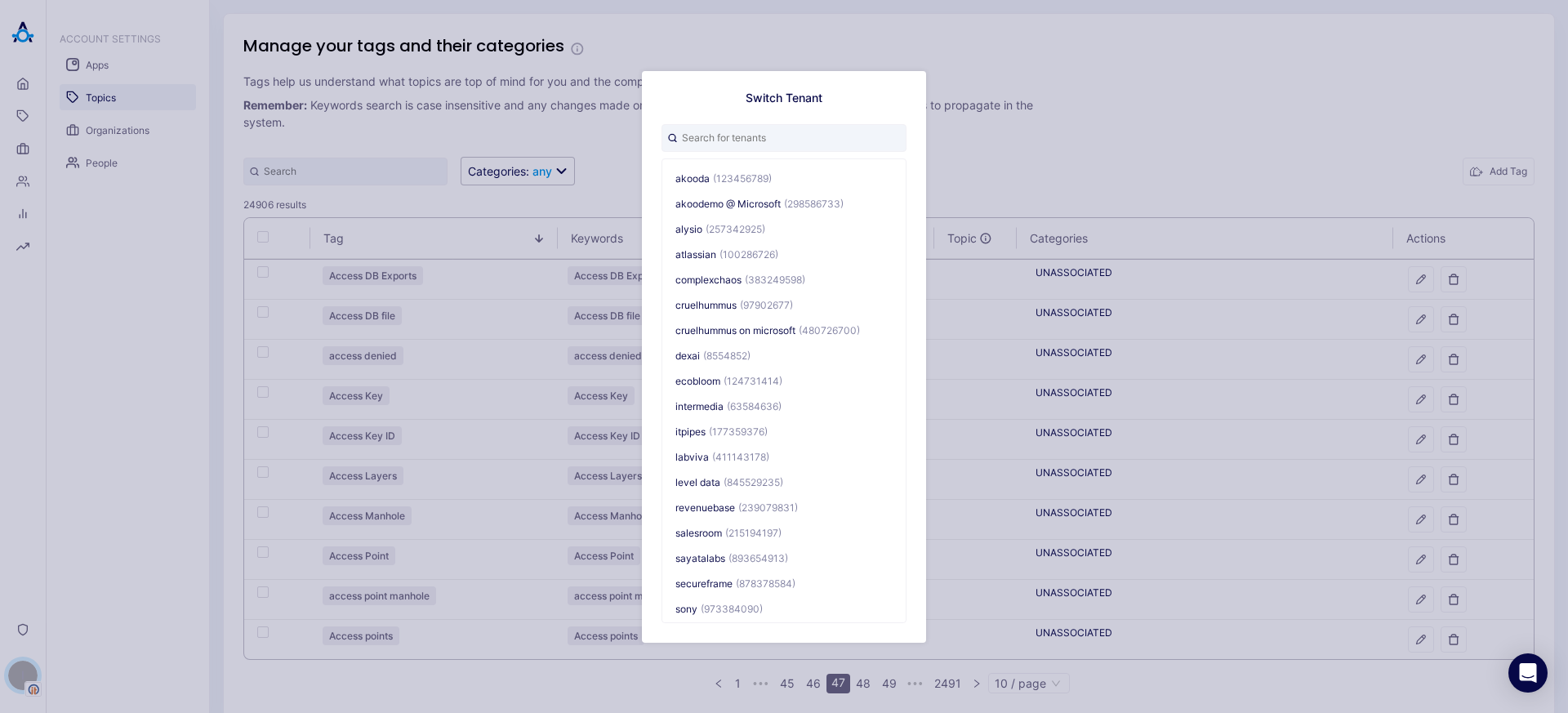
scroll to position [26, 0]
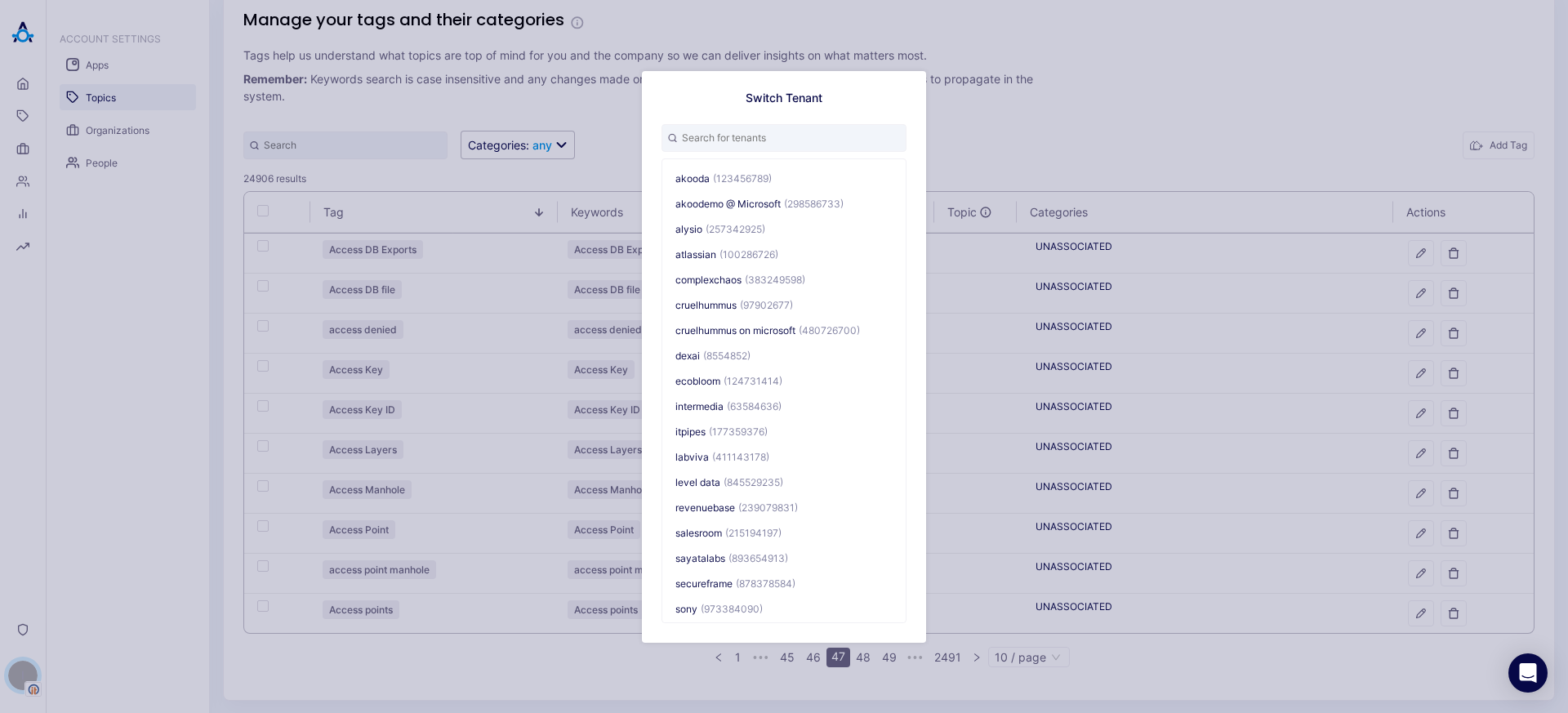
click at [502, 78] on div "Switch Tenant akooda (123456789) akoodemo @ Microsoft (298586733) alysio (25734…" at bounding box center [784, 356] width 1568 height 713
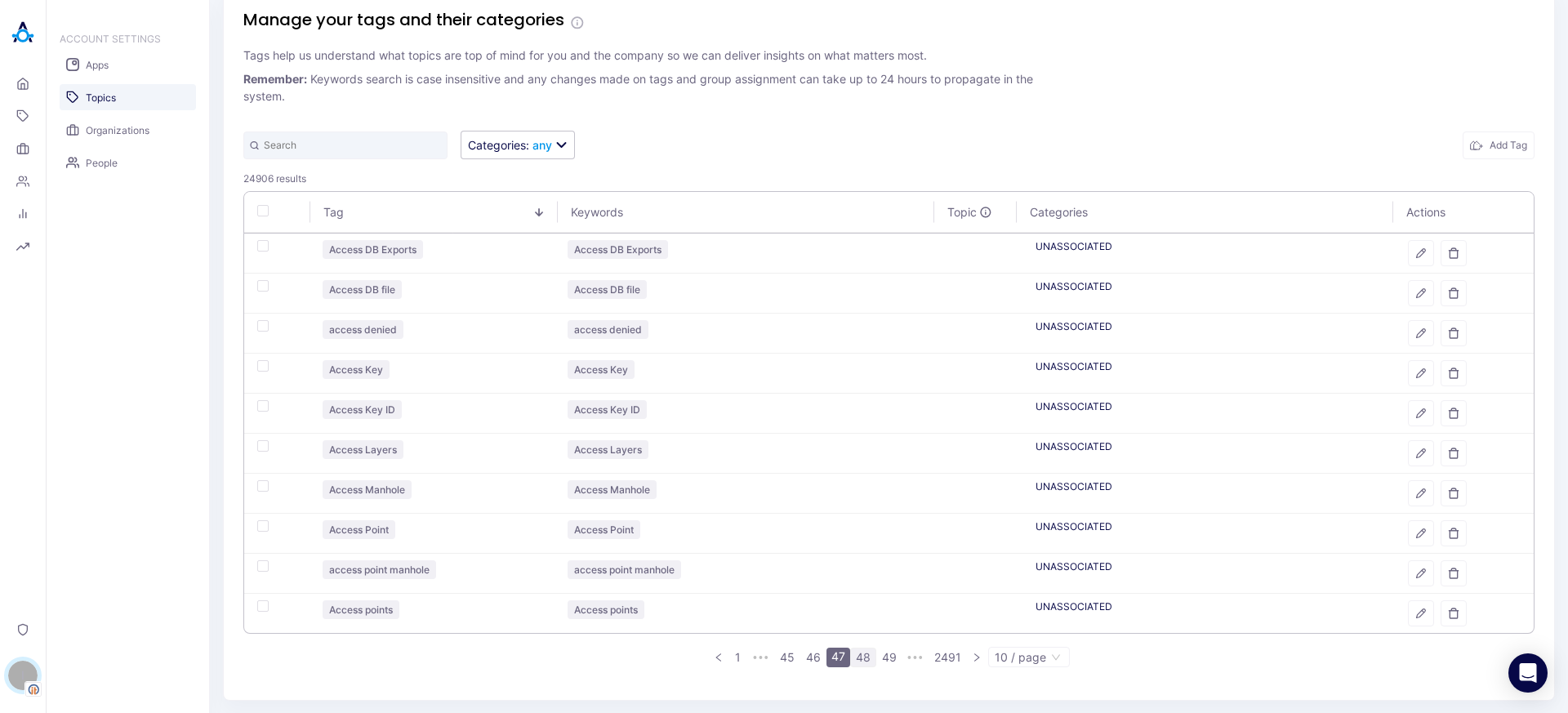
click at [851, 663] on link "48" at bounding box center [862, 657] width 24 height 18
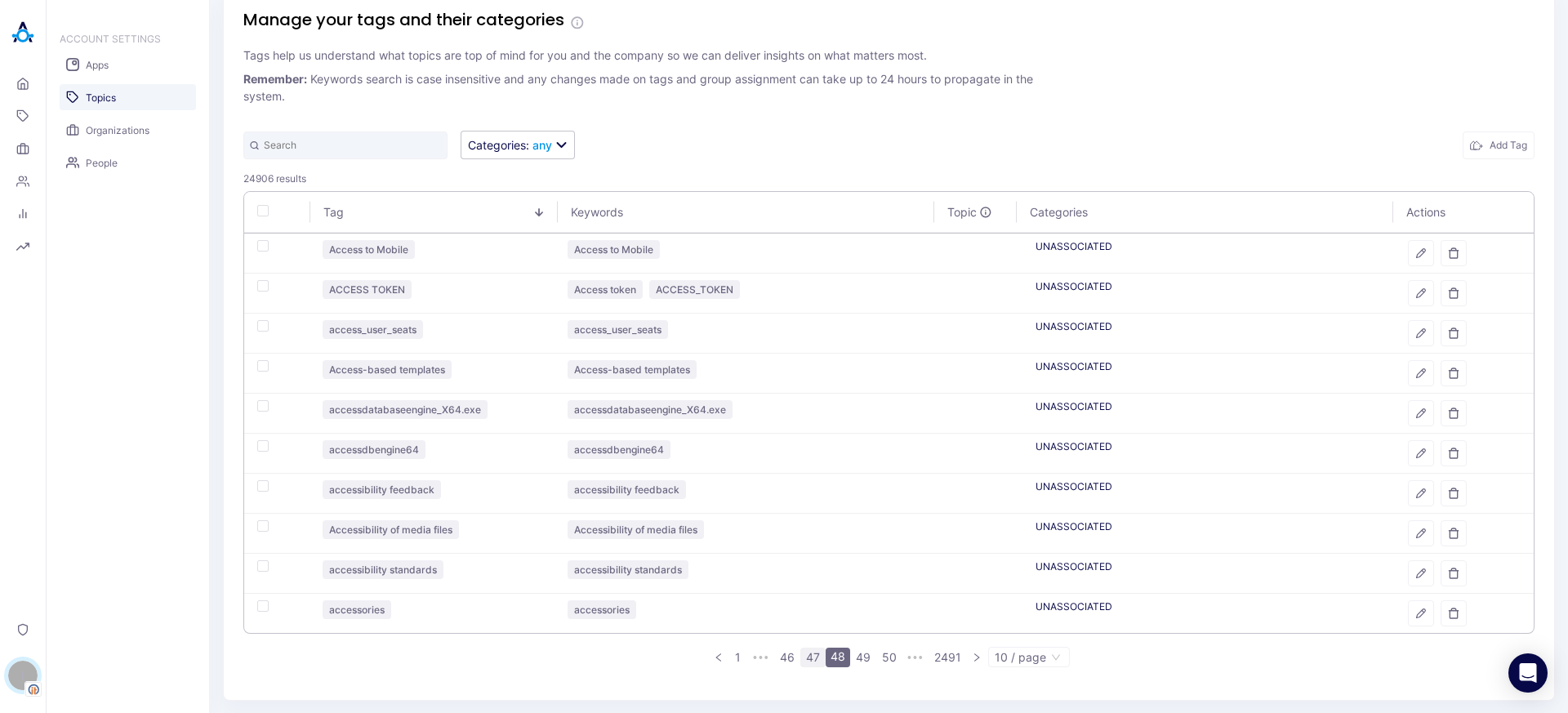
click at [814, 659] on link "47" at bounding box center [813, 657] width 24 height 18
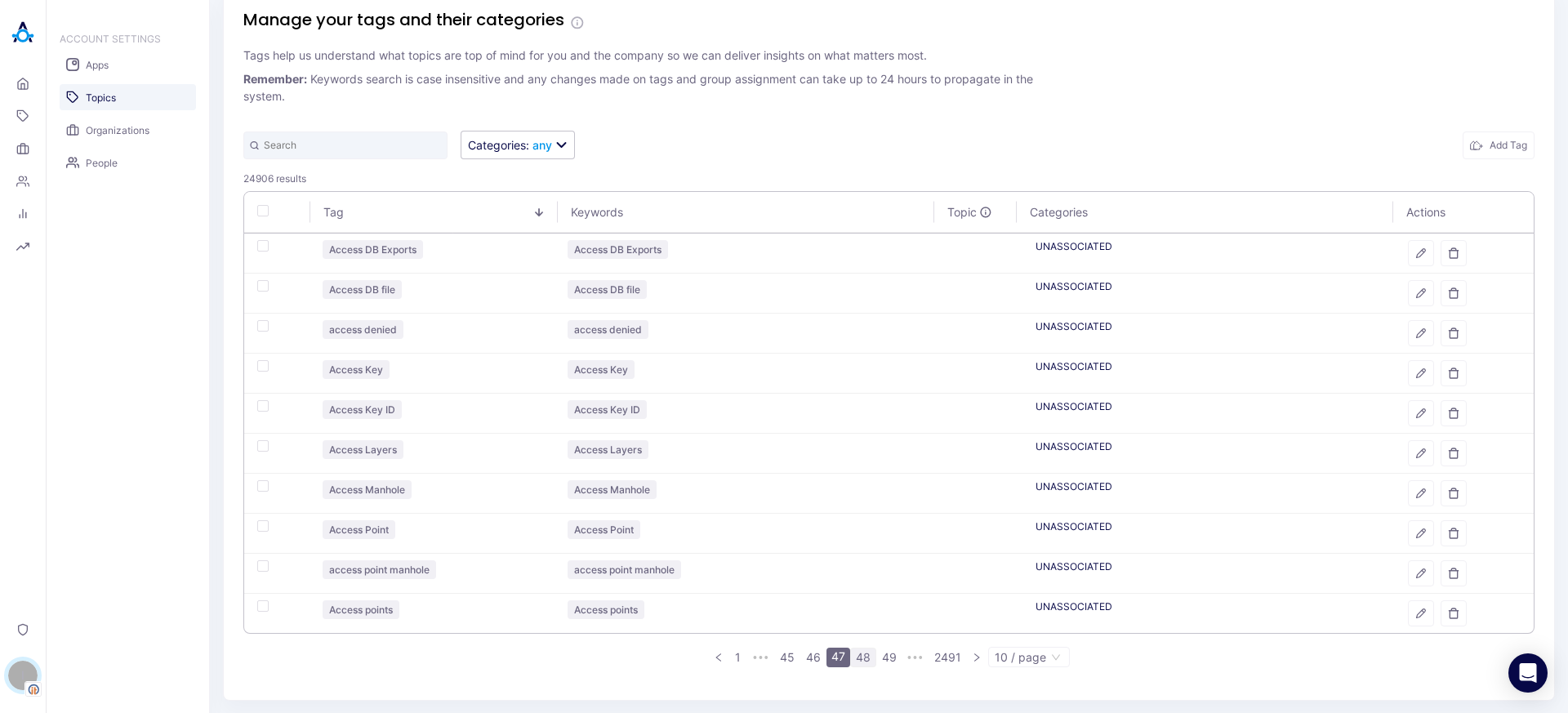
click at [856, 656] on link "48" at bounding box center [862, 657] width 24 height 18
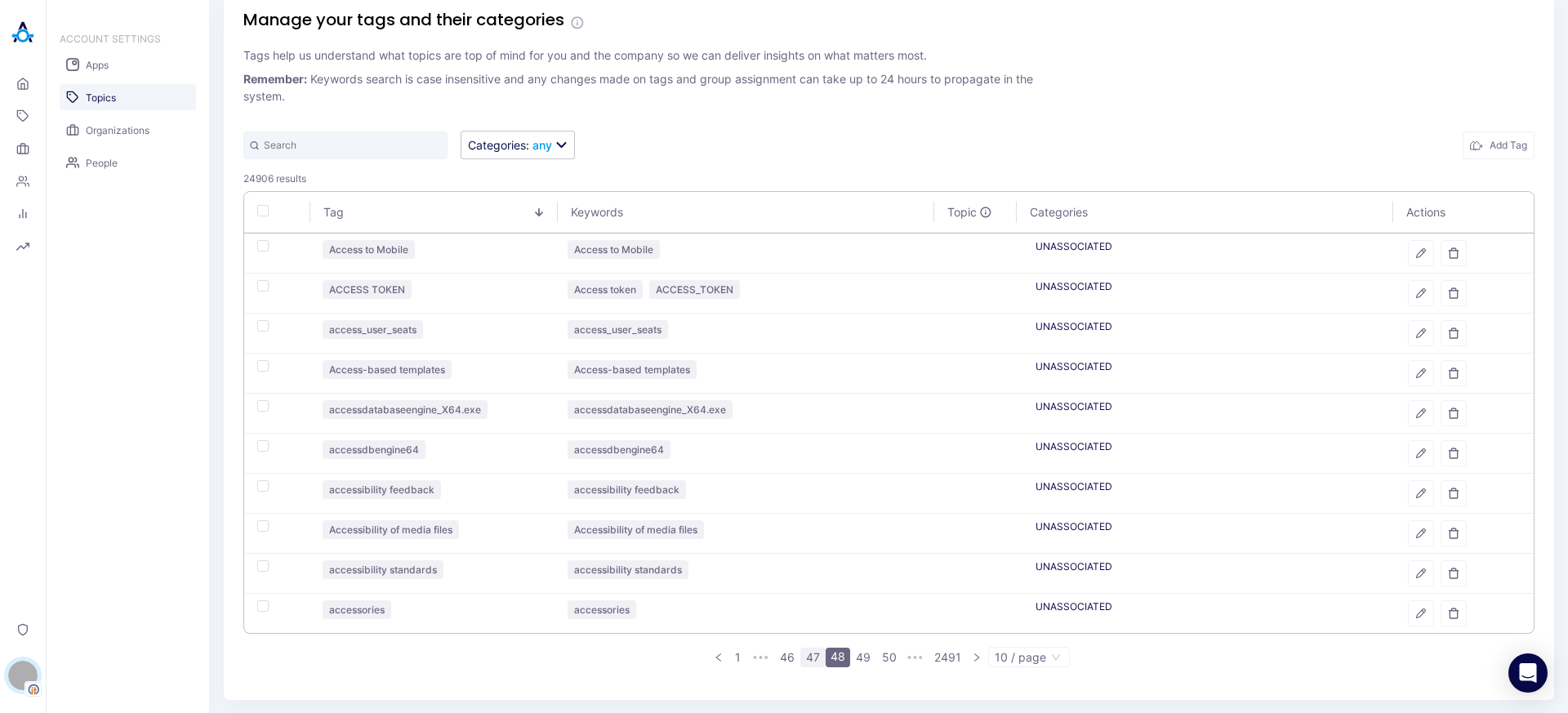
click at [811, 656] on link "47" at bounding box center [813, 657] width 24 height 18
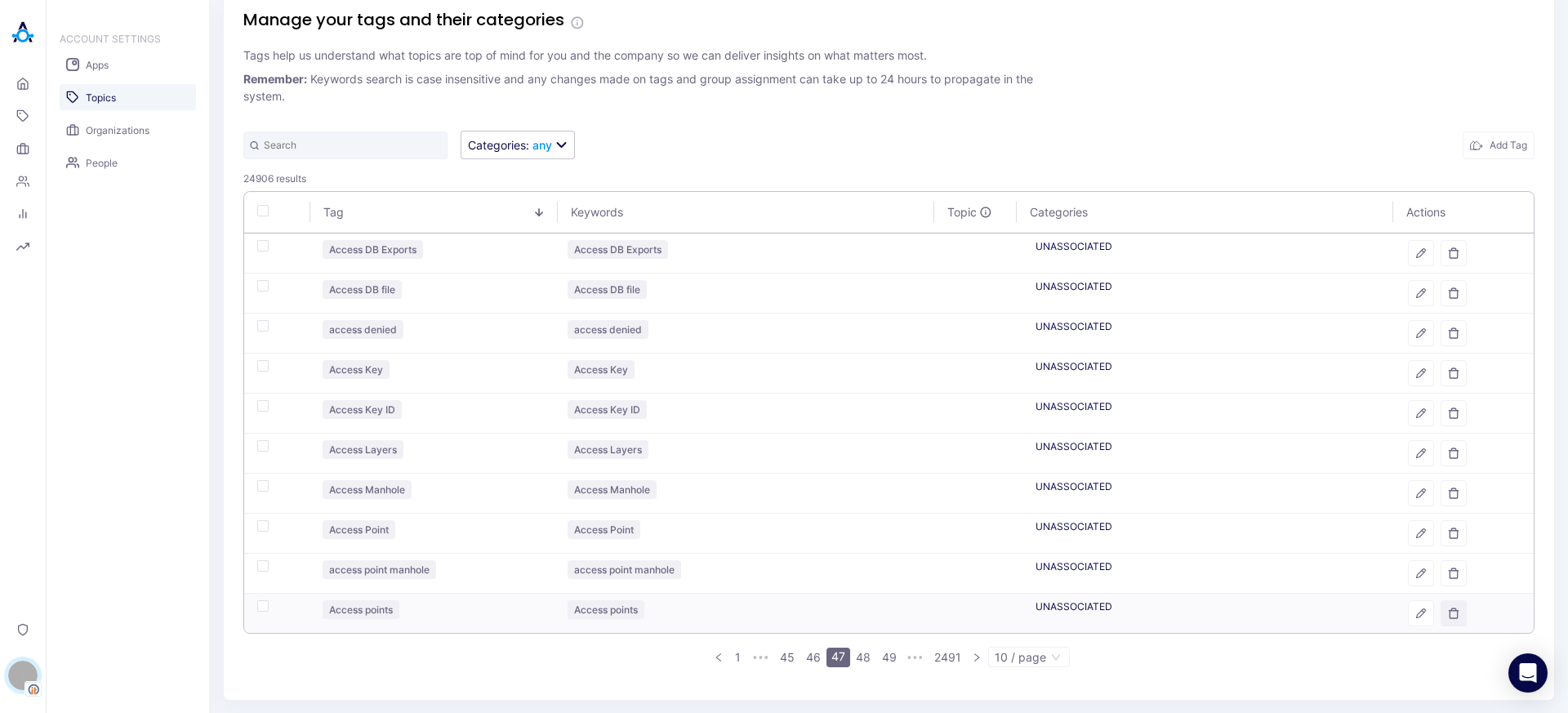
click at [1447, 612] on button "button" at bounding box center [1453, 613] width 26 height 26
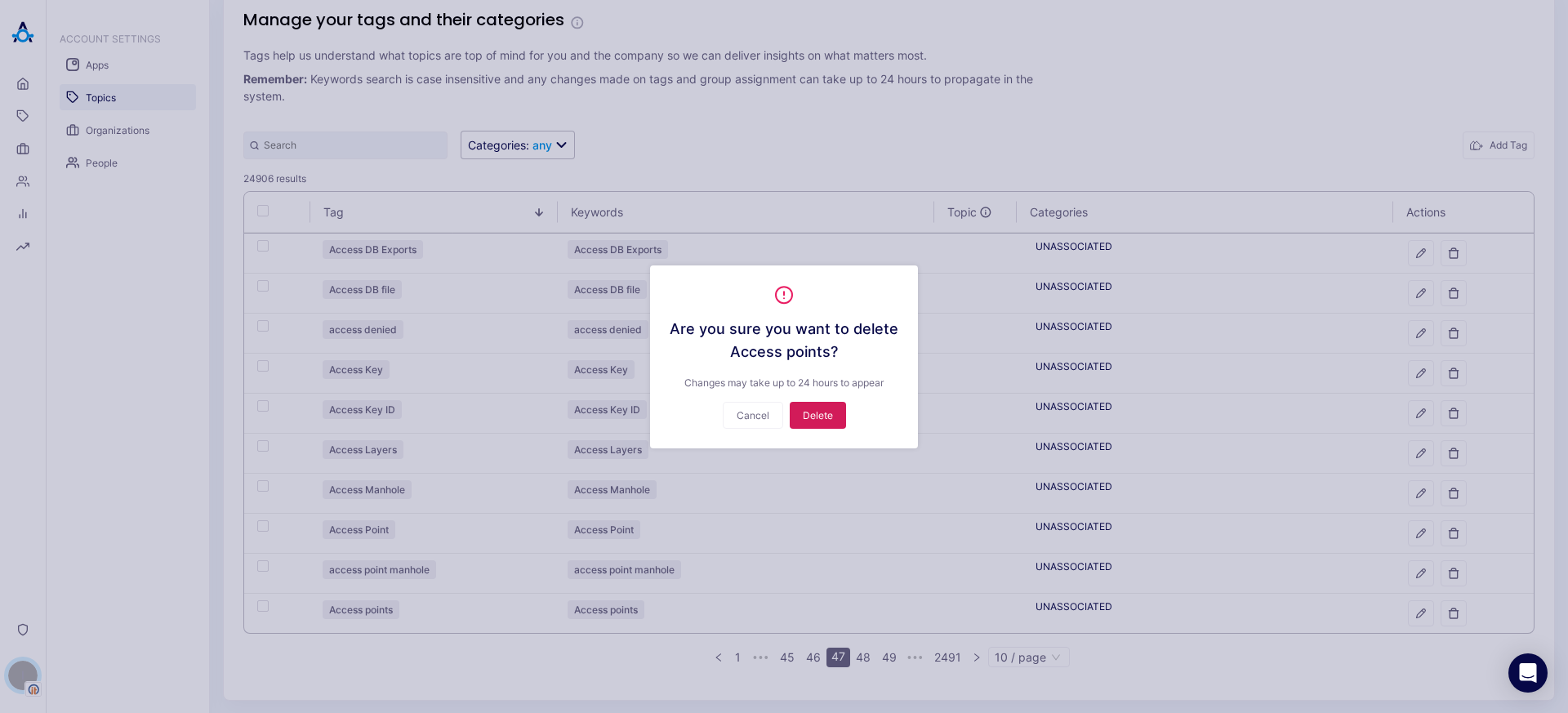
click at [801, 418] on button "Delete" at bounding box center [818, 415] width 56 height 27
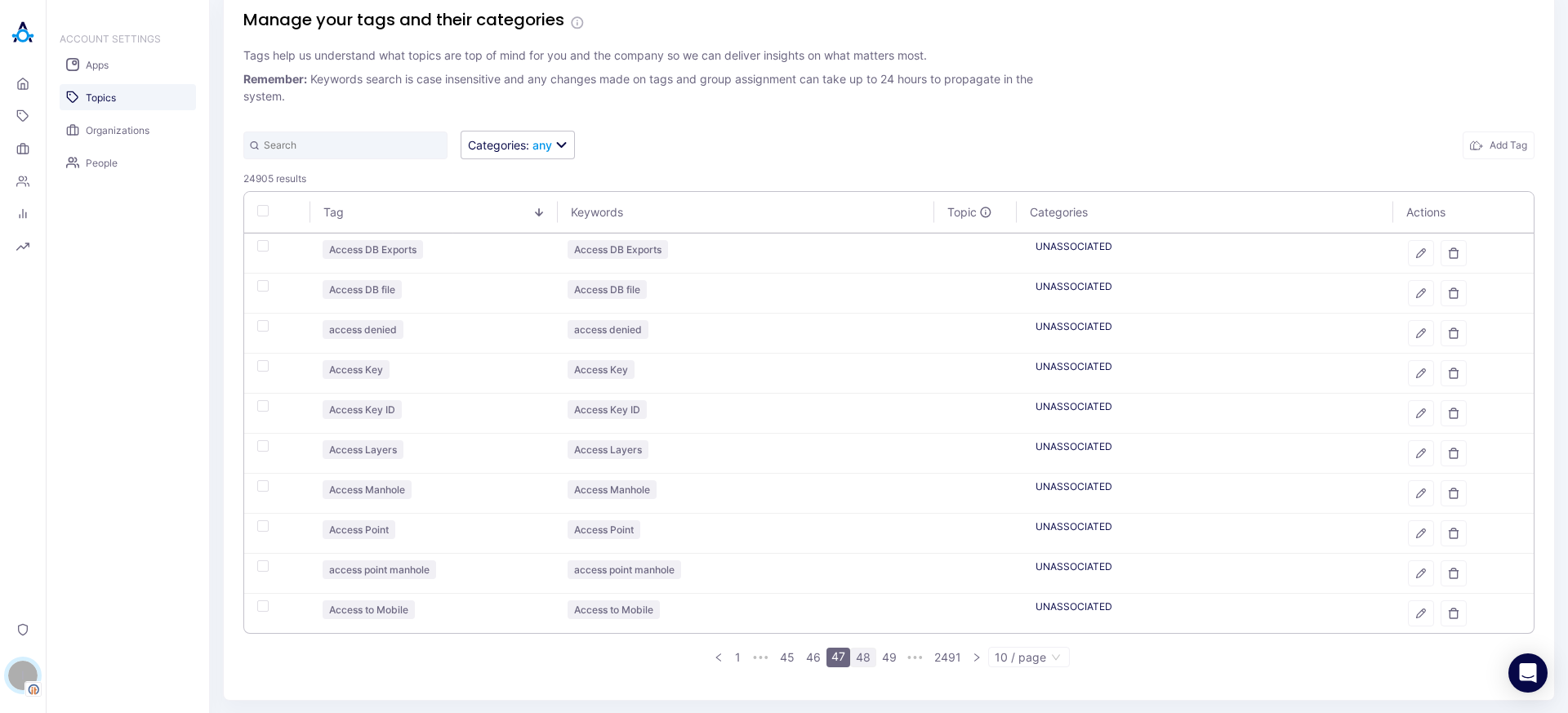
click at [861, 663] on link "48" at bounding box center [862, 657] width 24 height 18
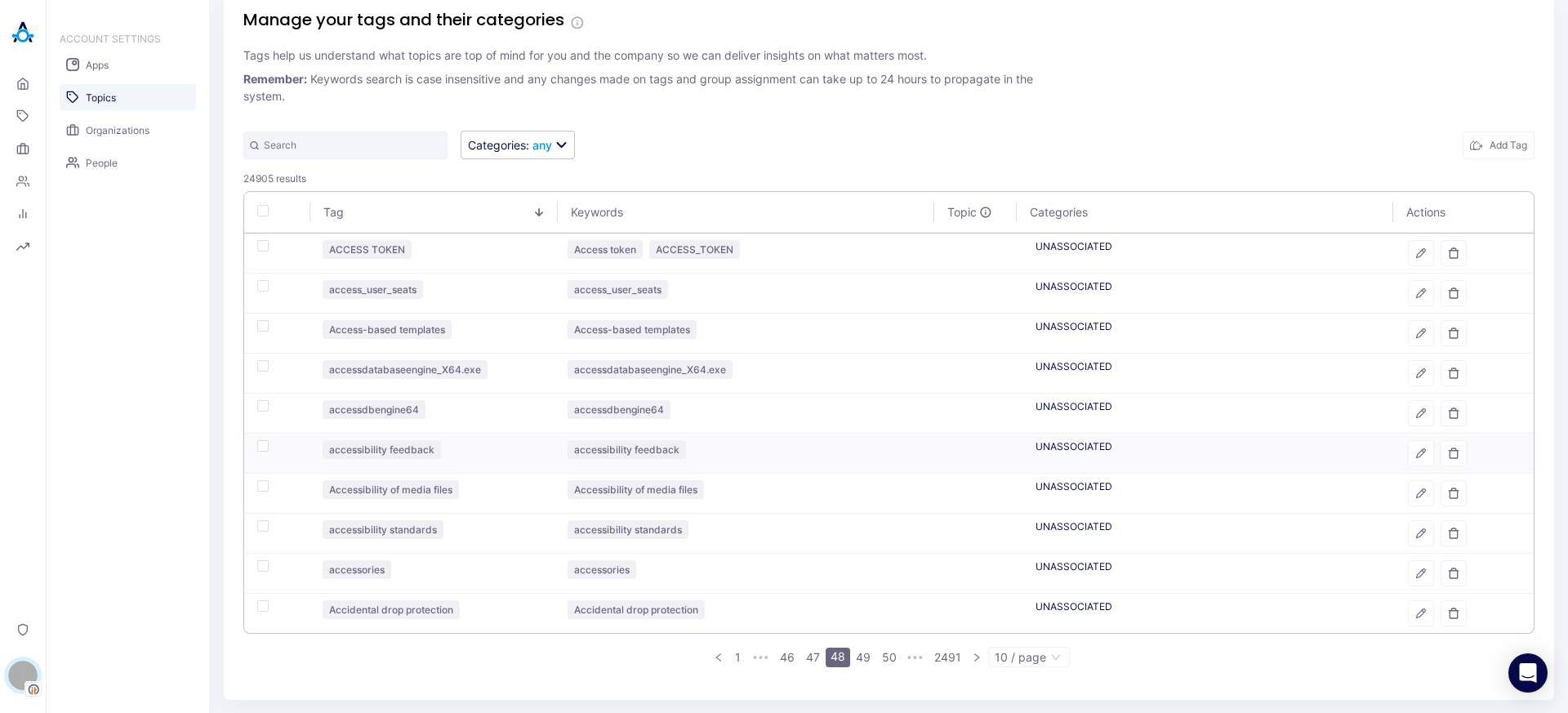
scroll to position [27, 0]
click at [857, 655] on link "49" at bounding box center [862, 656] width 24 height 18
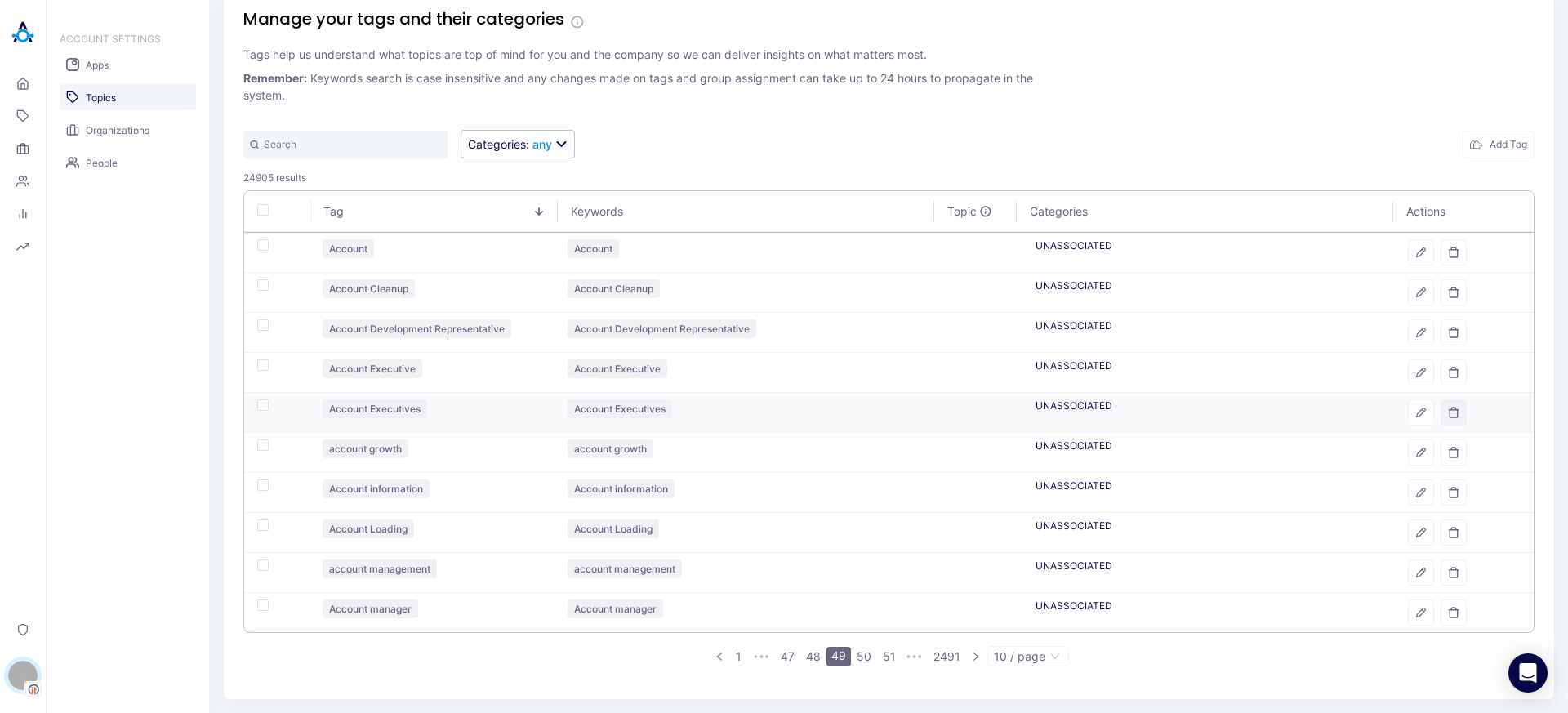
click at [1450, 417] on button "button" at bounding box center [1453, 412] width 26 height 26
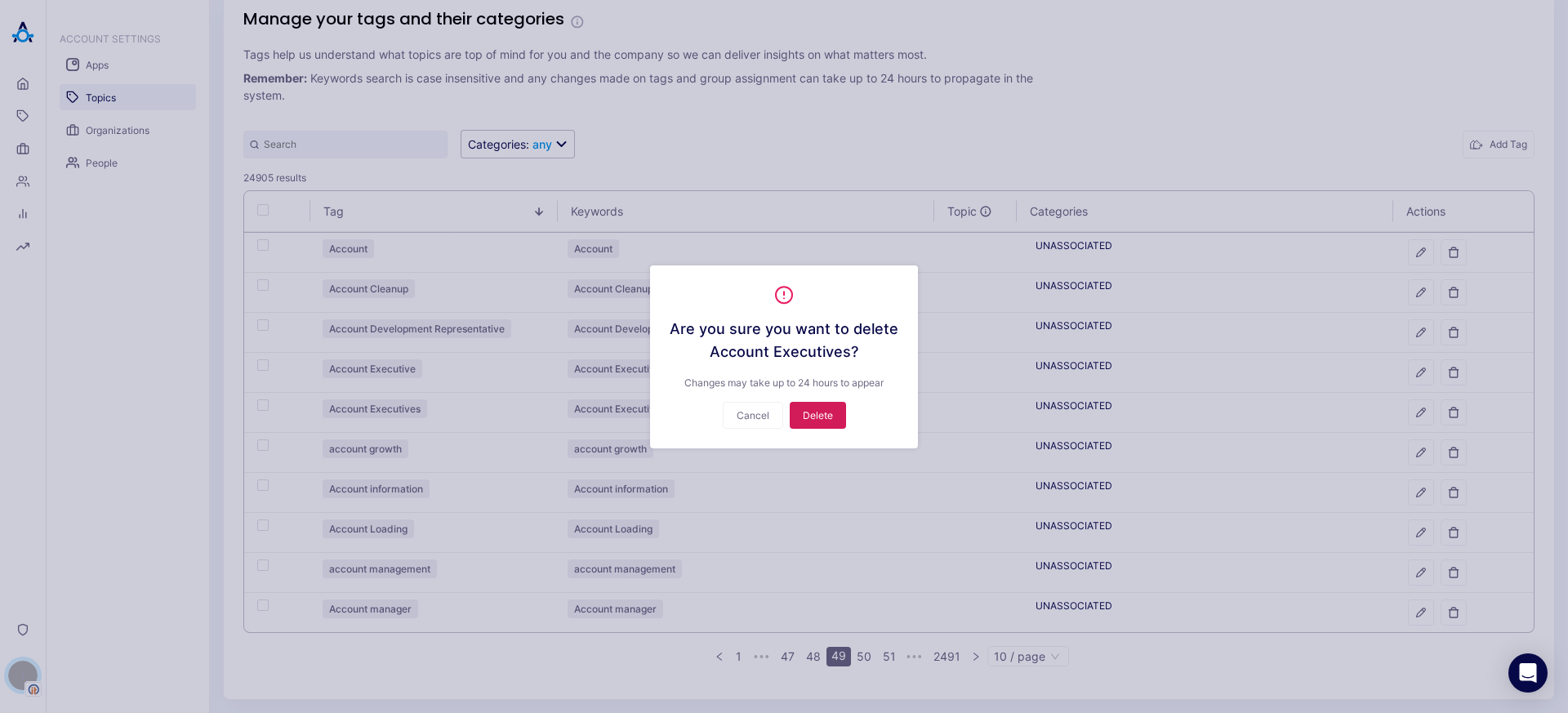
click at [827, 419] on button "Delete" at bounding box center [818, 415] width 56 height 27
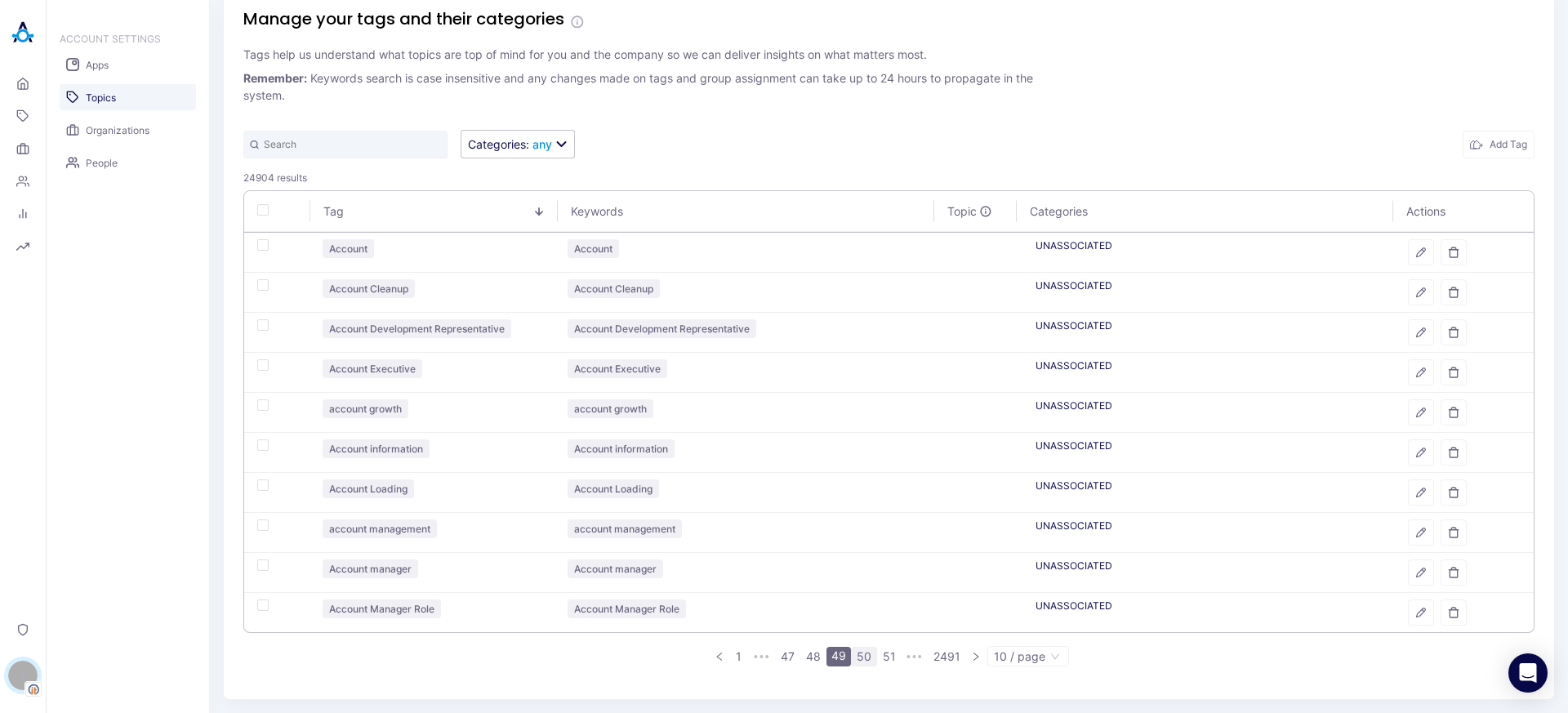
click at [860, 660] on link "50" at bounding box center [863, 656] width 24 height 18
click at [860, 663] on link "51" at bounding box center [863, 656] width 23 height 18
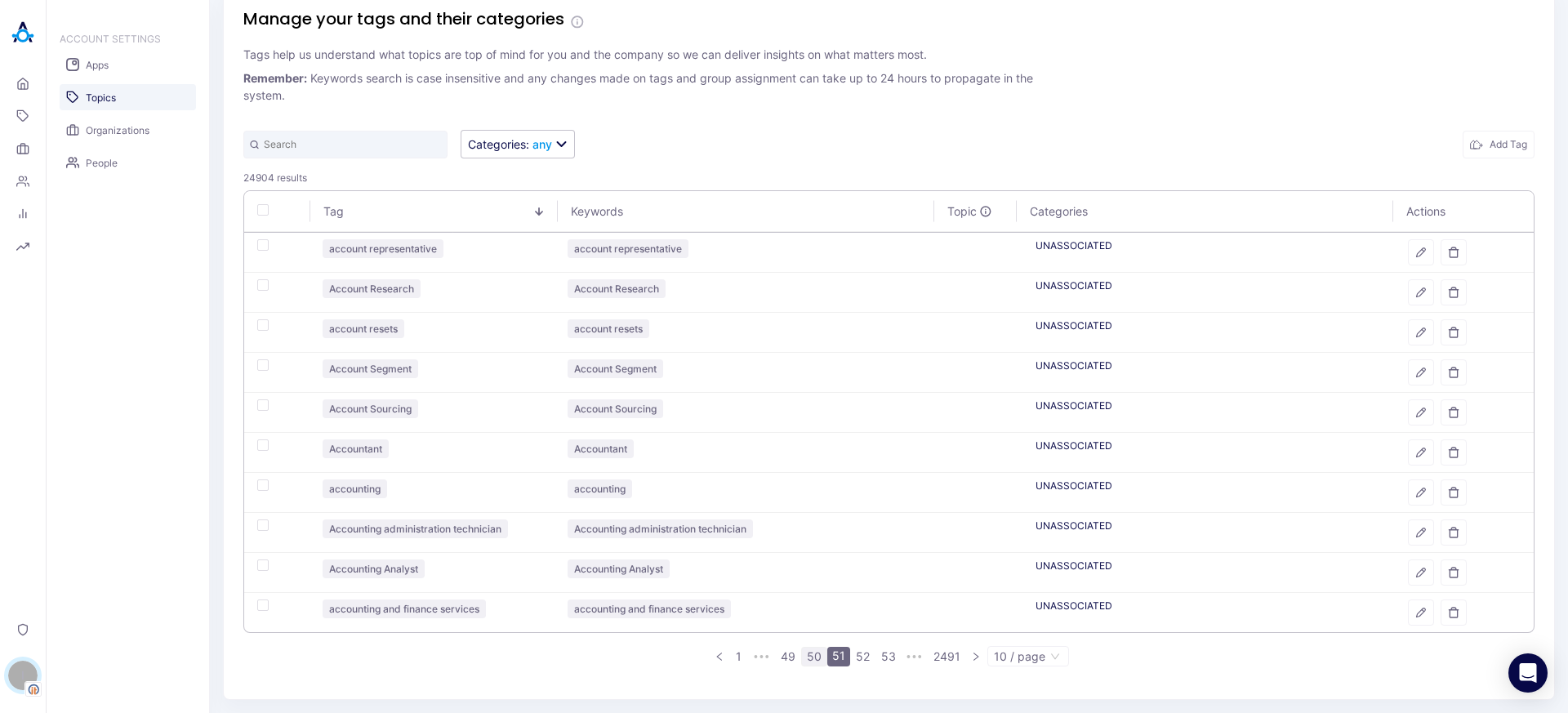
click at [811, 657] on link "50" at bounding box center [814, 656] width 24 height 18
click at [1451, 614] on button "button" at bounding box center [1453, 612] width 26 height 26
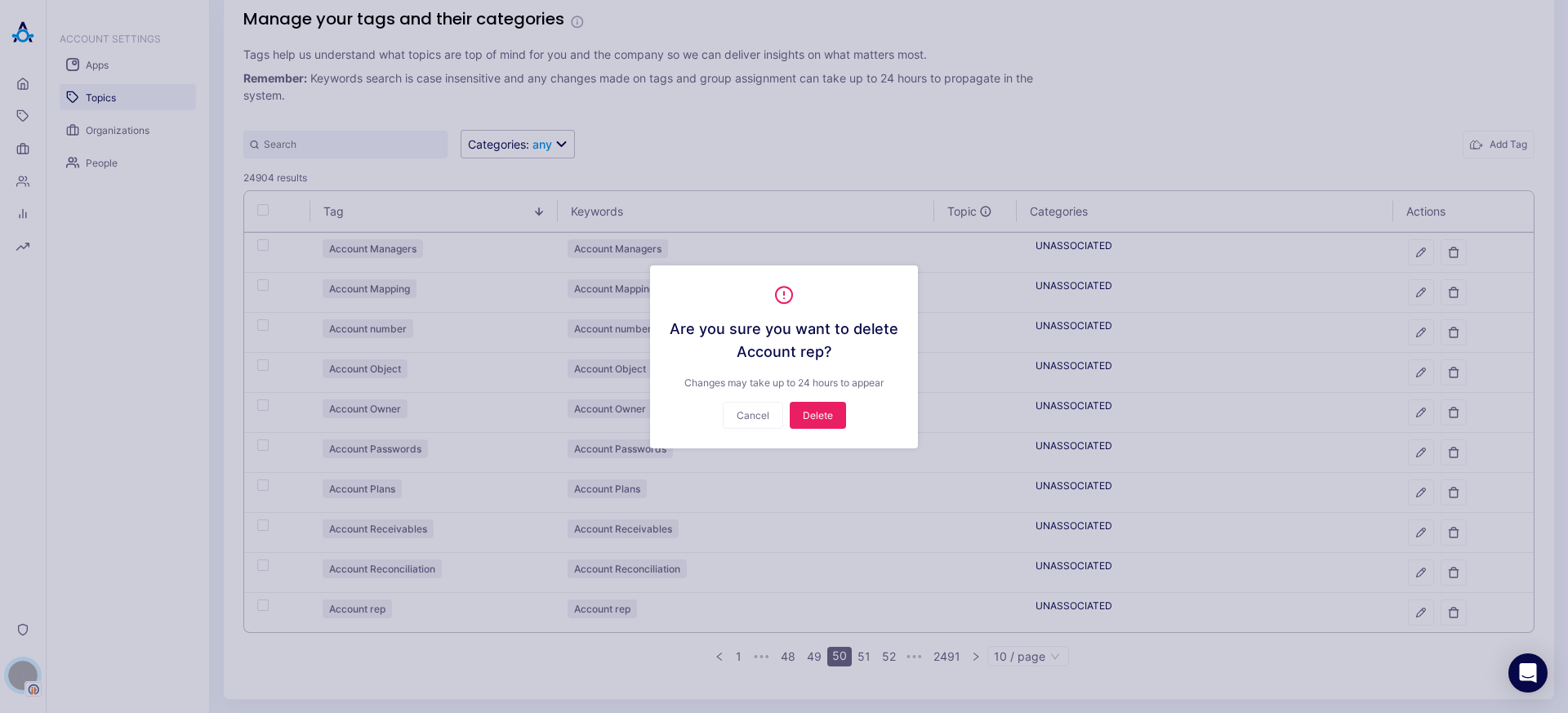
click at [834, 429] on div "Are you sure you want to delete Account rep ? Changes may take up to 24 hours t…" at bounding box center [784, 356] width 268 height 183
click at [833, 422] on button "Delete" at bounding box center [818, 415] width 56 height 27
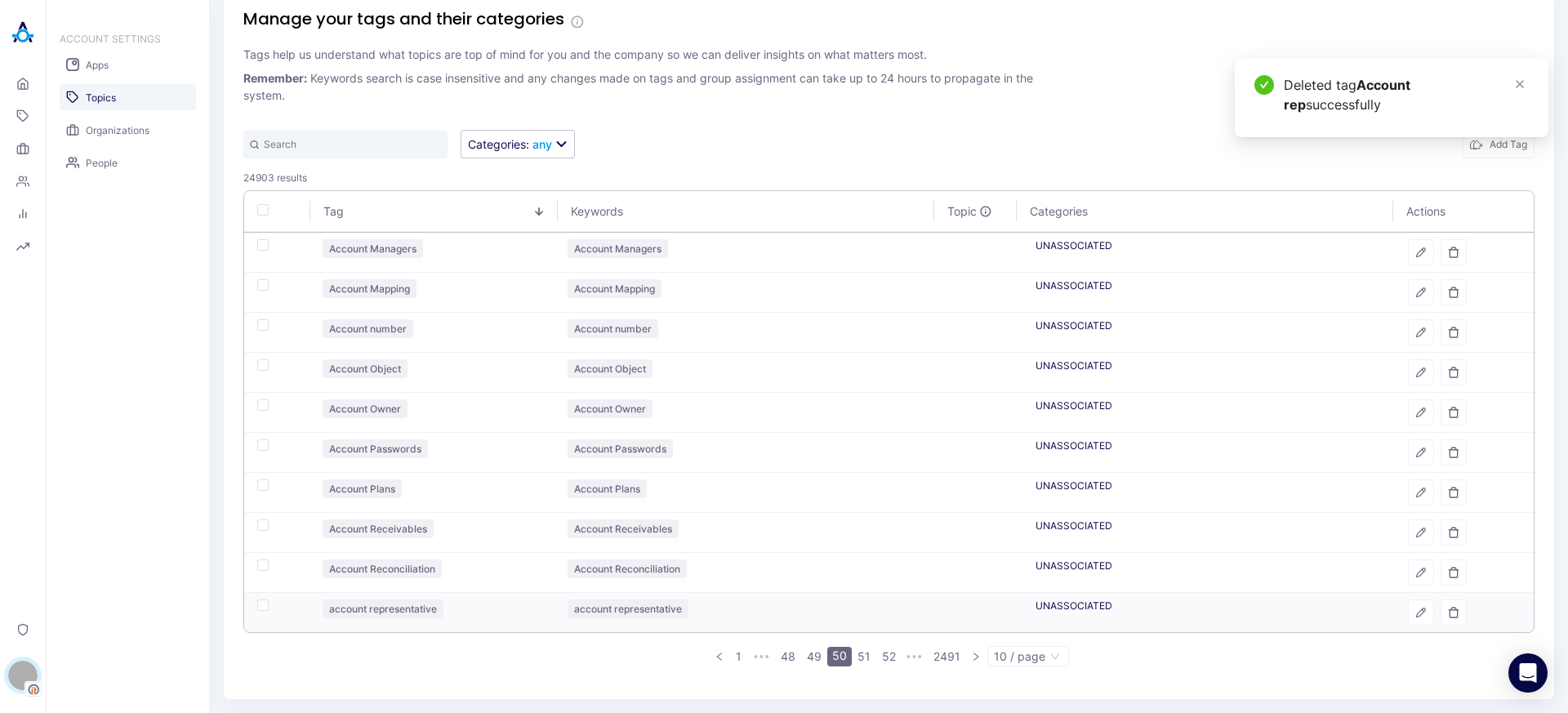
click at [1415, 617] on icon "button" at bounding box center [1421, 613] width 12 height 12
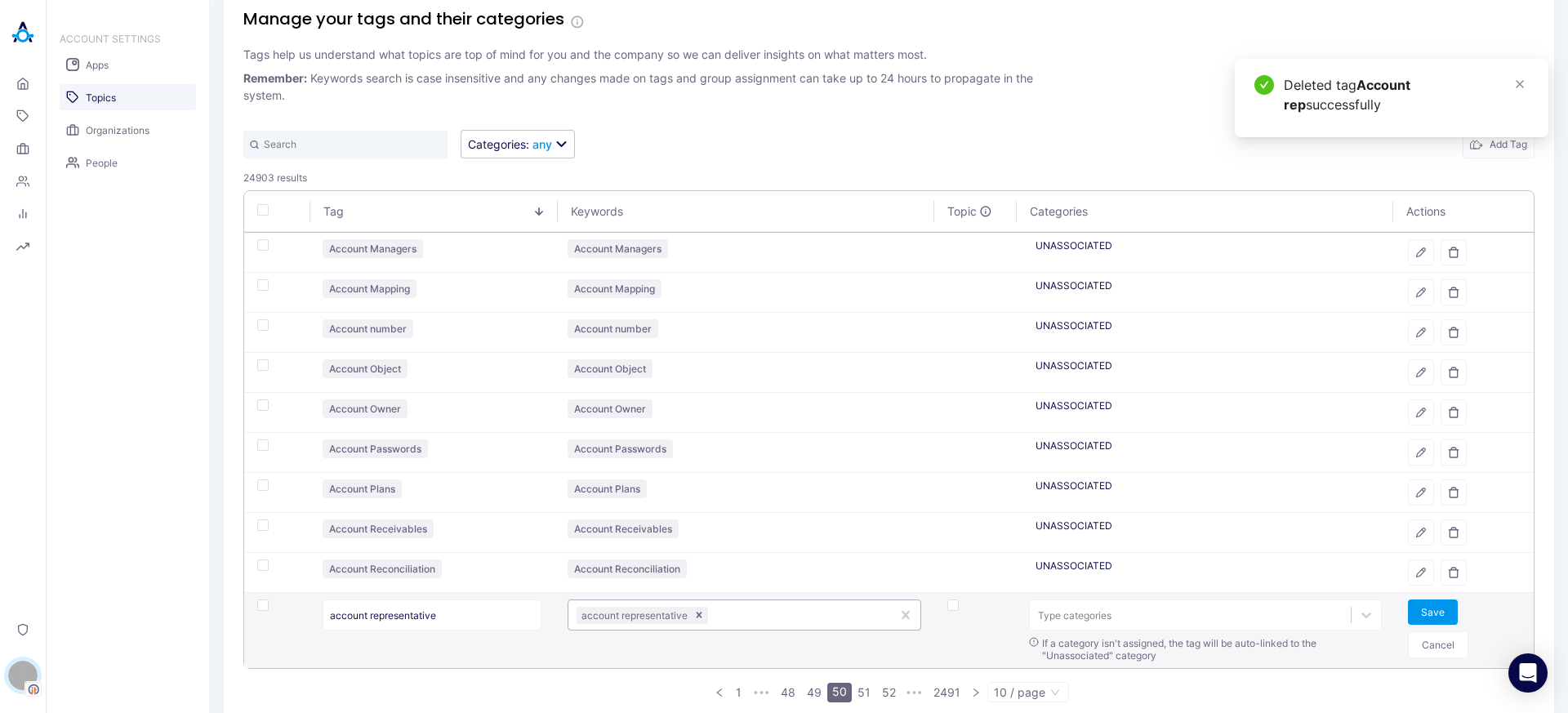
click at [758, 617] on div at bounding box center [797, 615] width 171 height 15
type input "ש"
type input "ACCOUNT REP"
click at [1407, 596] on td "Save Cancel" at bounding box center [1463, 630] width 139 height 75
click at [1408, 605] on button "Save" at bounding box center [1432, 612] width 50 height 25
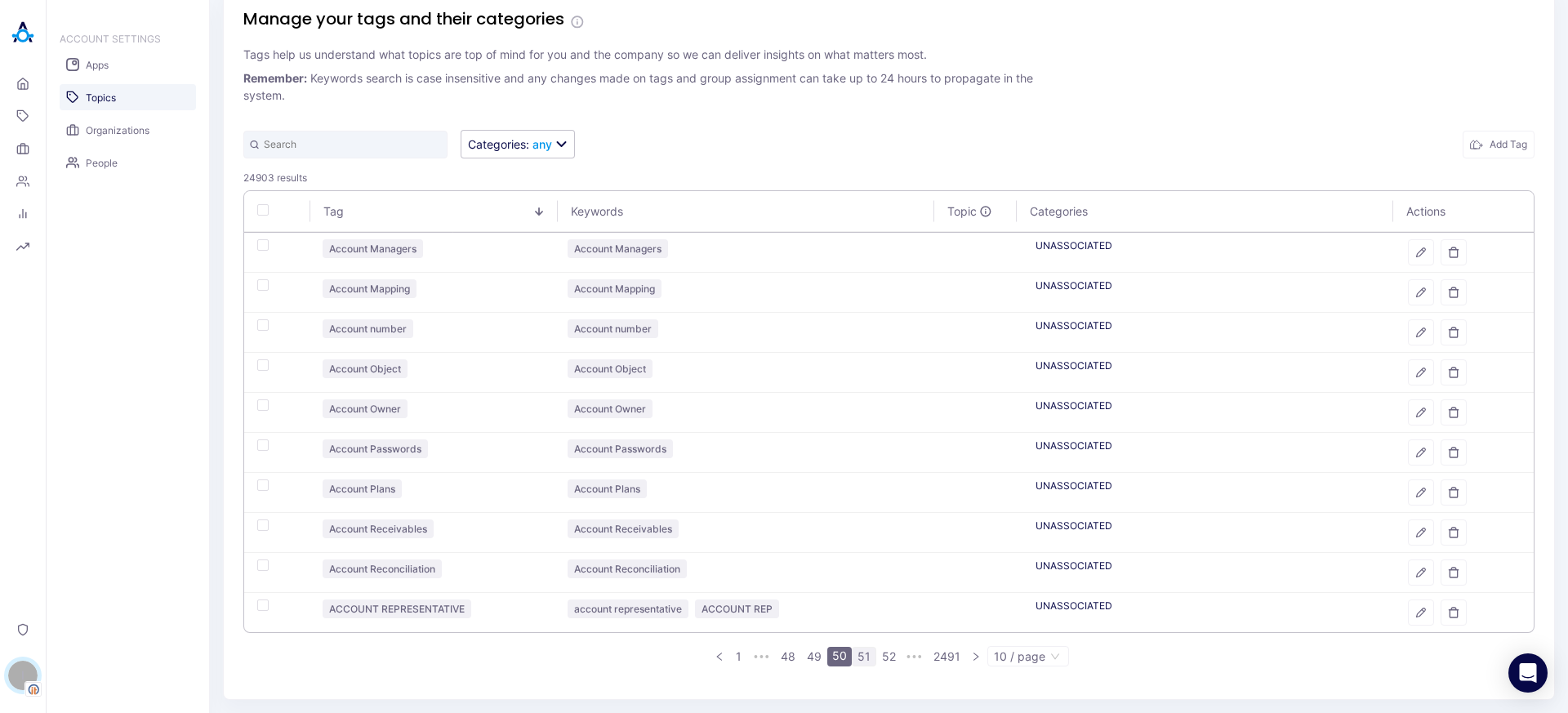
click at [856, 658] on link "51" at bounding box center [863, 656] width 23 height 18
click at [860, 651] on link "52" at bounding box center [862, 656] width 24 height 18
click at [861, 654] on link "53" at bounding box center [862, 656] width 24 height 18
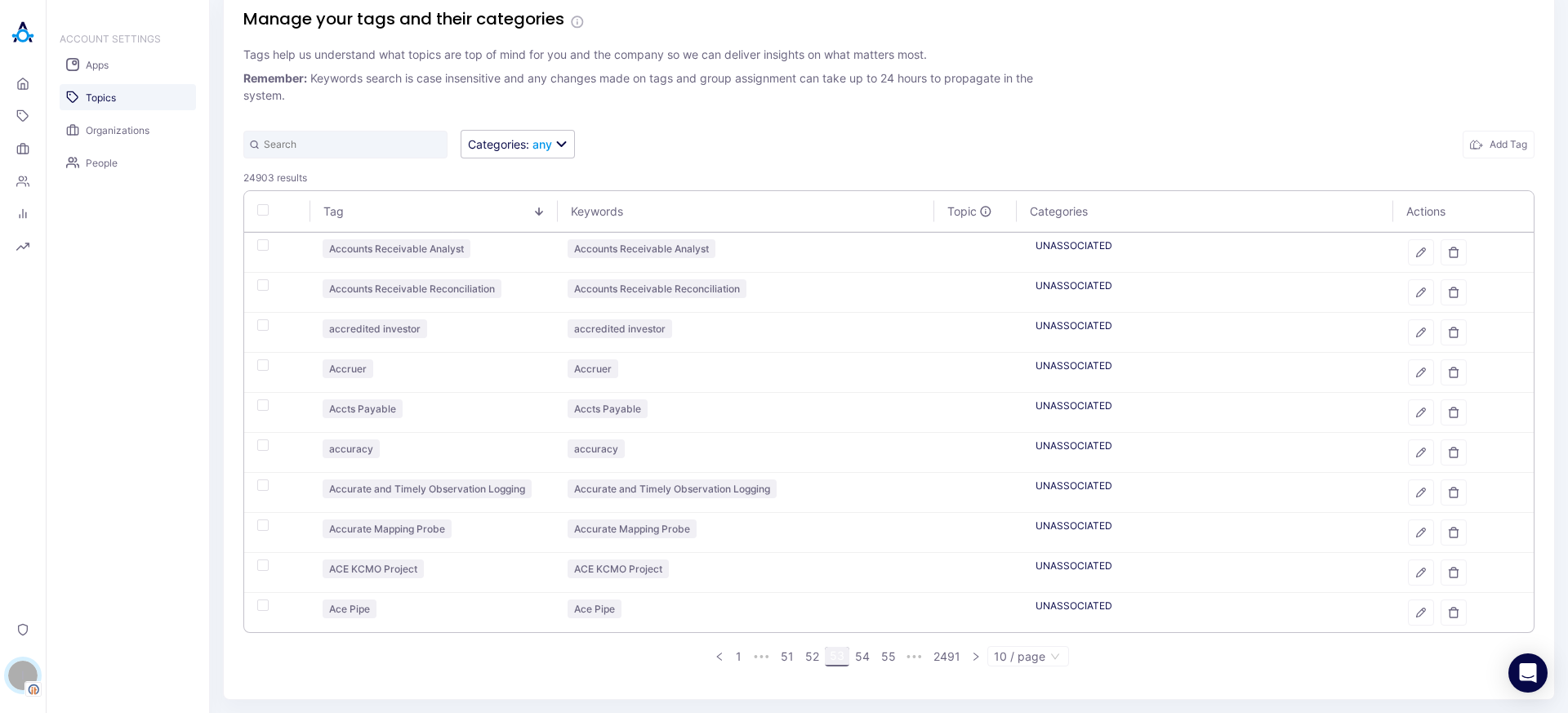
click at [861, 654] on link "54" at bounding box center [862, 656] width 24 height 18
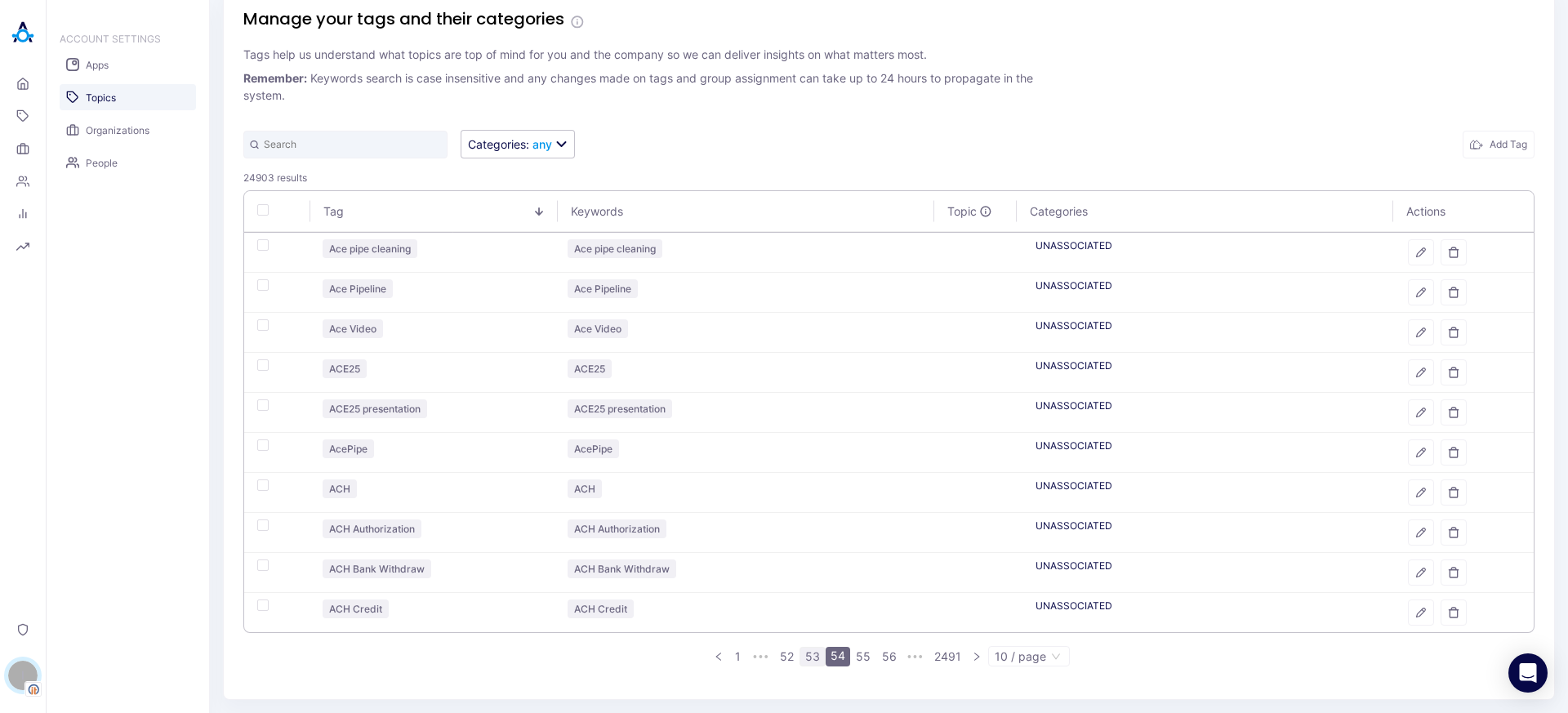
click at [861, 654] on link "55" at bounding box center [862, 656] width 24 height 18
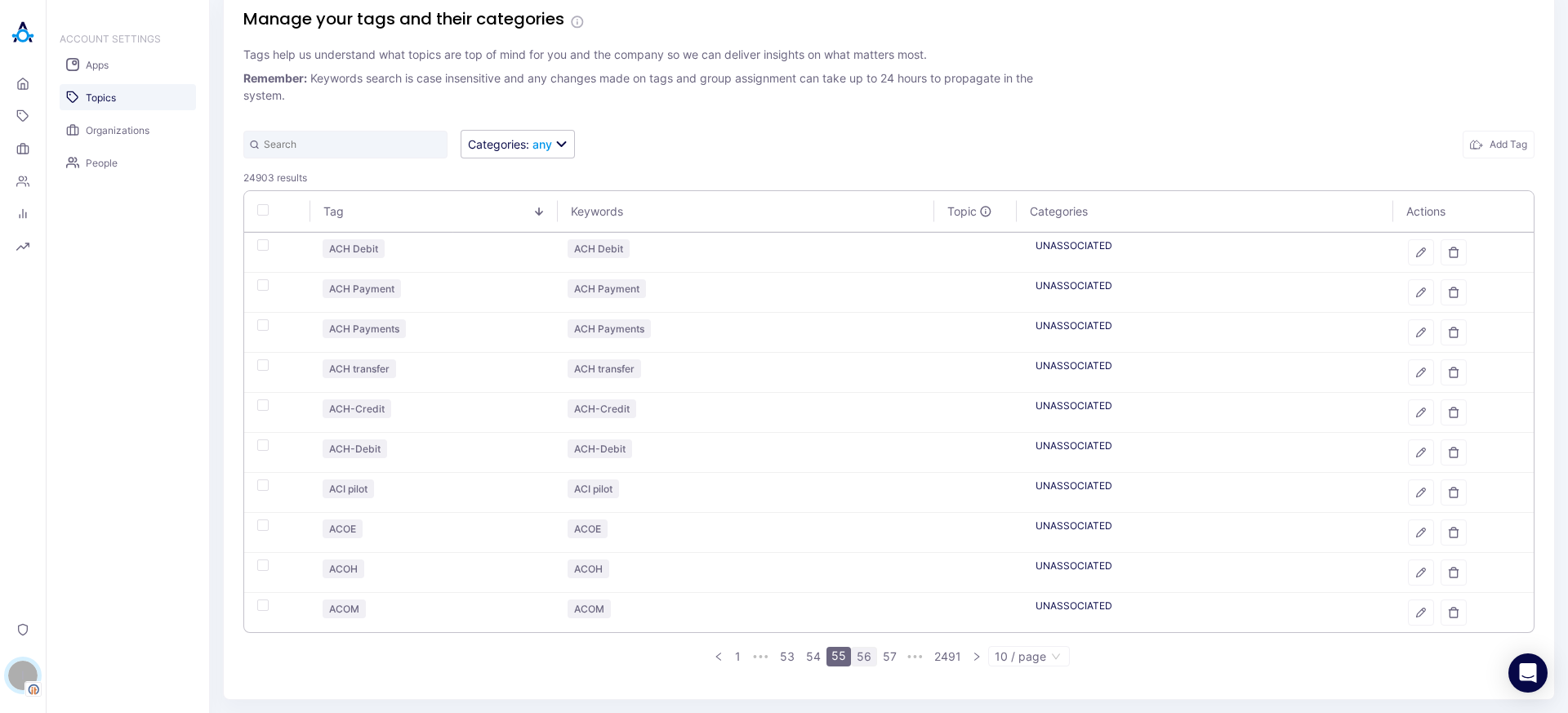
click at [862, 651] on link "56" at bounding box center [863, 656] width 24 height 18
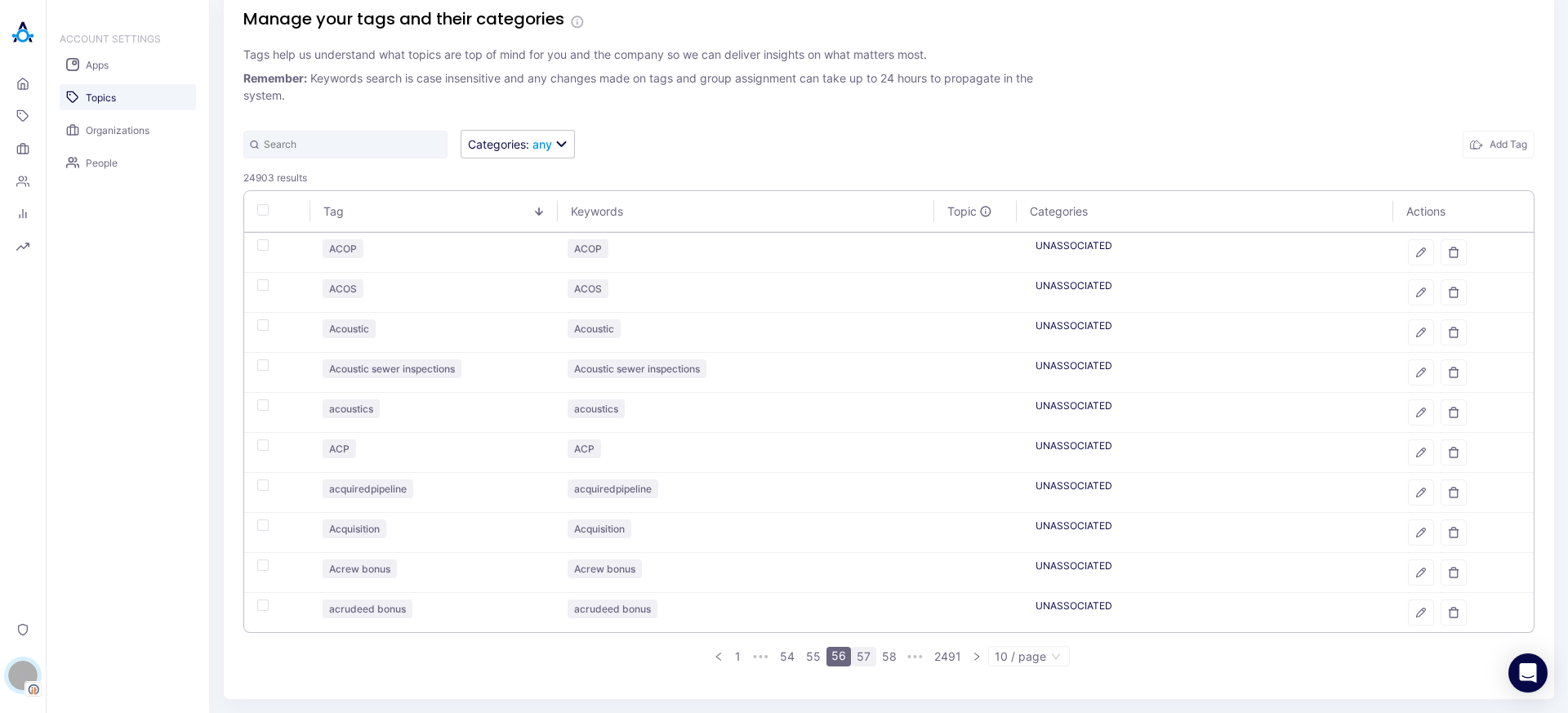
click at [862, 654] on link "57" at bounding box center [863, 656] width 24 height 18
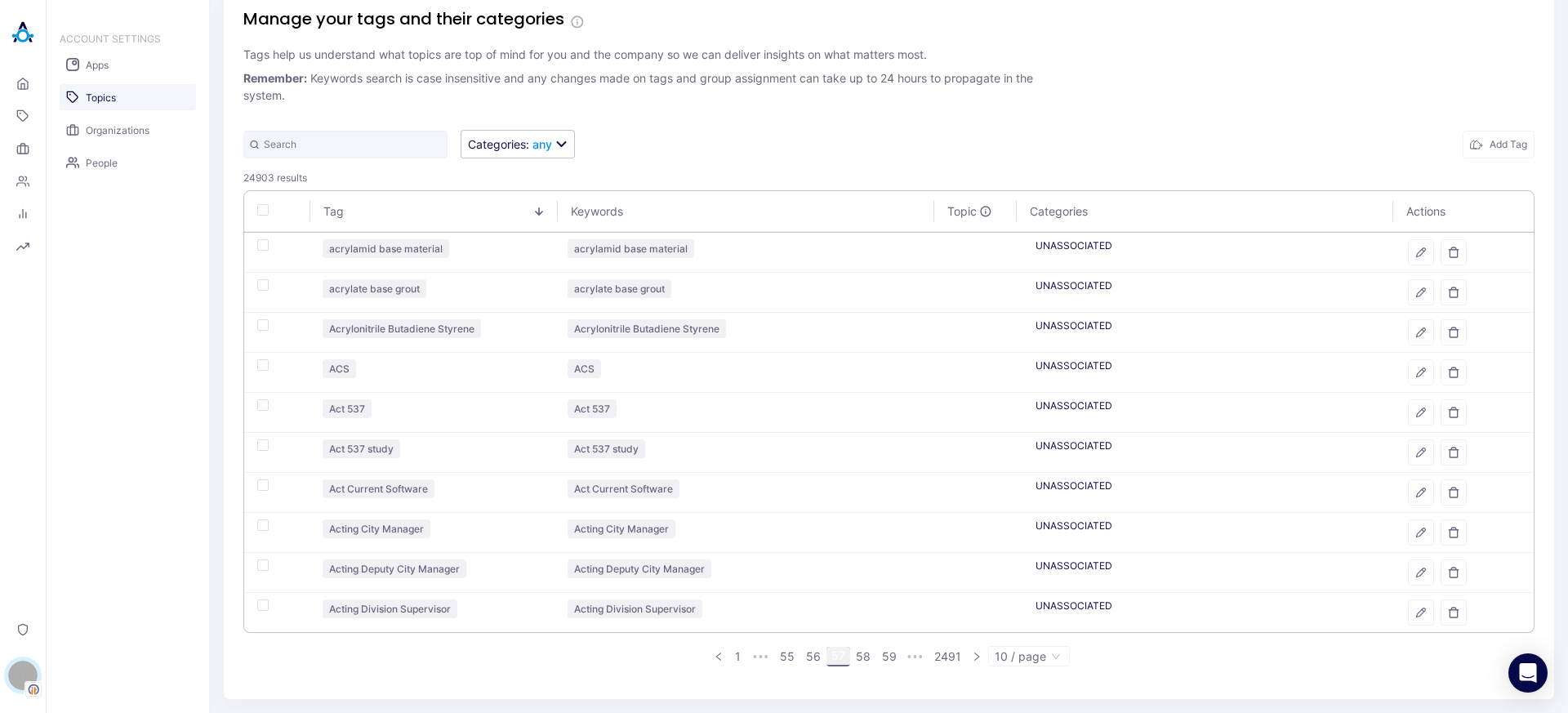
click at [862, 654] on link "58" at bounding box center [862, 656] width 24 height 18
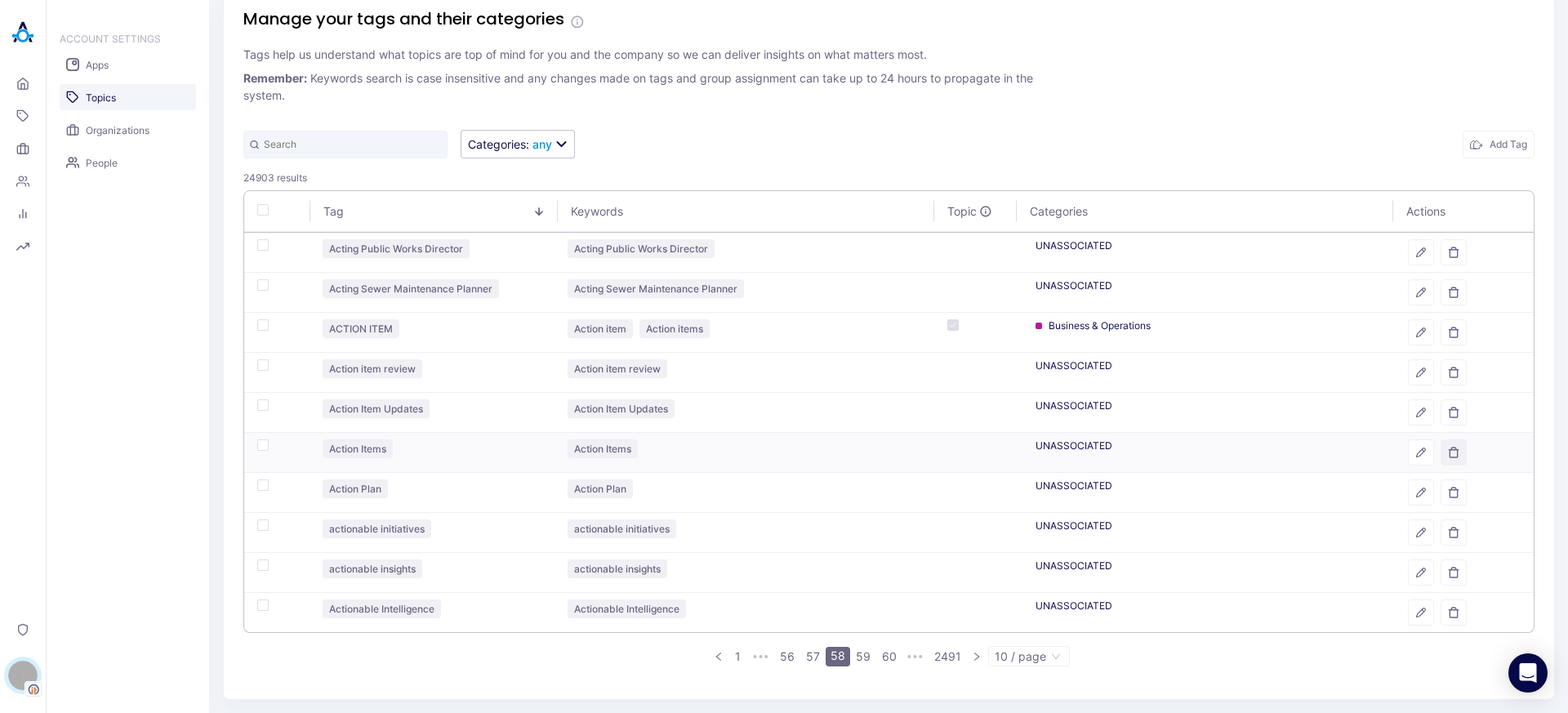
click at [1441, 456] on button "button" at bounding box center [1453, 452] width 26 height 26
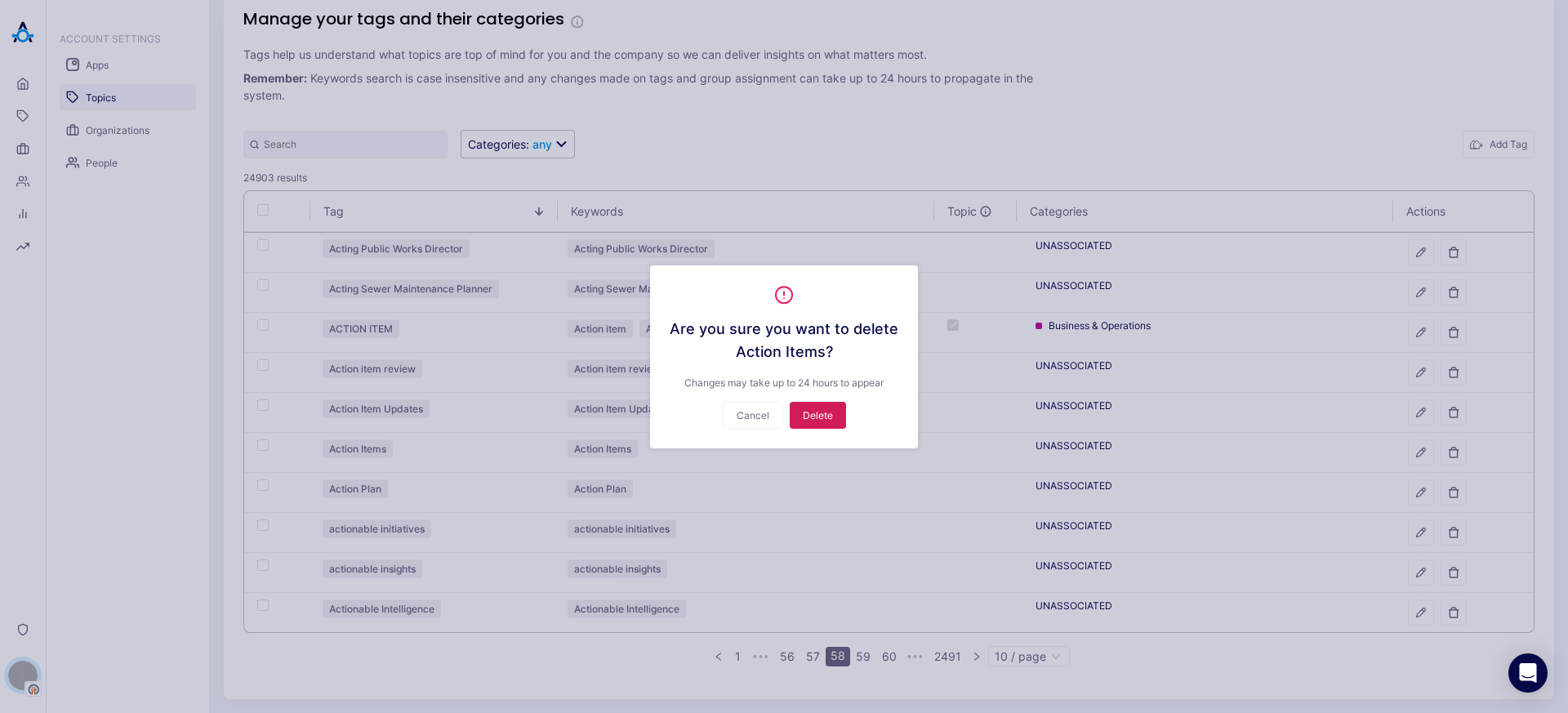
click at [831, 410] on button "Delete" at bounding box center [818, 415] width 56 height 27
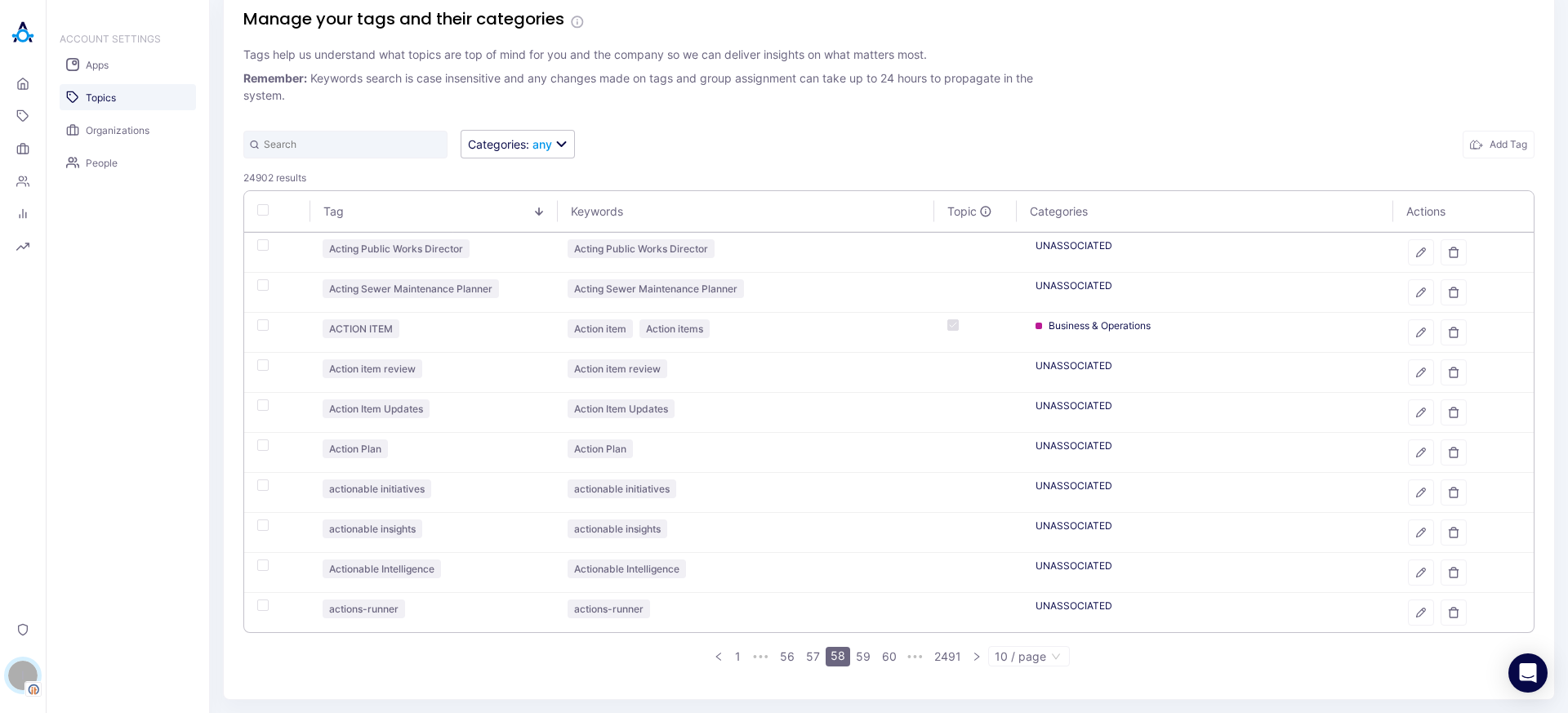
scroll to position [26, 0]
click at [860, 662] on link "59" at bounding box center [862, 657] width 24 height 18
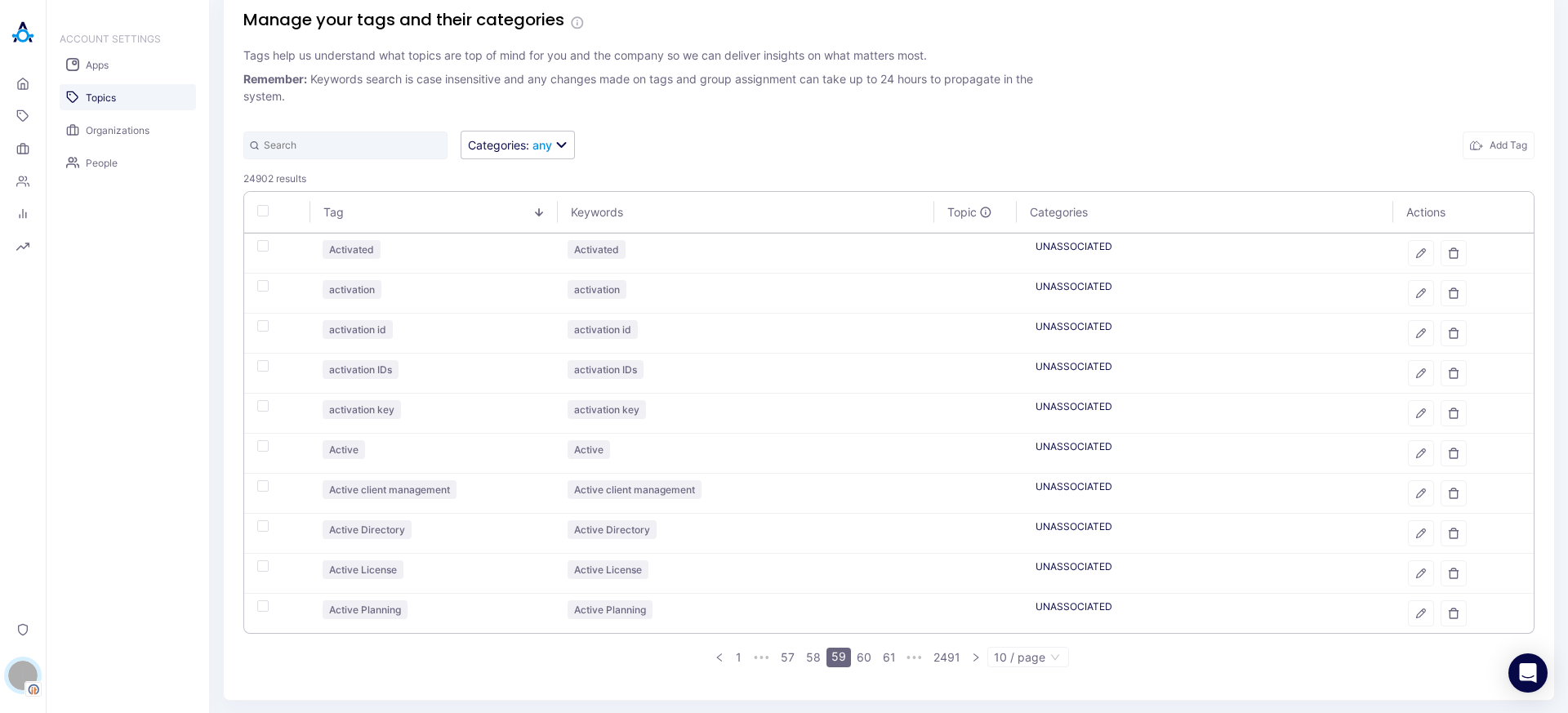
click at [859, 667] on div "Tag Keywords Topic Categories Actions Activated Activated UNASSOCIATED activati…" at bounding box center [889, 436] width 1291 height 489
click at [857, 662] on link "60" at bounding box center [863, 657] width 24 height 18
click at [867, 658] on link "61" at bounding box center [863, 657] width 23 height 18
click at [862, 658] on link "62" at bounding box center [862, 657] width 24 height 18
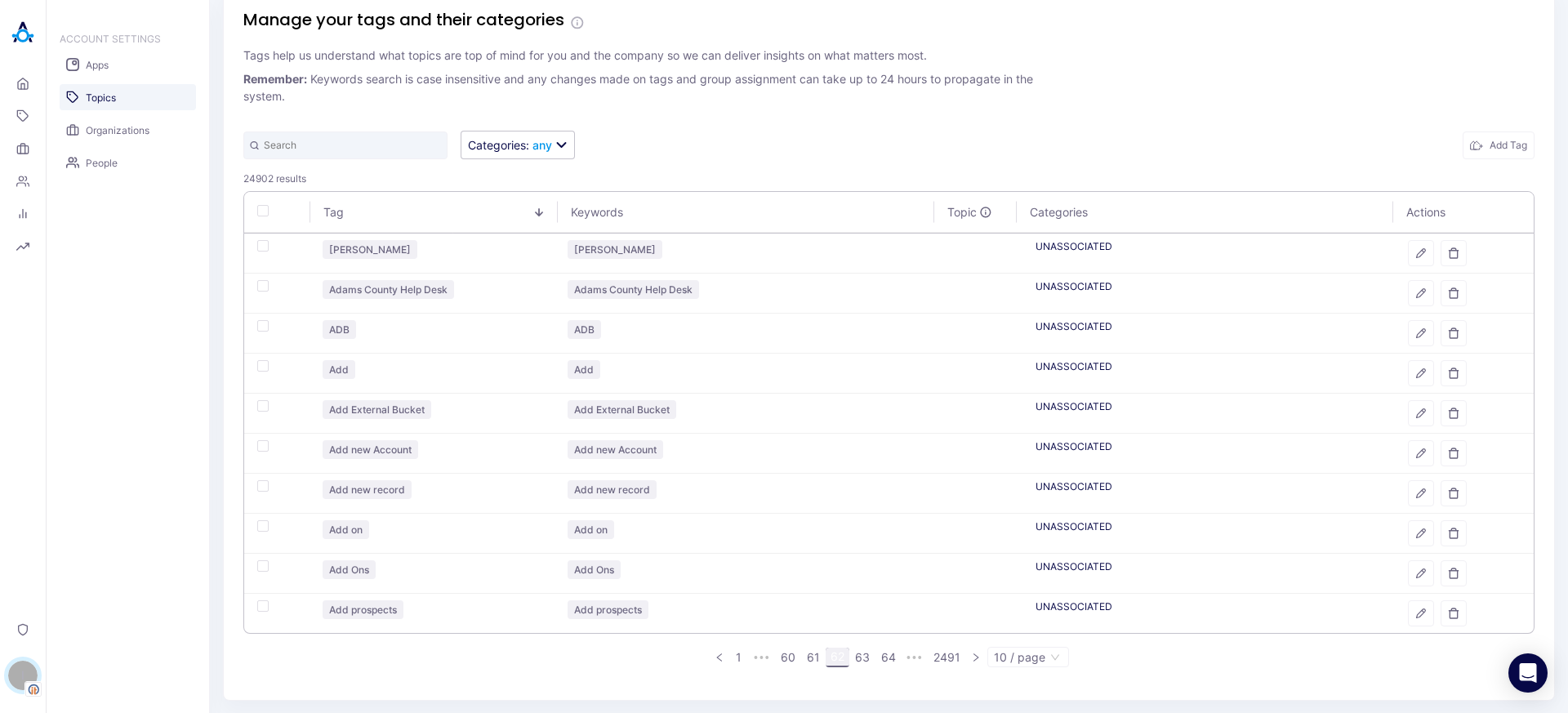
click at [862, 658] on link "63" at bounding box center [862, 657] width 24 height 18
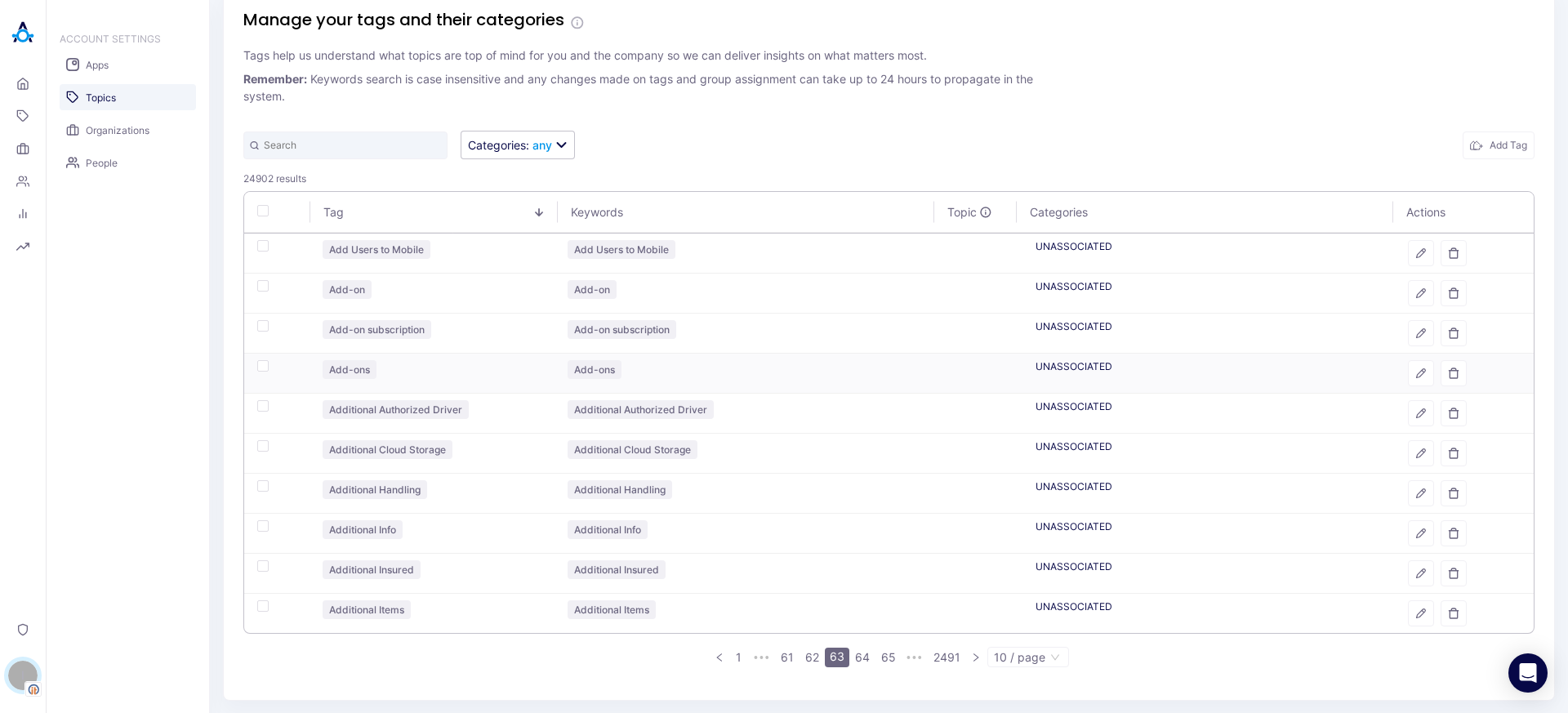
click at [255, 367] on td at bounding box center [277, 373] width 65 height 40
click at [269, 364] on td at bounding box center [277, 373] width 65 height 40
click at [262, 365] on div "button" at bounding box center [263, 366] width 12 height 12
checkbox input "true"
click at [260, 287] on div "button" at bounding box center [263, 286] width 12 height 12
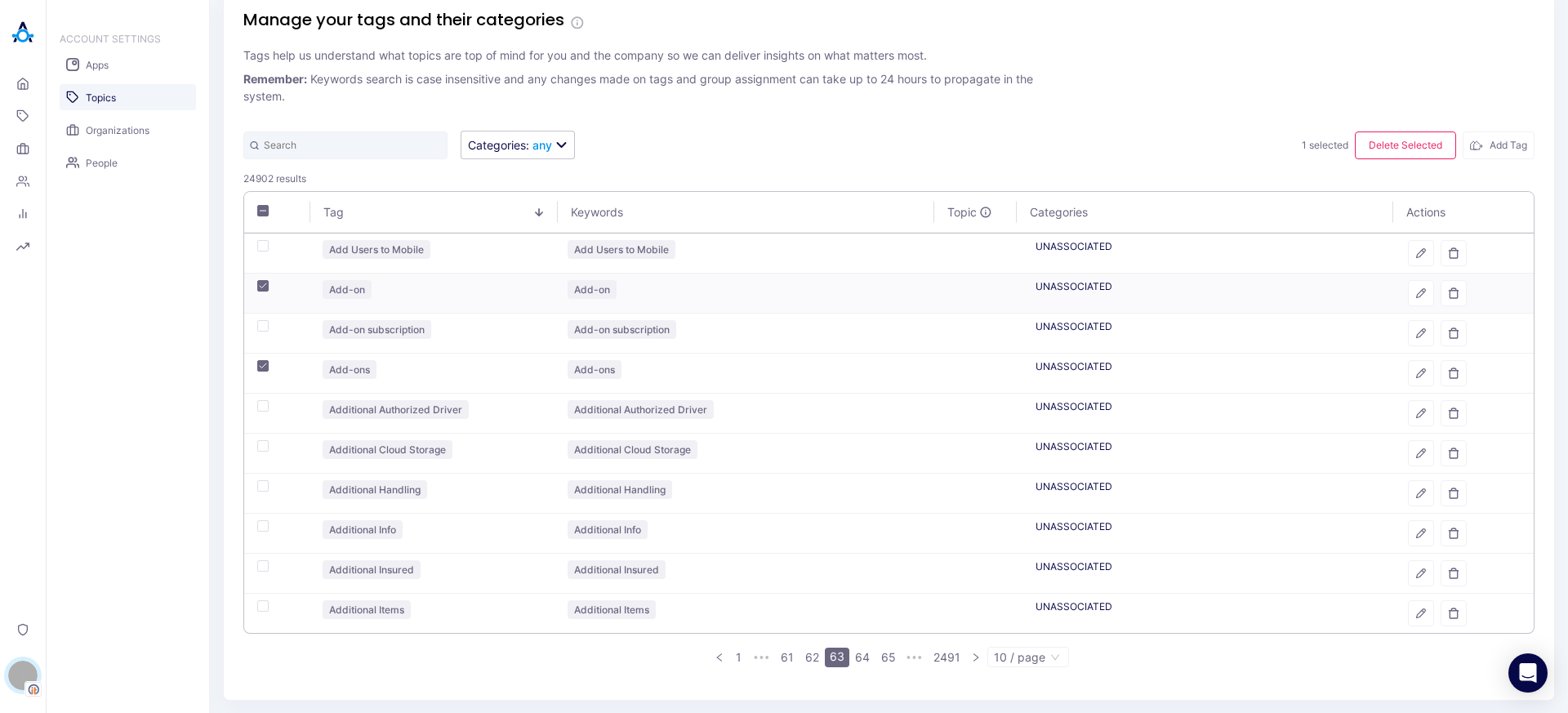
checkbox input "true"
click at [1360, 147] on button "Delete Selected" at bounding box center [1405, 145] width 101 height 28
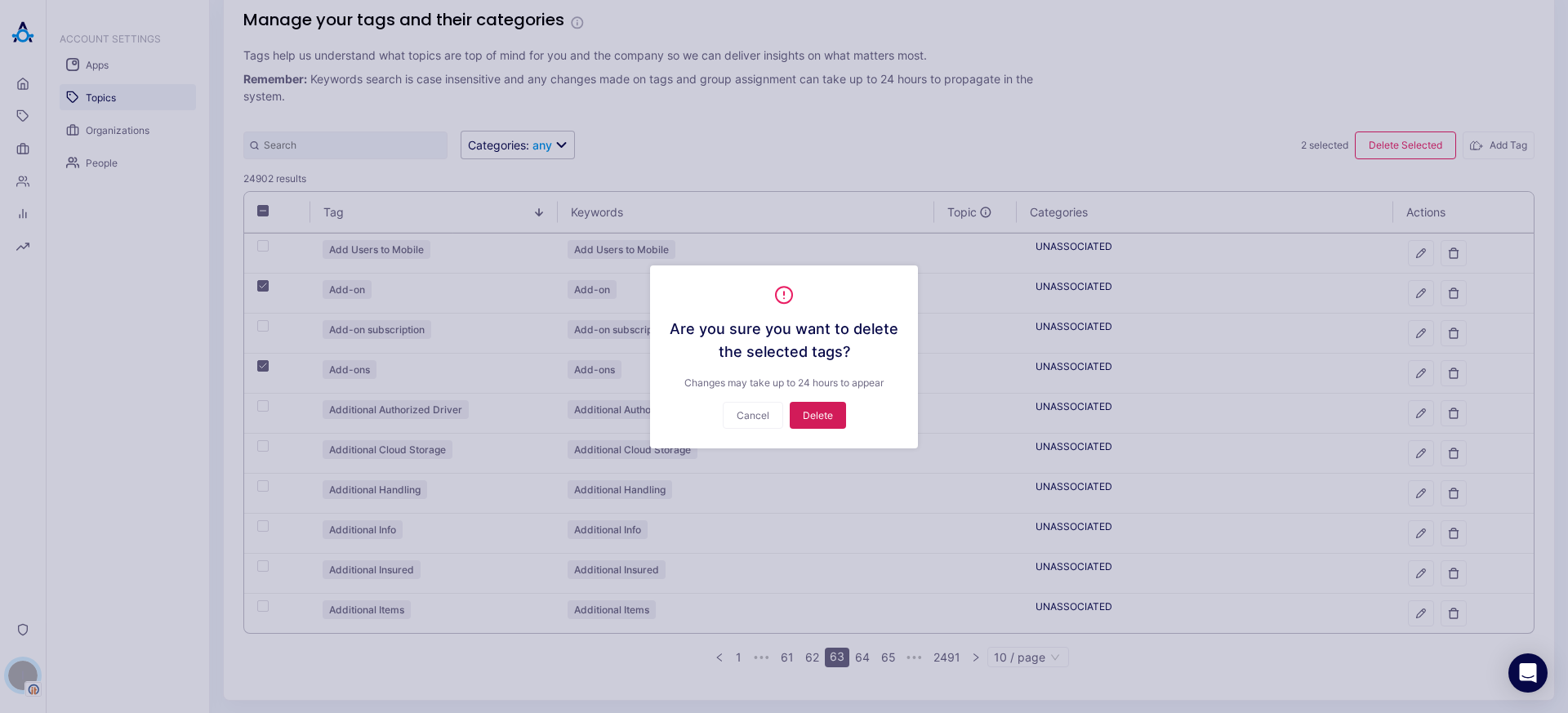
click at [800, 419] on button "Delete" at bounding box center [818, 415] width 56 height 27
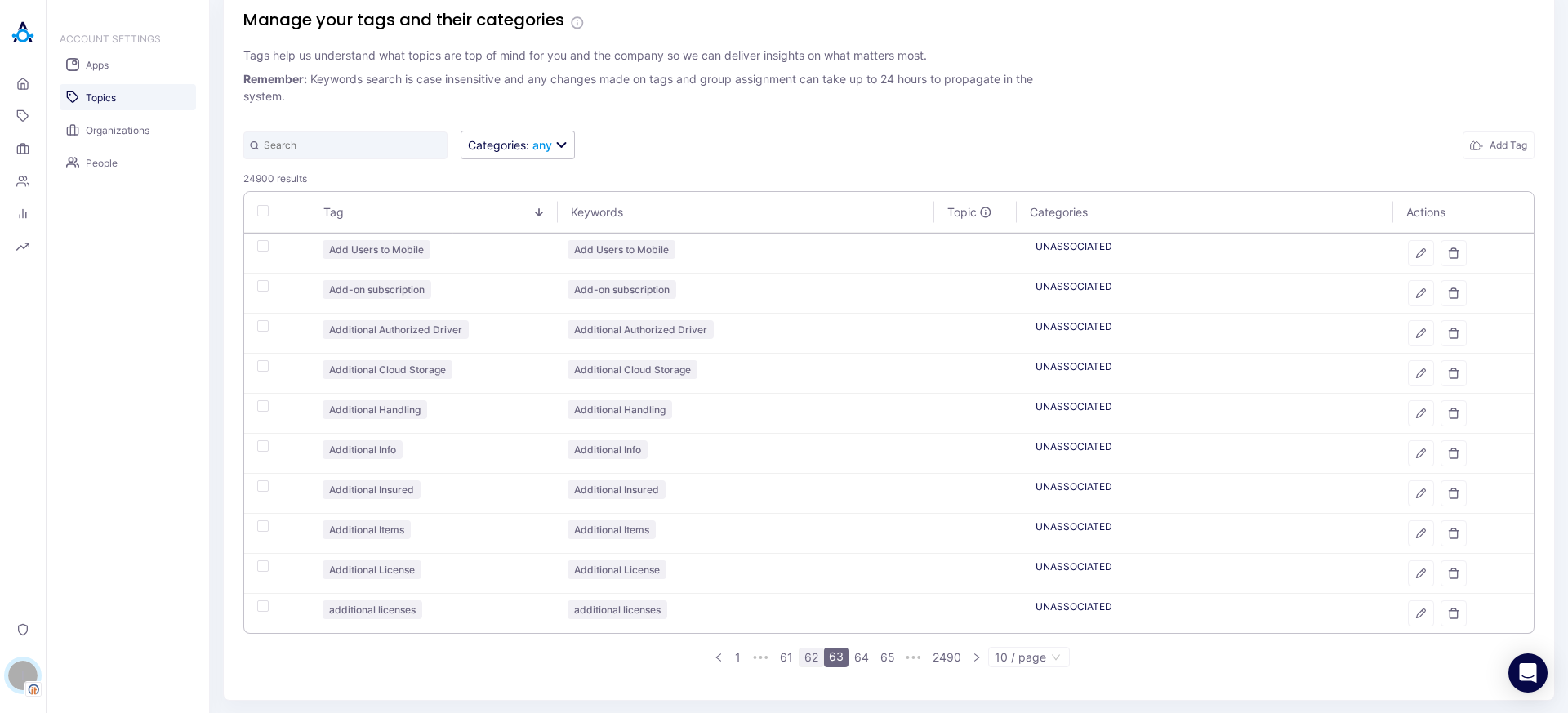
click at [809, 662] on link "62" at bounding box center [811, 657] width 24 height 18
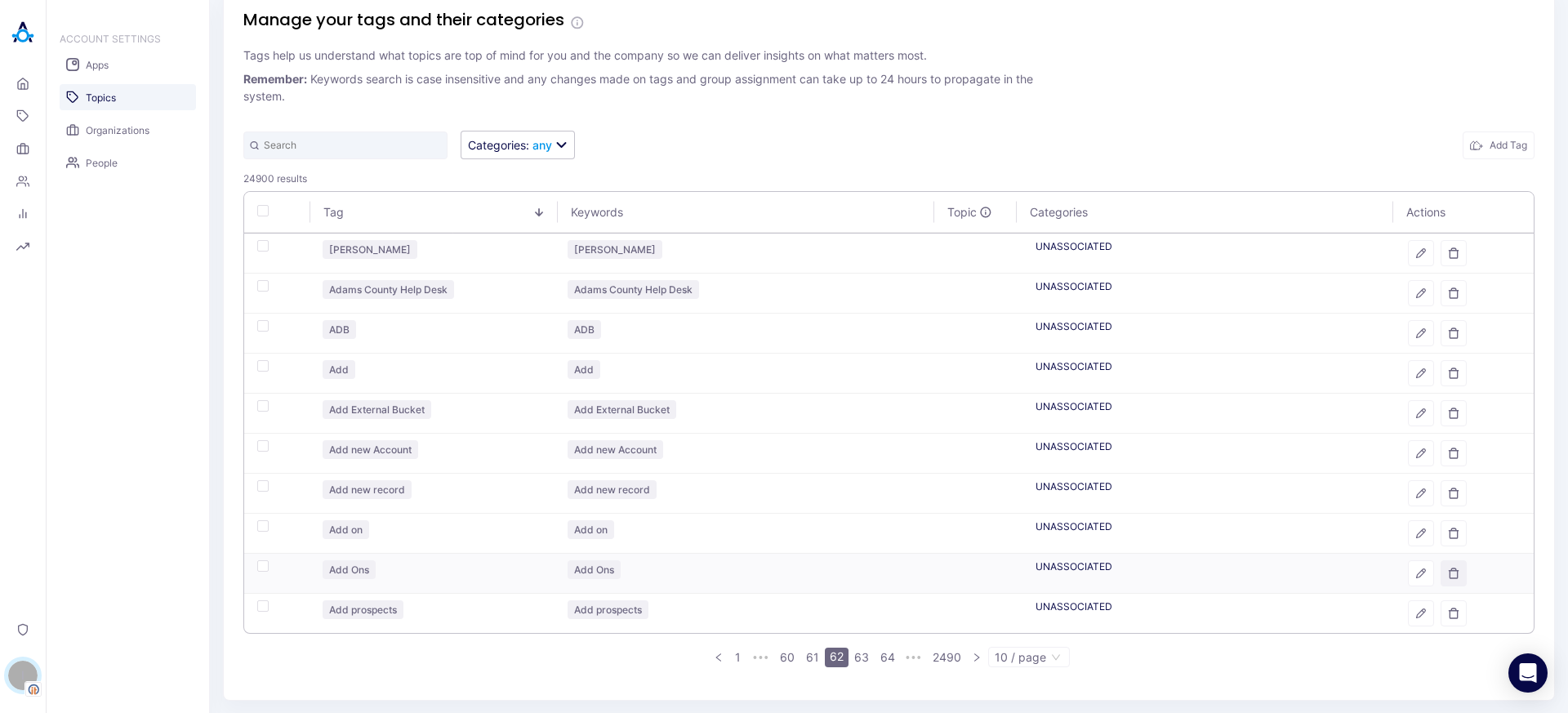
click at [1447, 576] on icon "button" at bounding box center [1453, 573] width 12 height 12
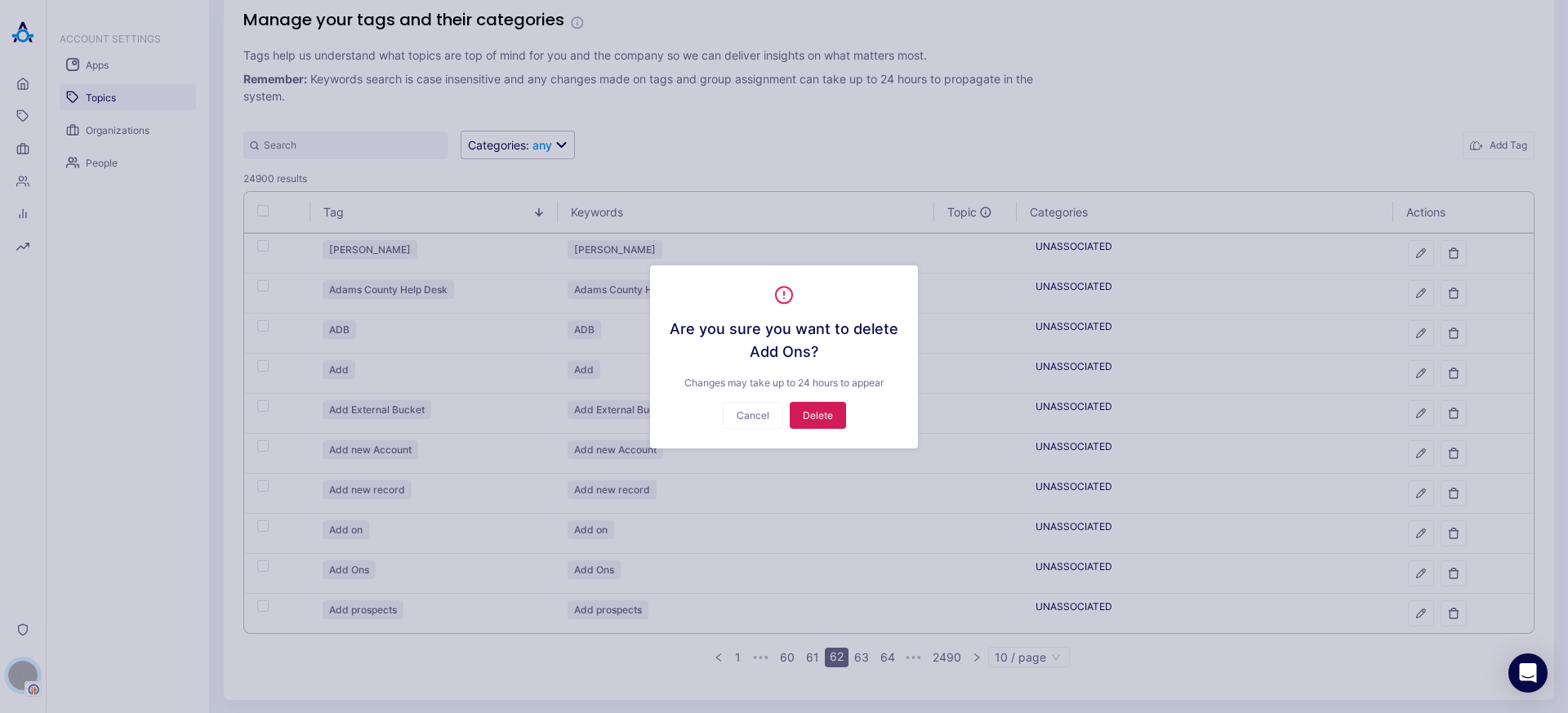
click at [818, 413] on button "Delete" at bounding box center [818, 415] width 56 height 27
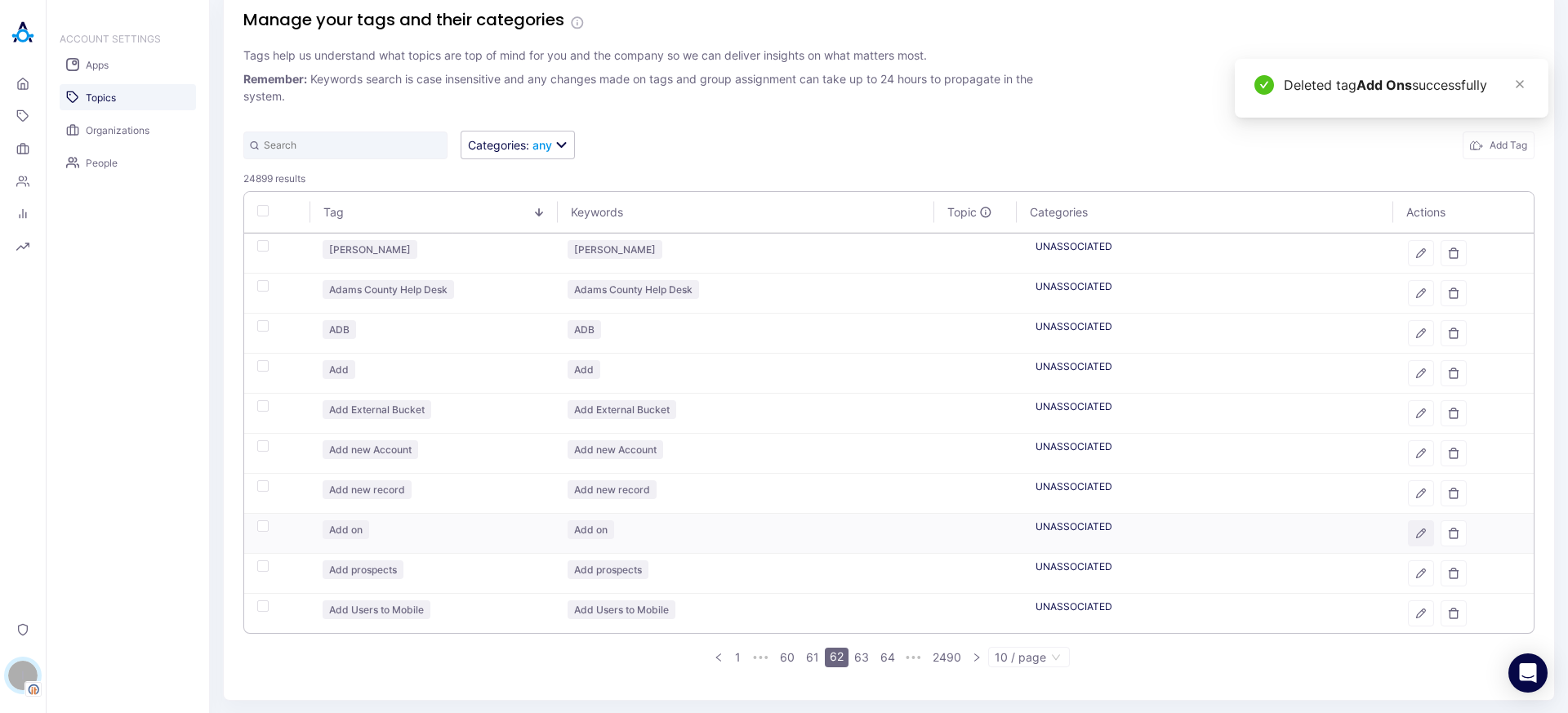
click at [1416, 533] on icon "button" at bounding box center [1420, 533] width 9 height 9
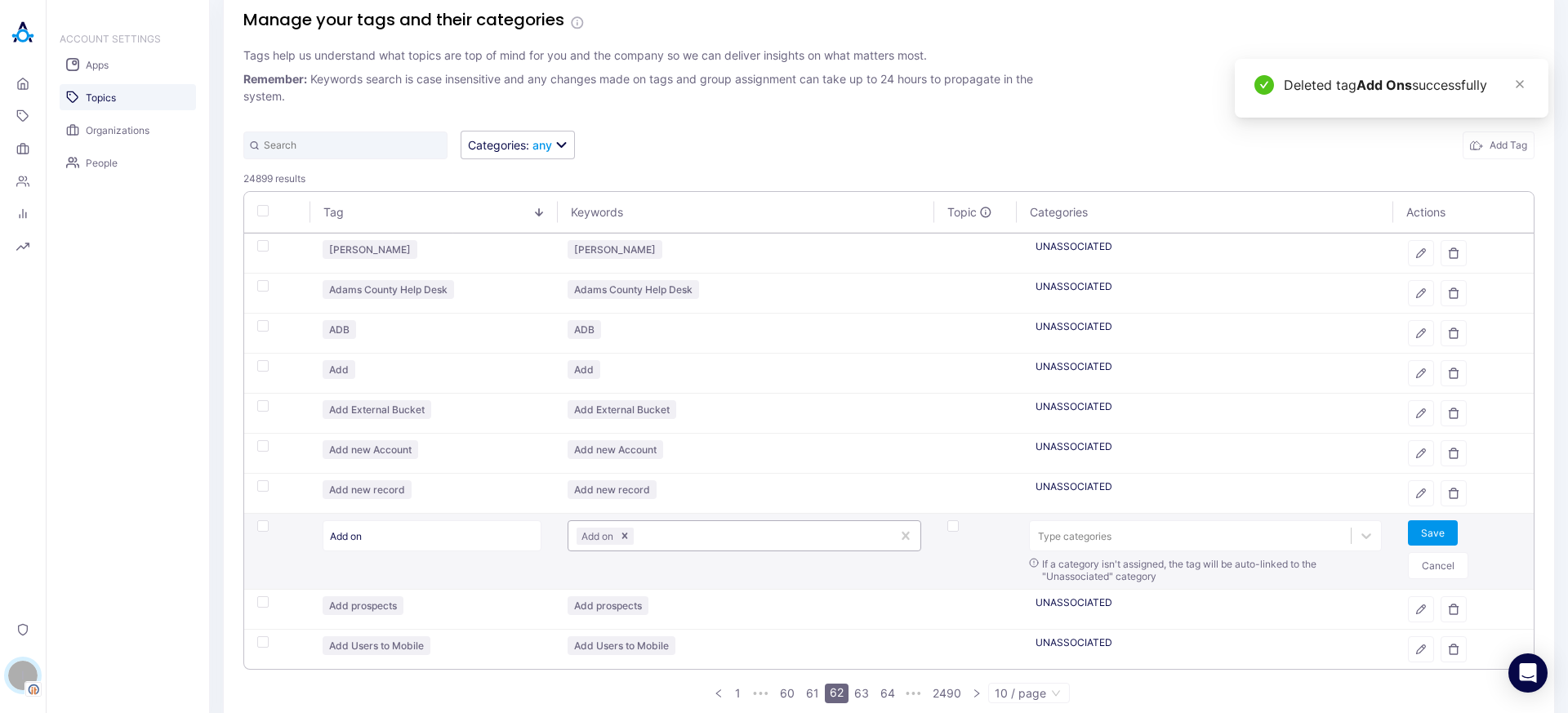
click at [689, 538] on div at bounding box center [760, 536] width 246 height 15
type input "ADD ONS"
type input "ADD-ON"
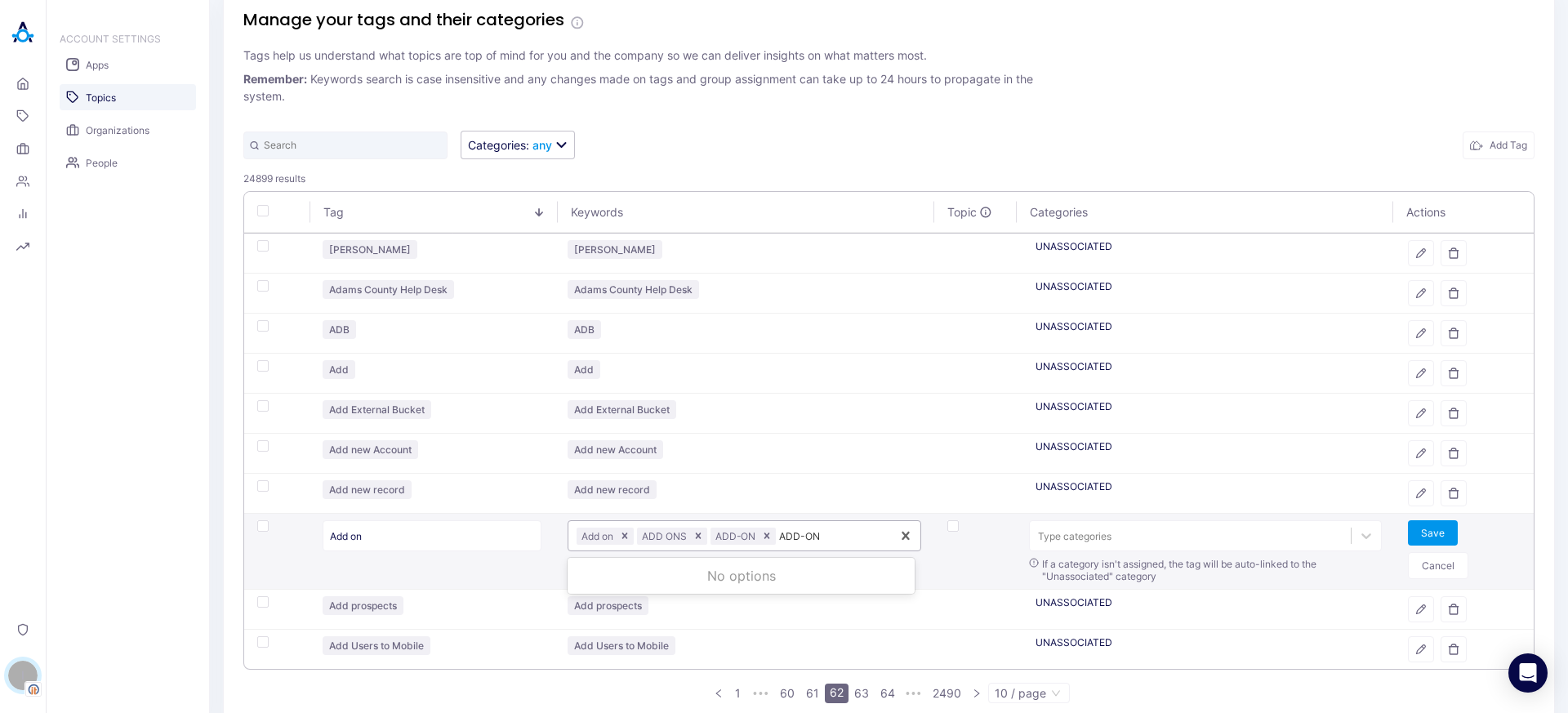
type input "ADD-ONS"
click at [1410, 529] on button "Save" at bounding box center [1432, 533] width 50 height 25
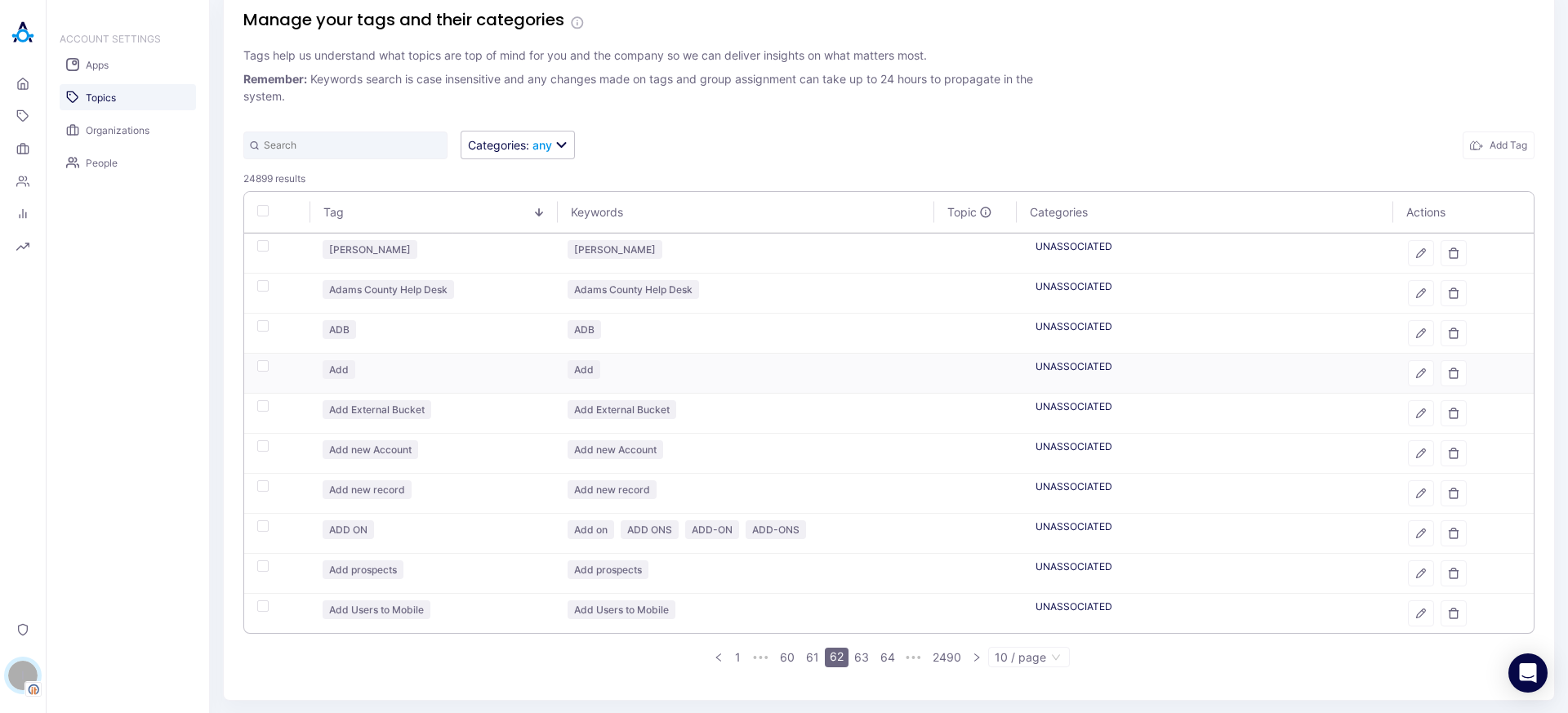
click at [261, 367] on div "button" at bounding box center [263, 366] width 12 height 12
checkbox input "true"
click at [1377, 131] on div "1 selected Delete Selected Add Tag" at bounding box center [1418, 145] width 233 height 28
click at [1378, 139] on button "Delete Selected" at bounding box center [1405, 145] width 101 height 28
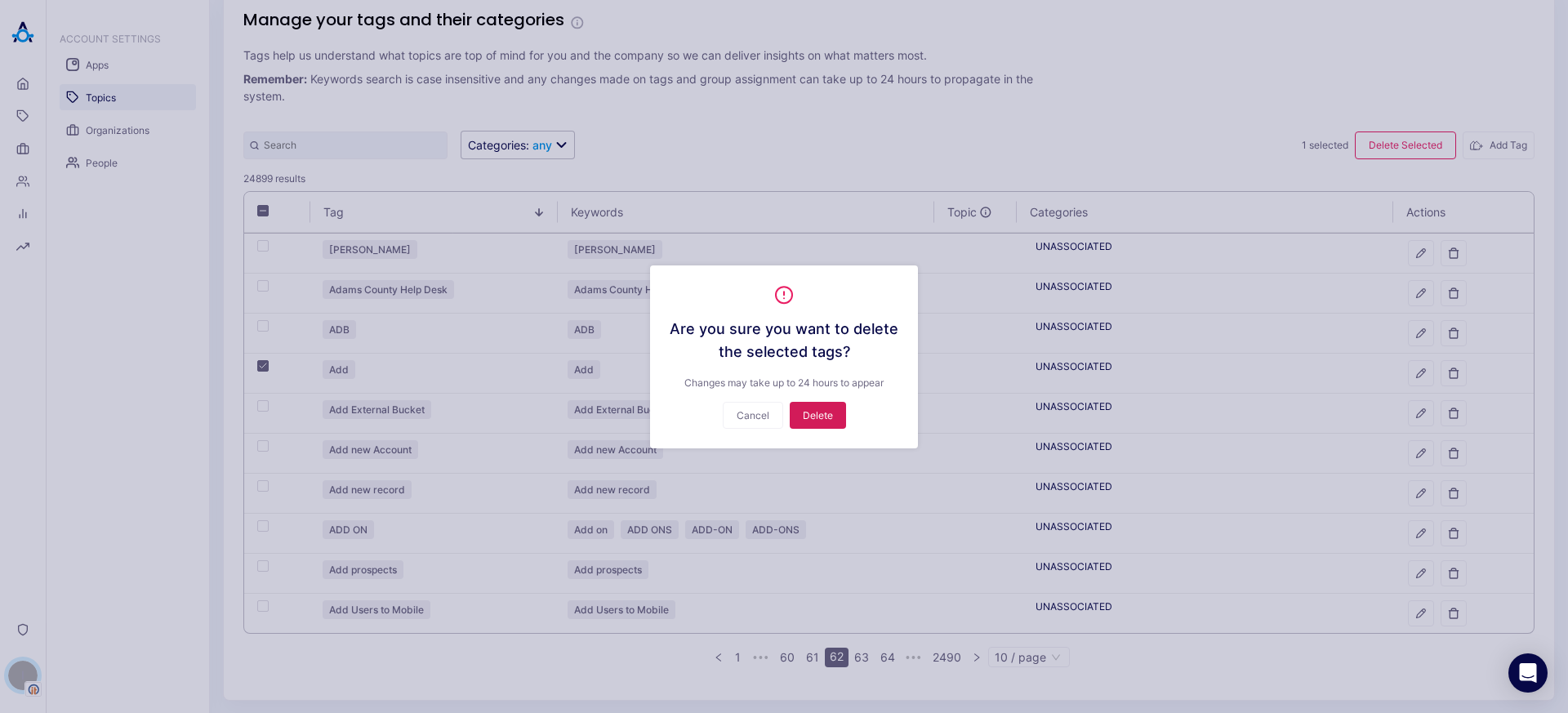
click at [819, 415] on button "Delete" at bounding box center [818, 415] width 56 height 27
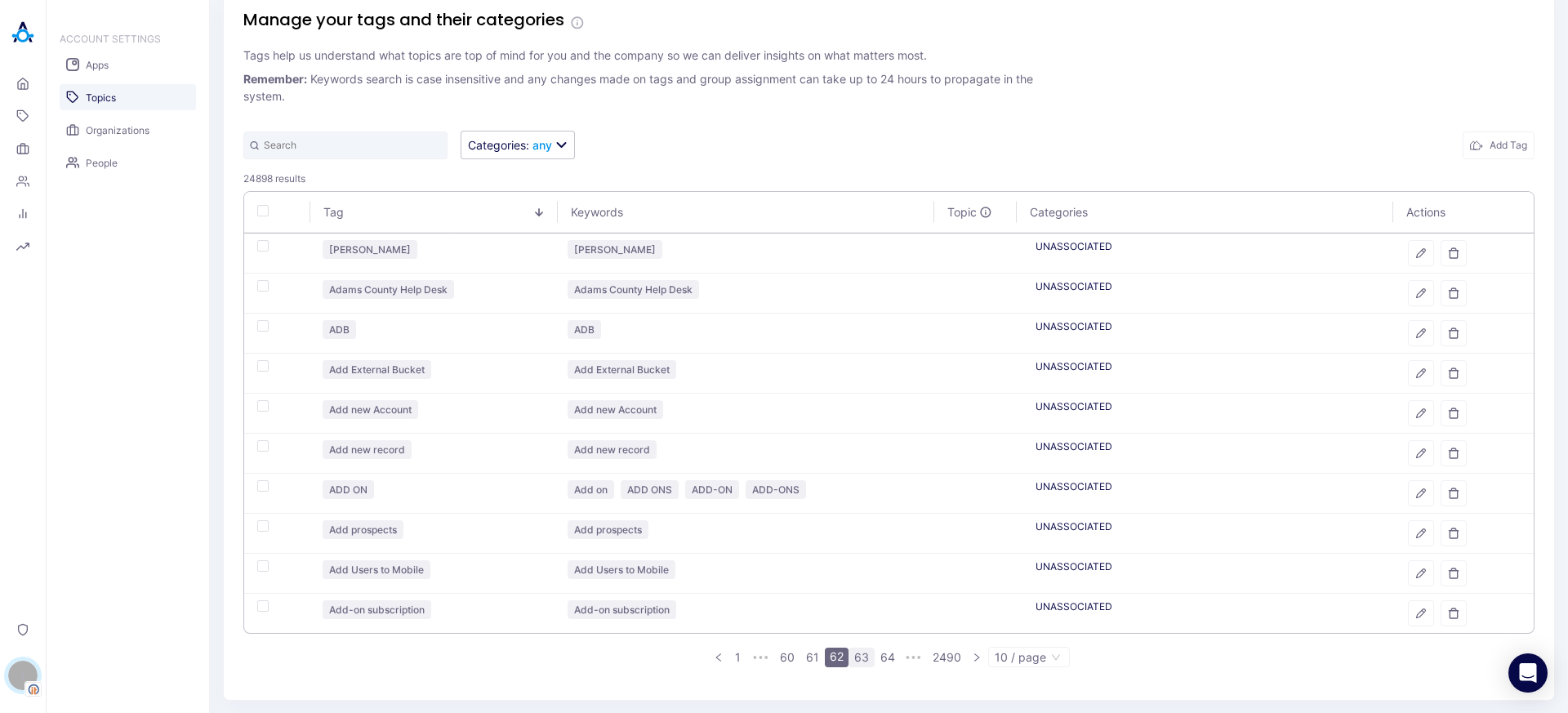
click at [849, 655] on link "63" at bounding box center [861, 657] width 24 height 18
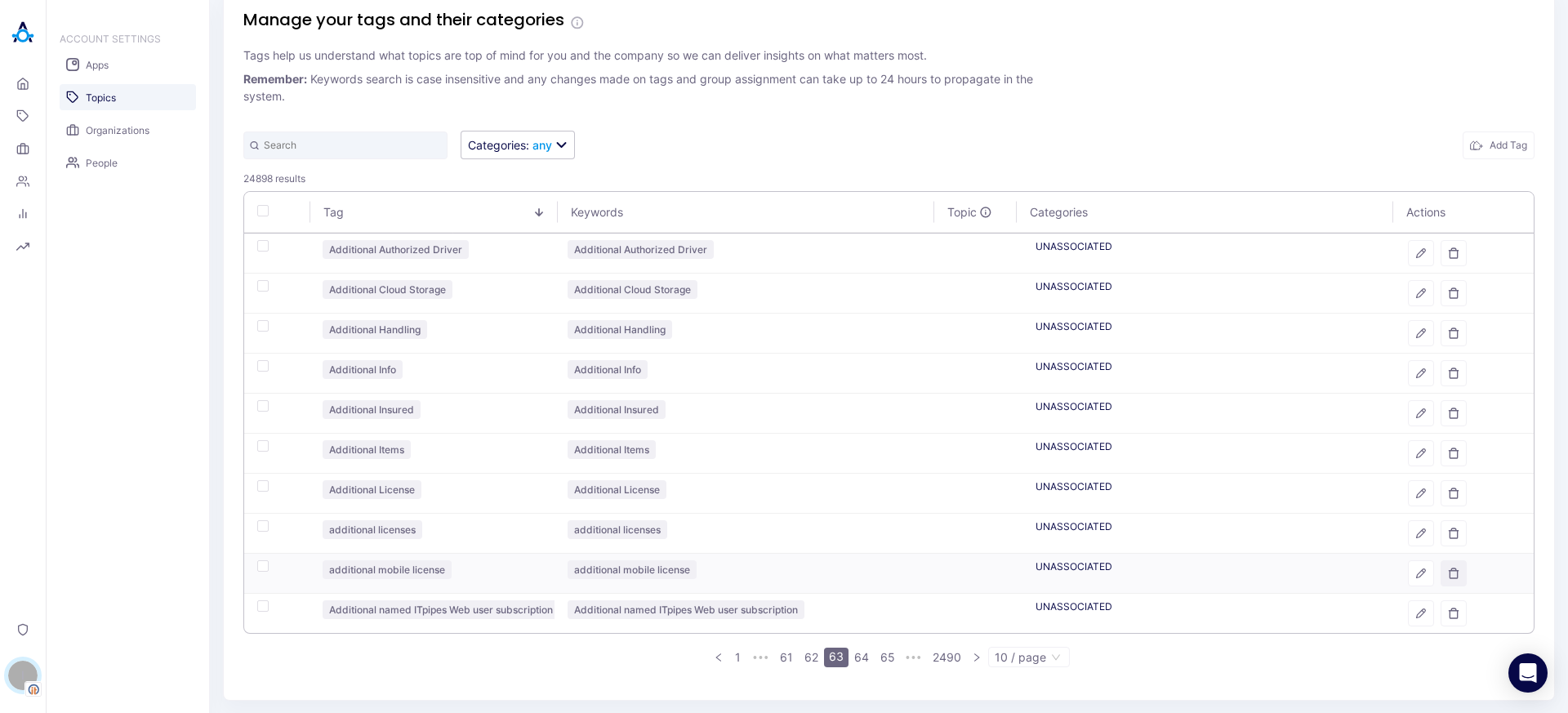
click at [1447, 569] on icon "button" at bounding box center [1453, 573] width 12 height 12
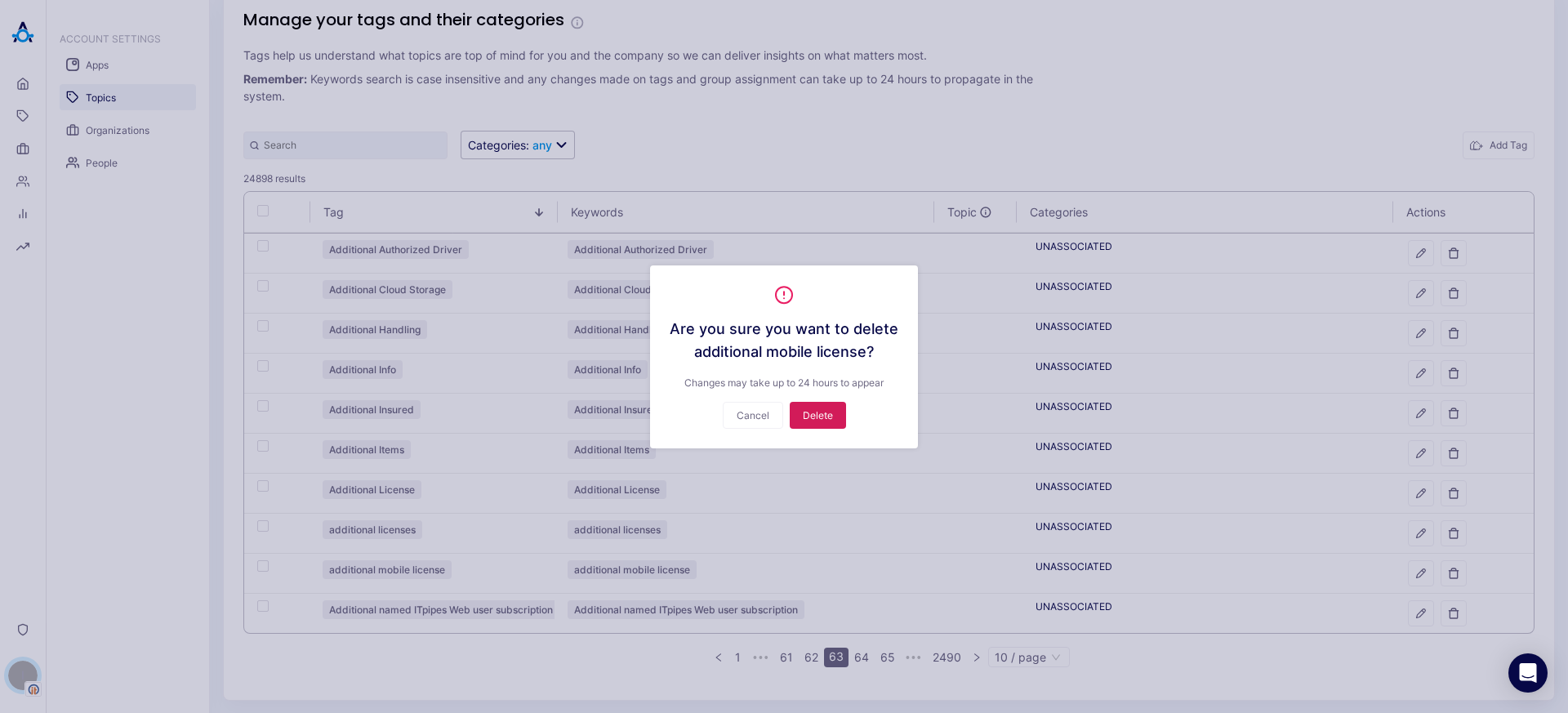
click at [825, 419] on button "Delete" at bounding box center [818, 415] width 56 height 27
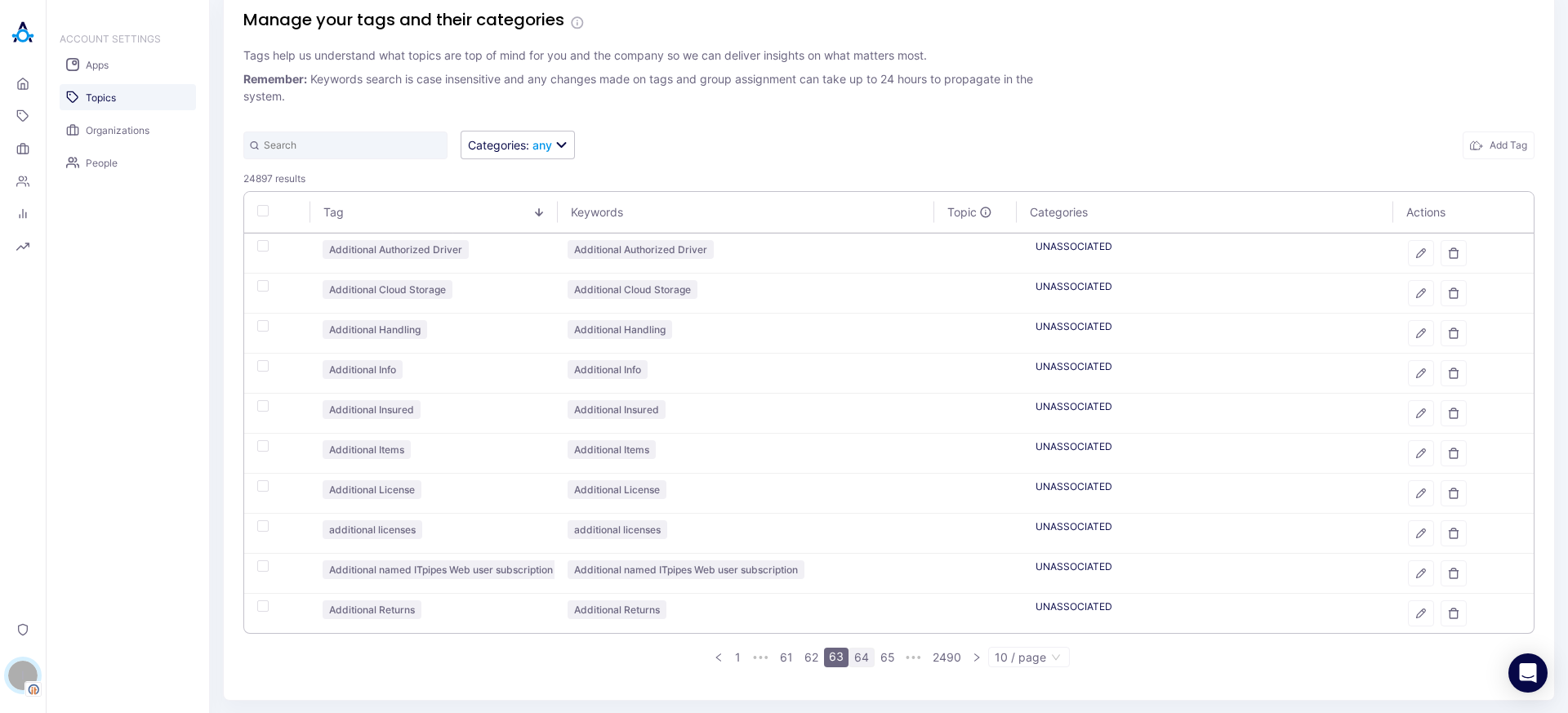
click at [853, 655] on link "64" at bounding box center [861, 657] width 24 height 18
click at [851, 657] on link "65" at bounding box center [862, 657] width 24 height 18
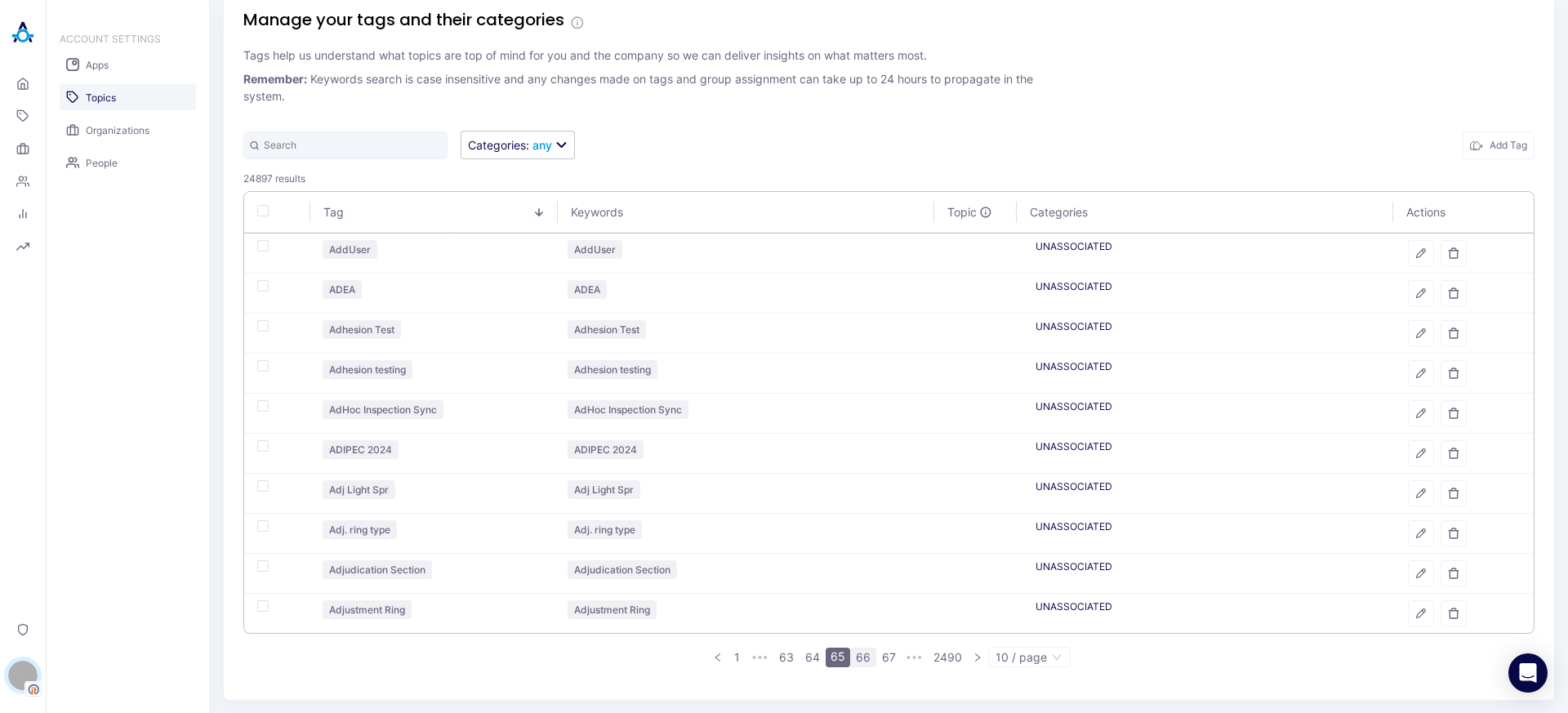
click at [852, 660] on link "66" at bounding box center [862, 657] width 24 height 18
click at [864, 660] on link "67" at bounding box center [862, 657] width 24 height 18
click at [1450, 335] on button "button" at bounding box center [1453, 333] width 26 height 26
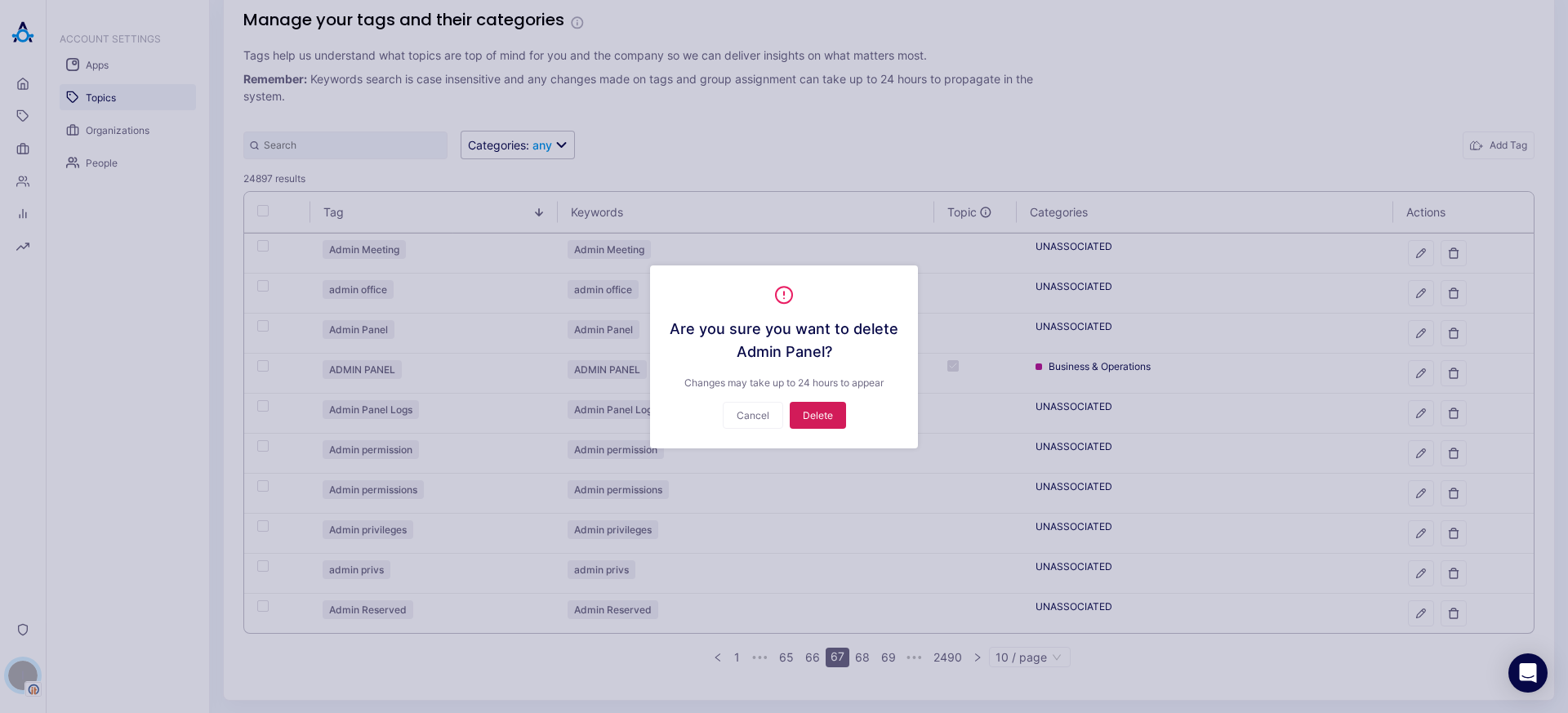
click at [830, 415] on button "Delete" at bounding box center [818, 415] width 56 height 27
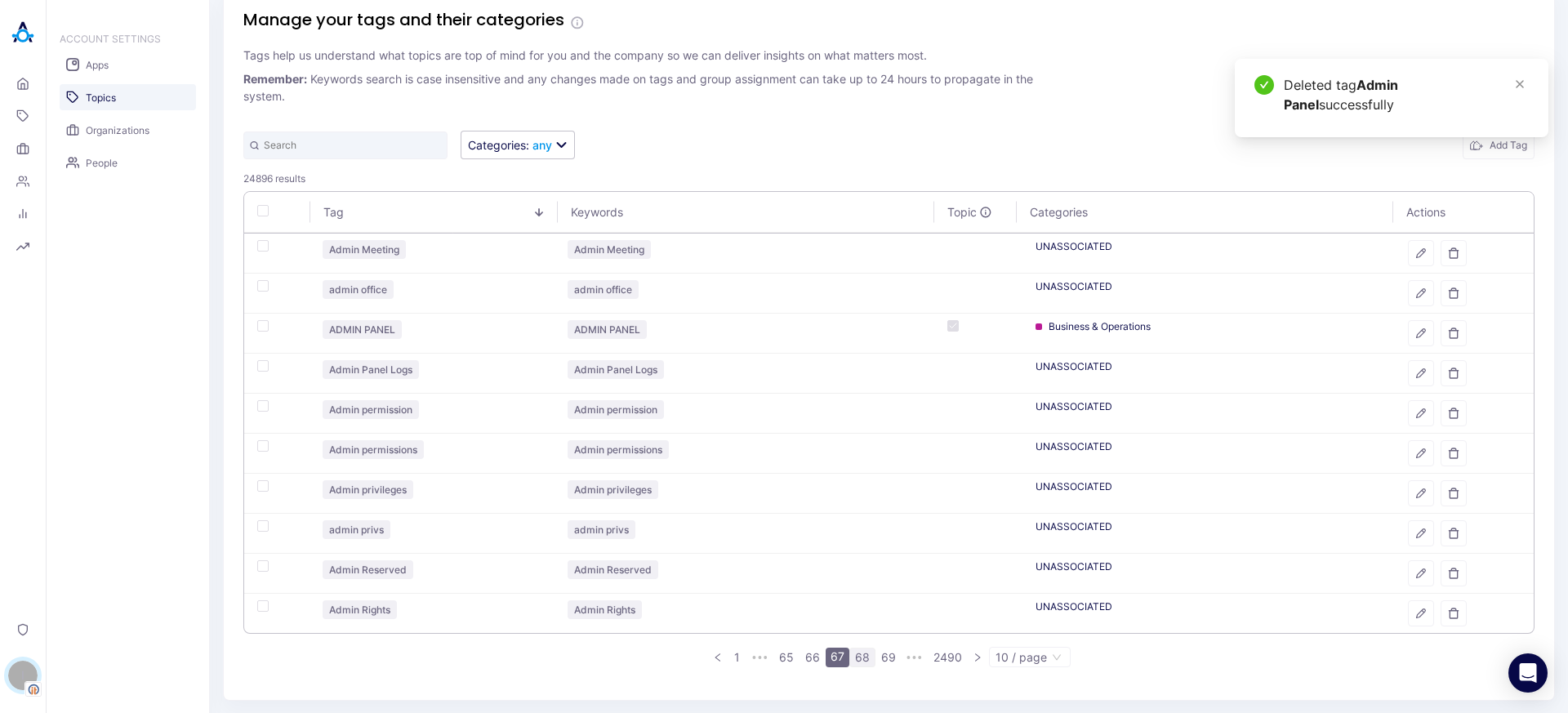
click at [852, 655] on link "68" at bounding box center [862, 657] width 24 height 18
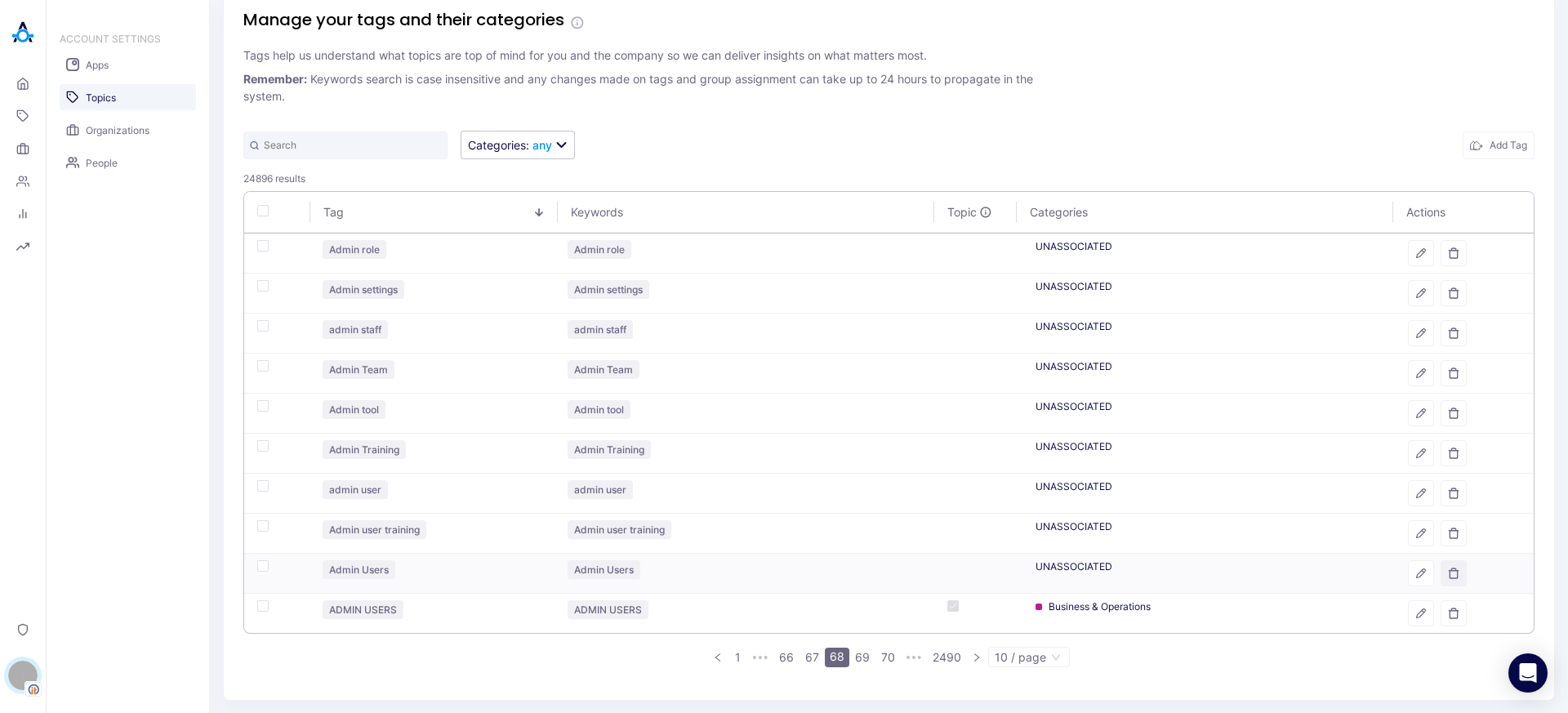
click at [1441, 577] on button "button" at bounding box center [1453, 572] width 26 height 26
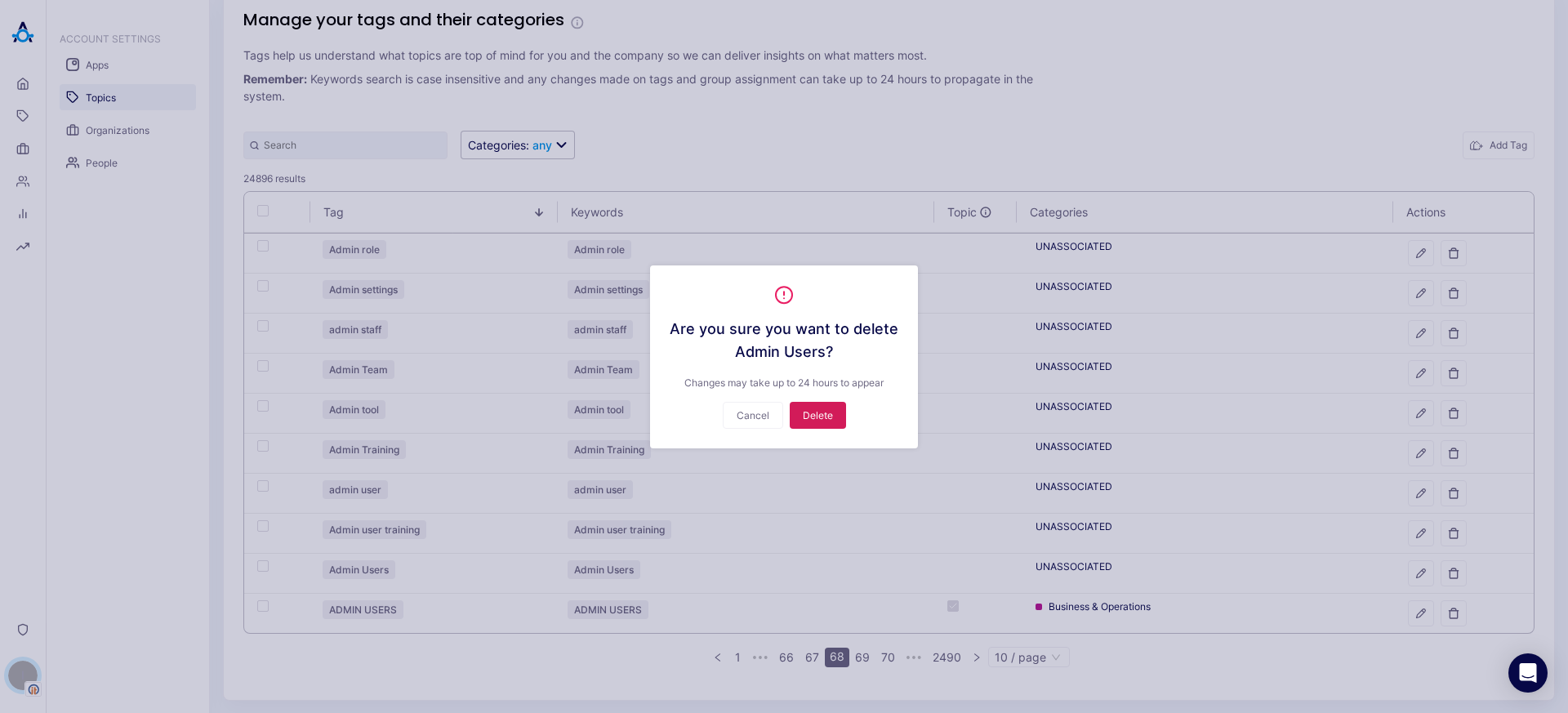
click at [826, 421] on button "Delete" at bounding box center [818, 415] width 56 height 27
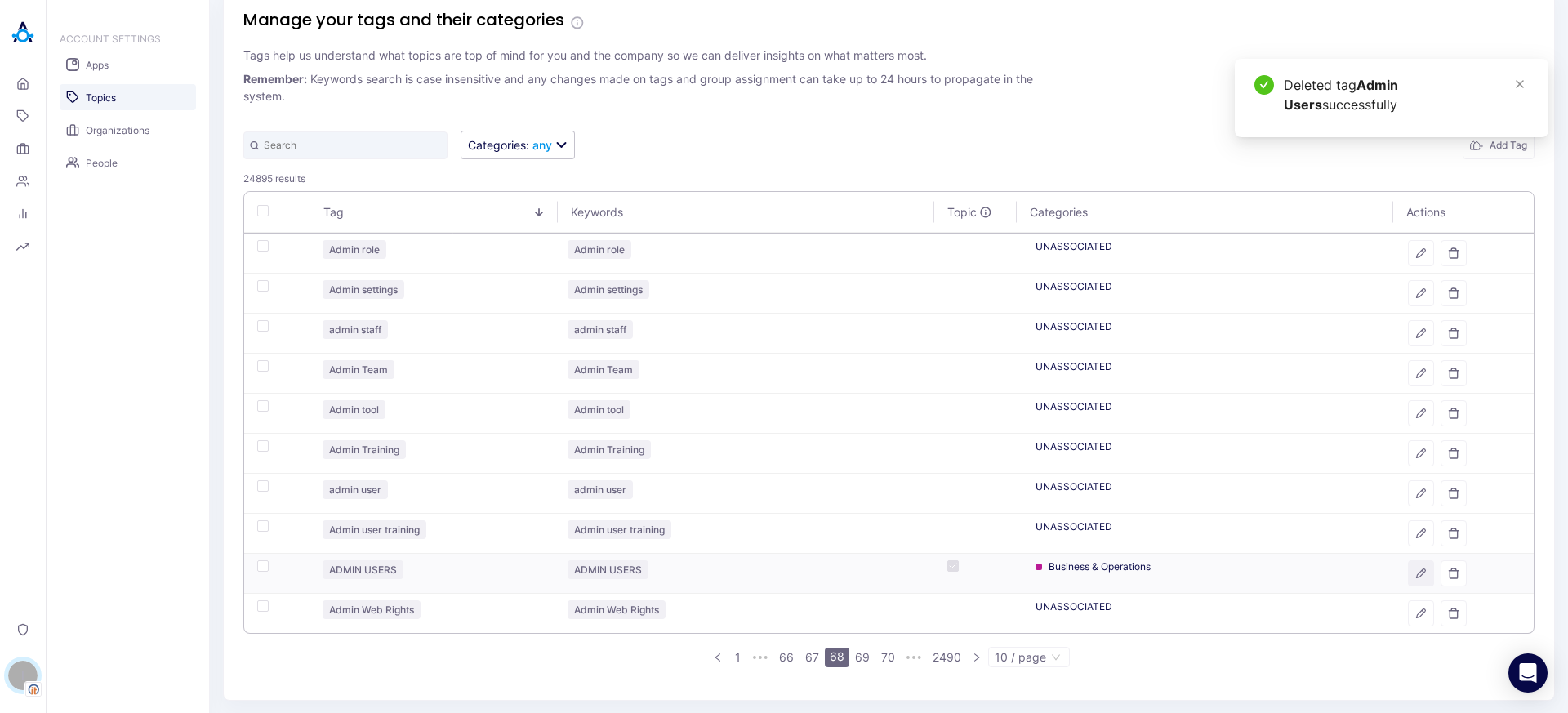
click at [1410, 583] on button "button" at bounding box center [1420, 572] width 26 height 26
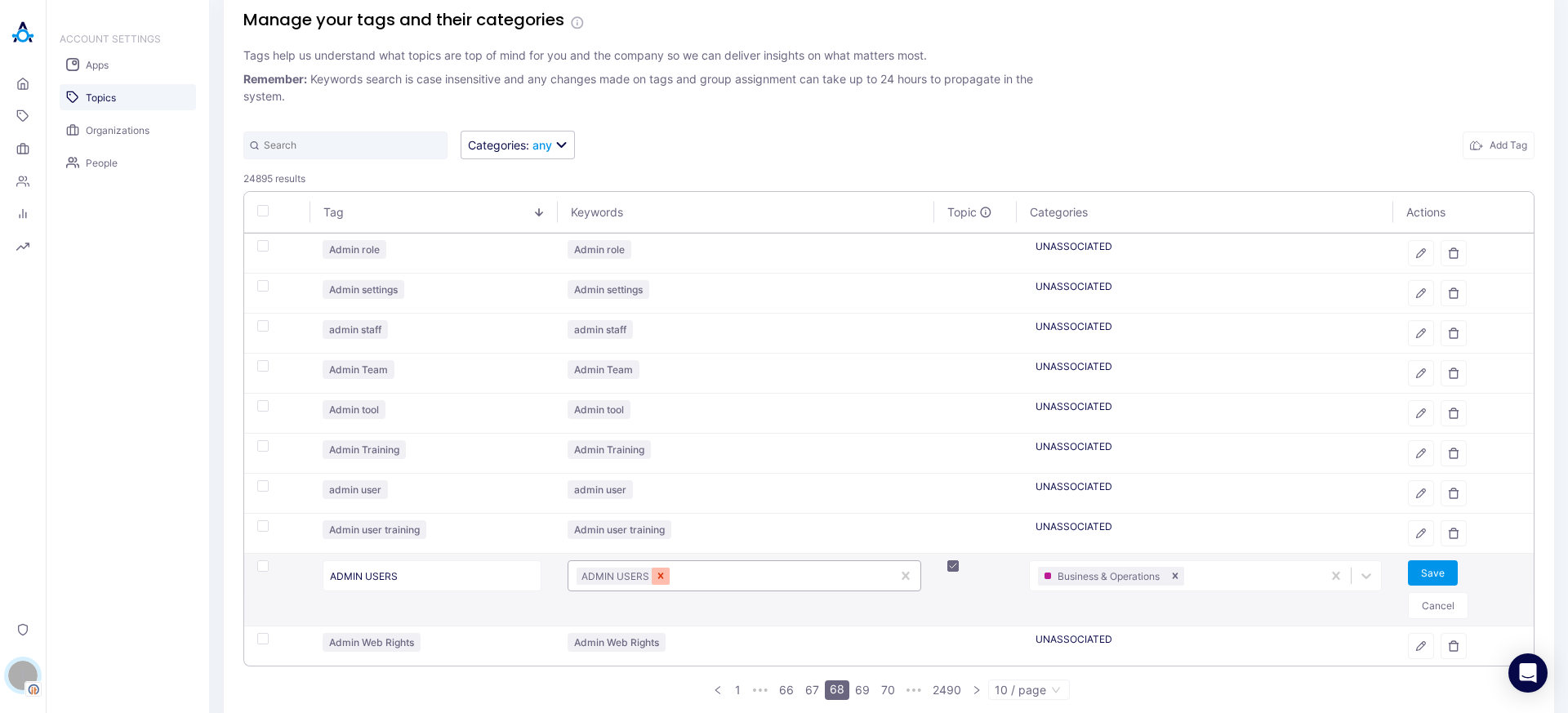
click at [666, 569] on div "Remove ADMIN USERS" at bounding box center [660, 576] width 18 height 17
click at [684, 576] on div at bounding box center [744, 576] width 336 height 15
type input "ADMIN USERS"
type input "ADMIN USER"
click at [1429, 569] on button "Save" at bounding box center [1432, 572] width 50 height 25
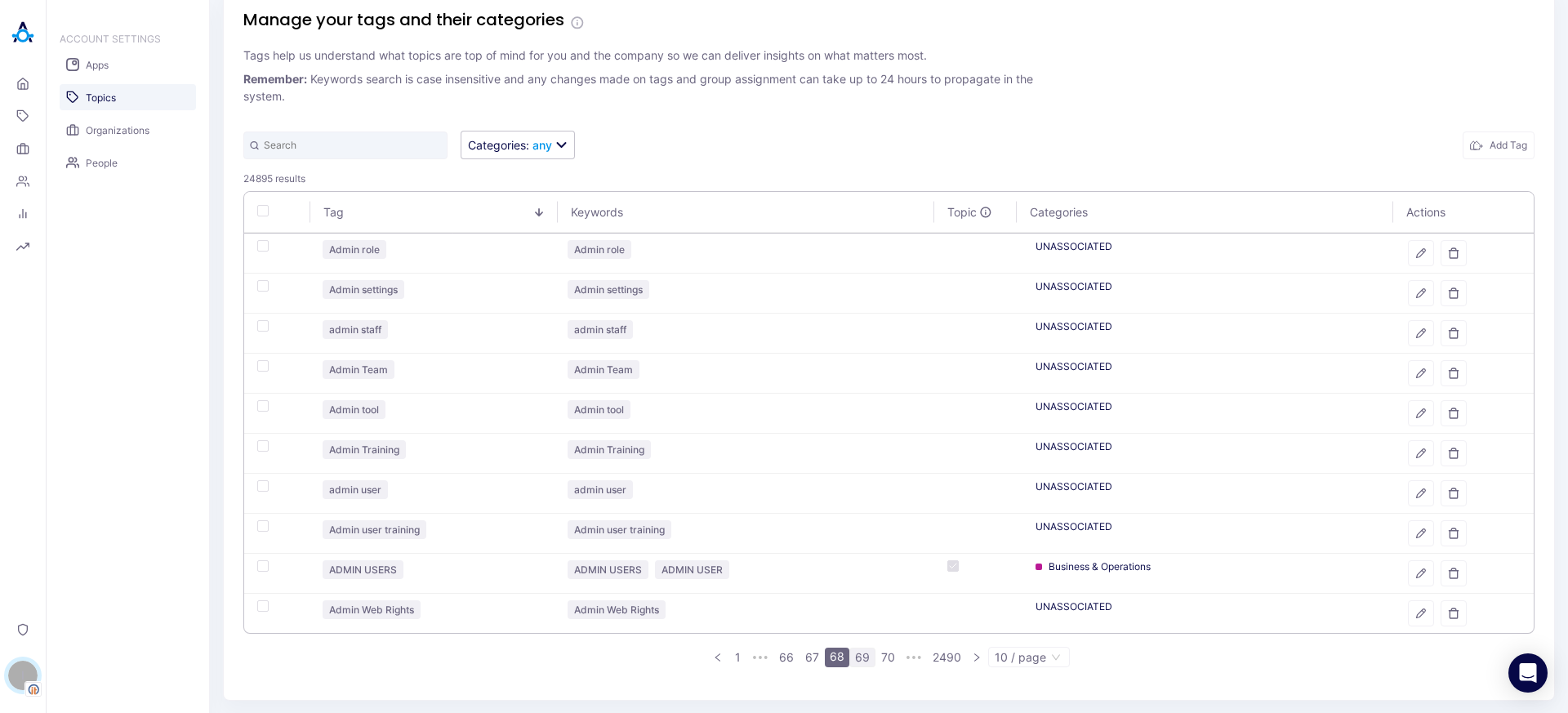
click at [853, 662] on link "69" at bounding box center [862, 657] width 24 height 18
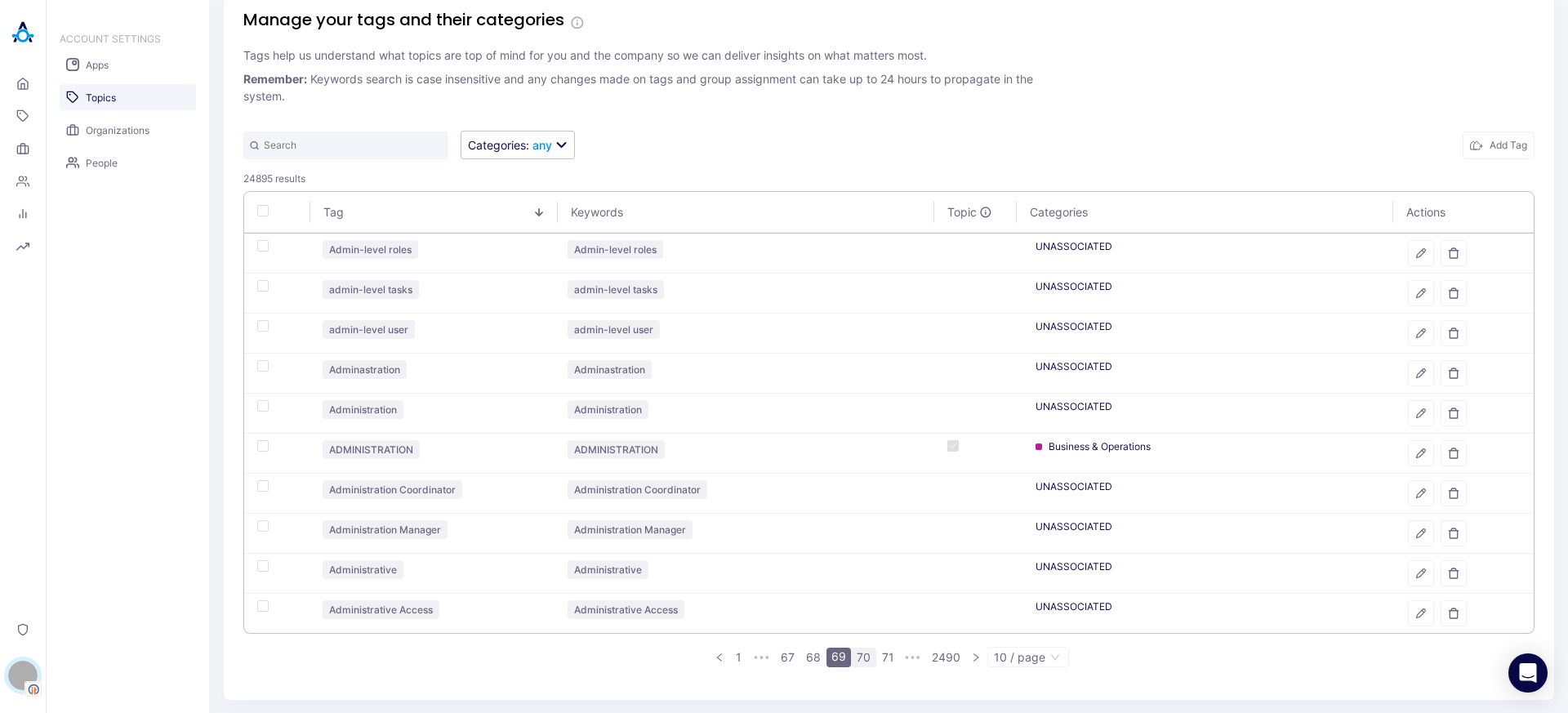
click at [860, 657] on link "70" at bounding box center [863, 657] width 24 height 18
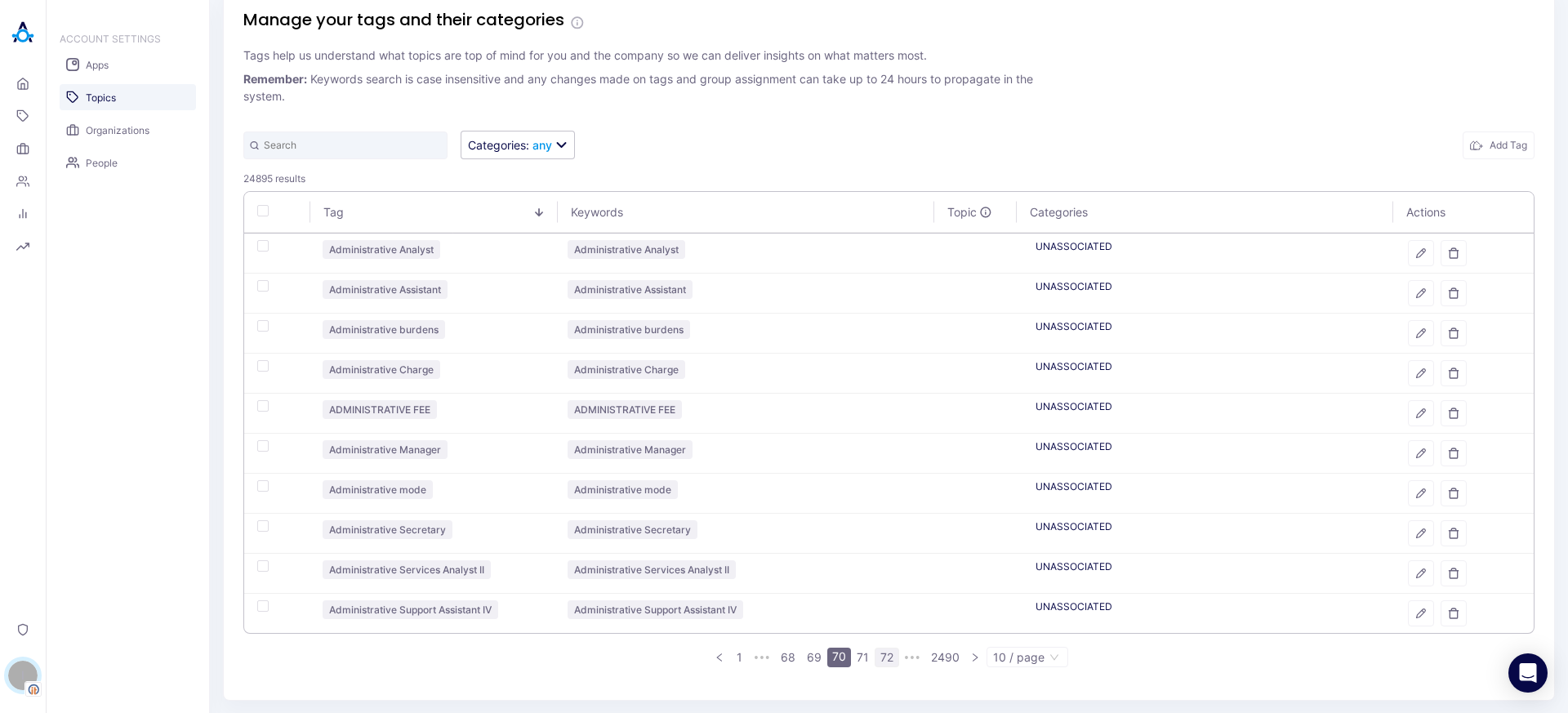
click at [856, 657] on link "71" at bounding box center [862, 657] width 22 height 18
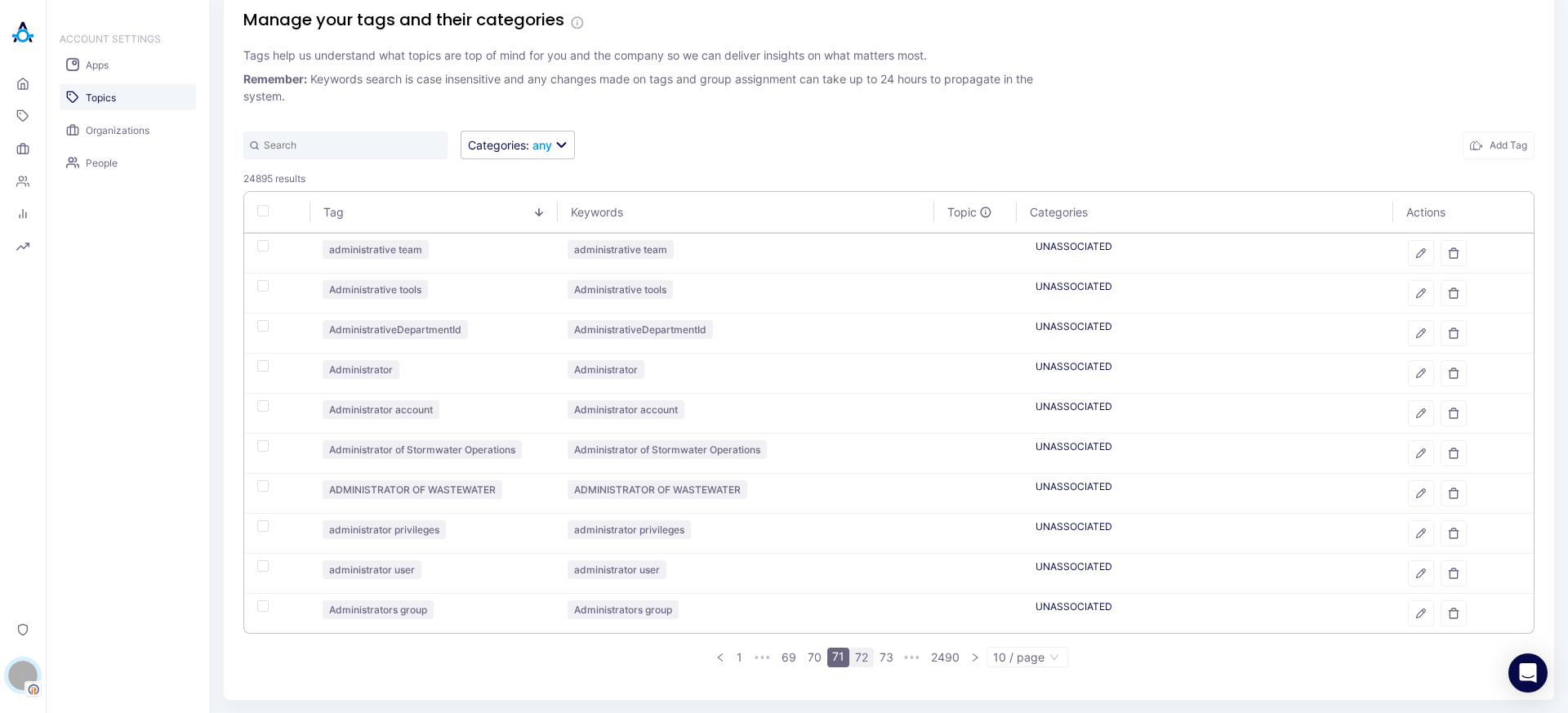
click at [850, 657] on link "72" at bounding box center [861, 657] width 23 height 18
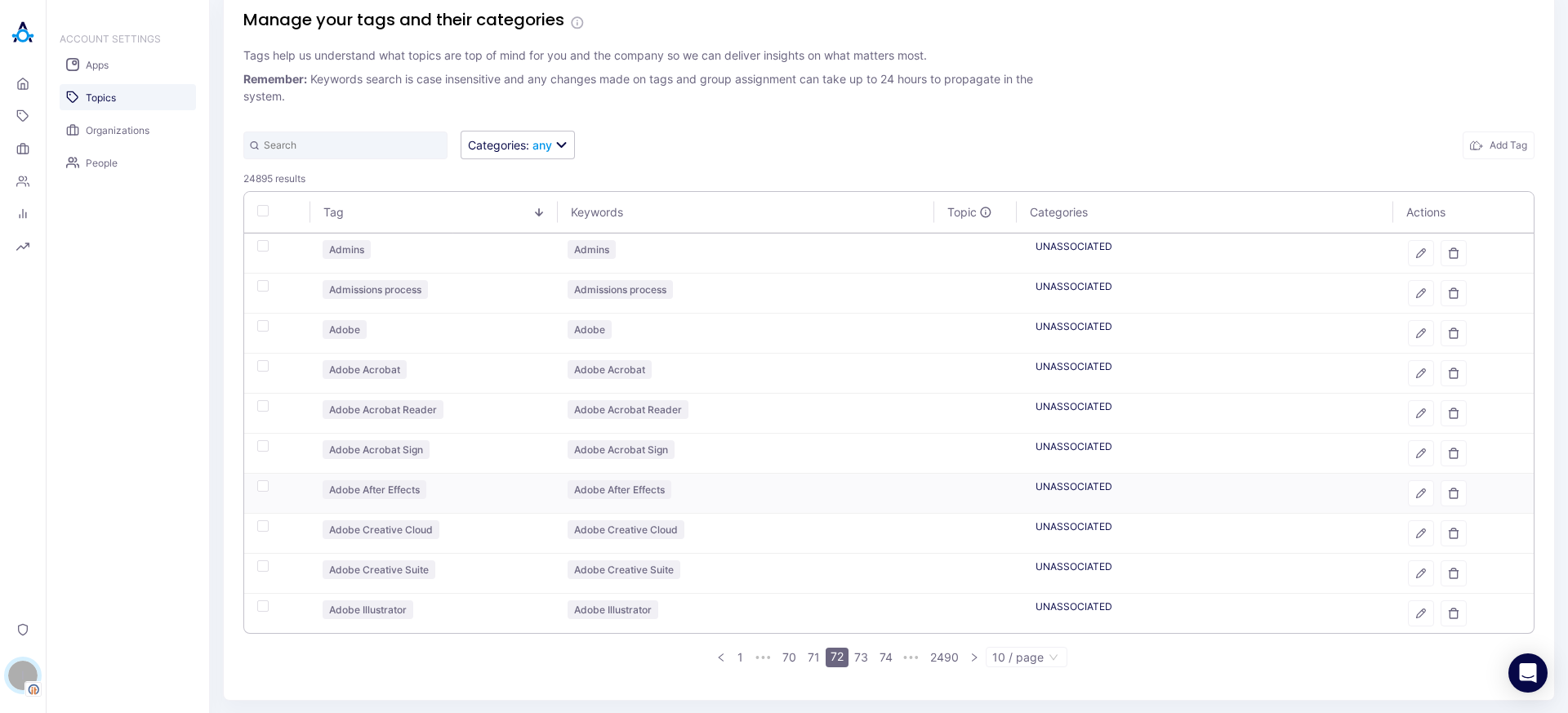
scroll to position [27, 0]
click at [859, 657] on link "73" at bounding box center [861, 656] width 24 height 18
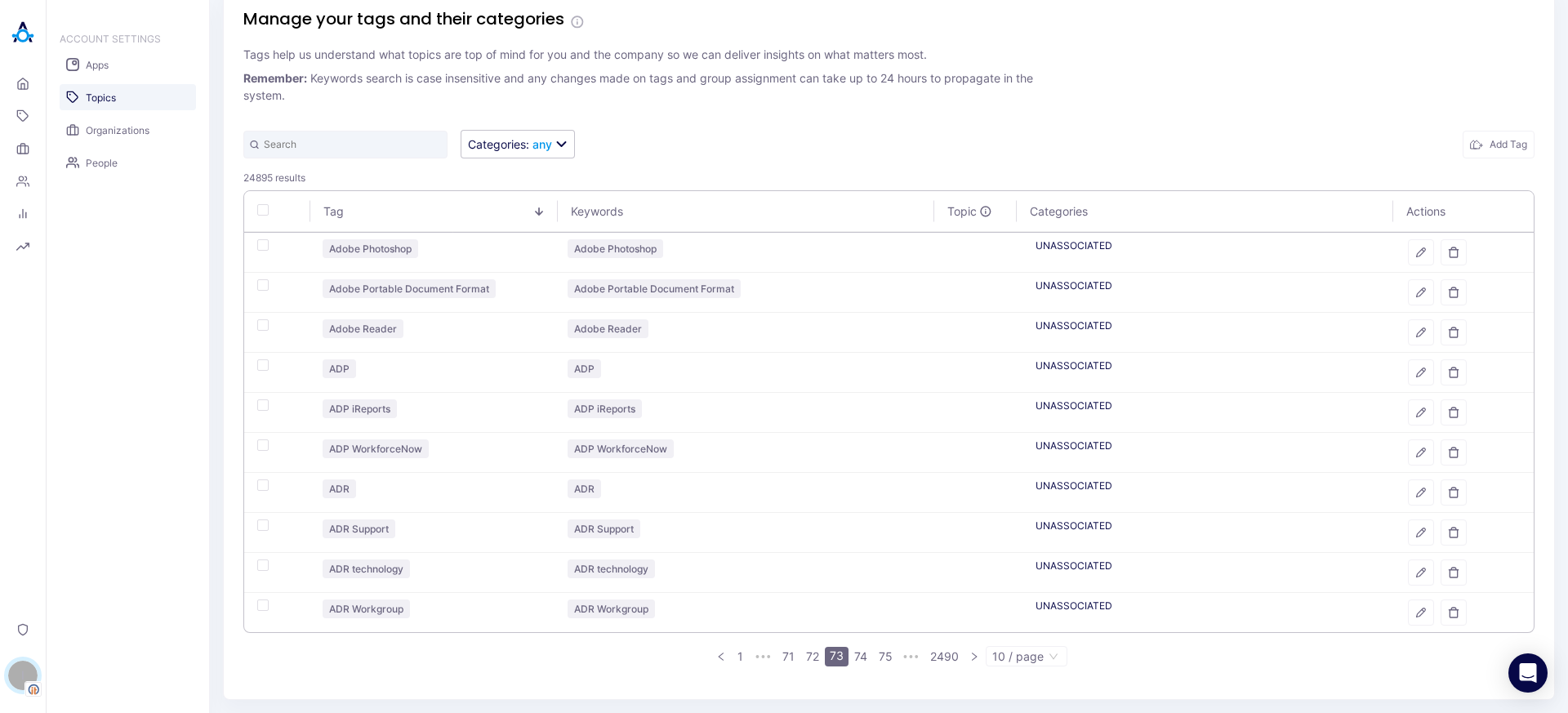
scroll to position [26, 0]
click at [1469, 140] on icon "button" at bounding box center [1475, 145] width 13 height 13
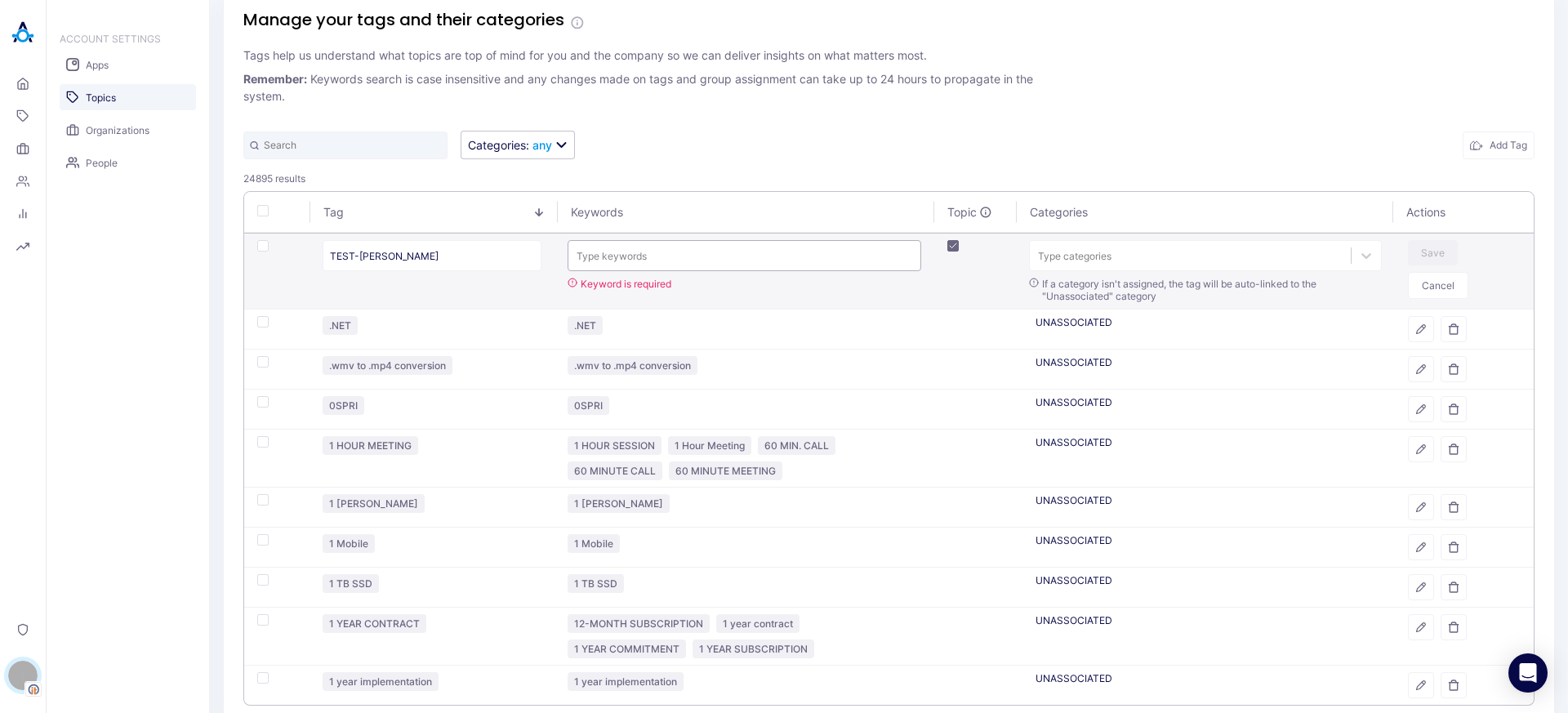
type input "TEST-[PERSON_NAME]"
click at [708, 245] on div "Type keywords" at bounding box center [744, 256] width 352 height 22
click at [1426, 249] on button "Save" at bounding box center [1432, 253] width 50 height 25
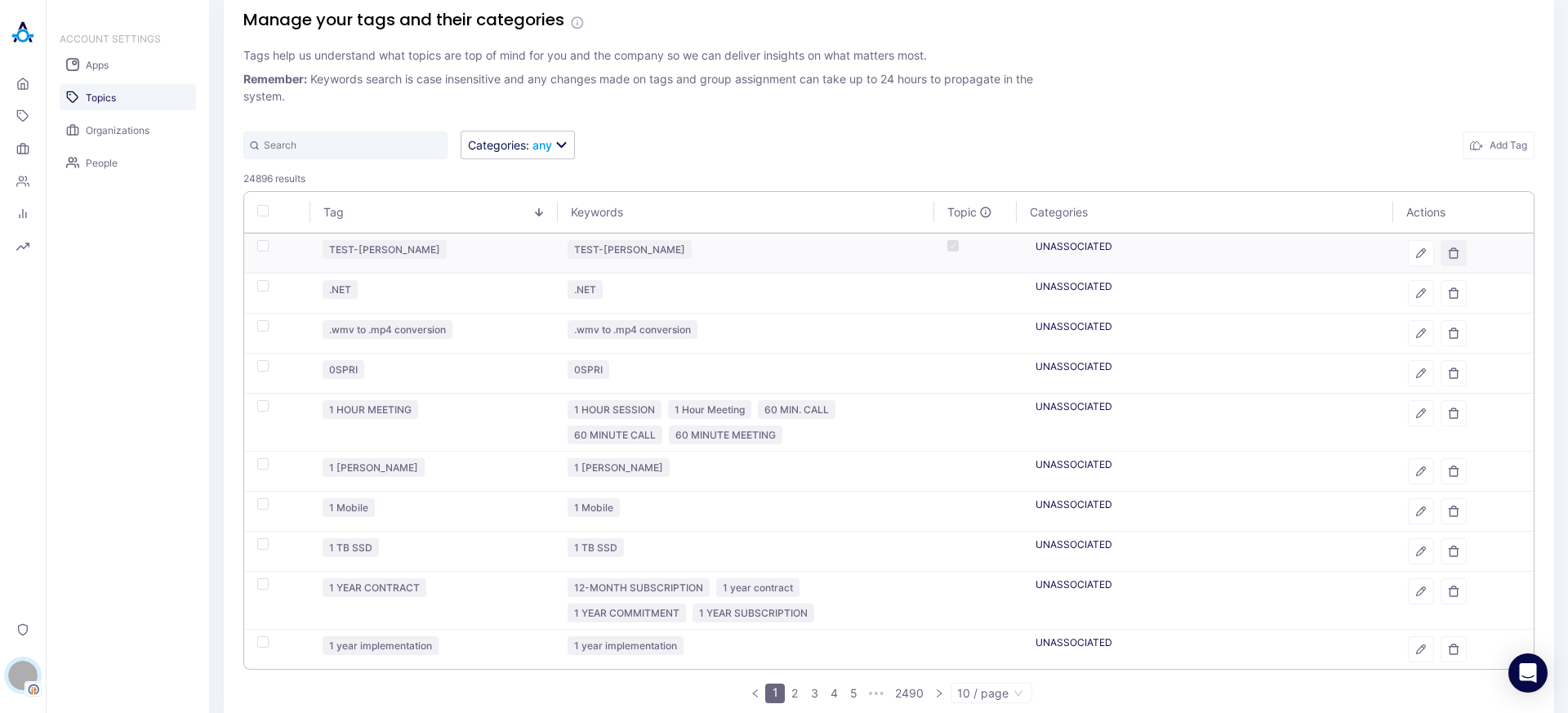
click at [1453, 248] on button "button" at bounding box center [1453, 253] width 26 height 26
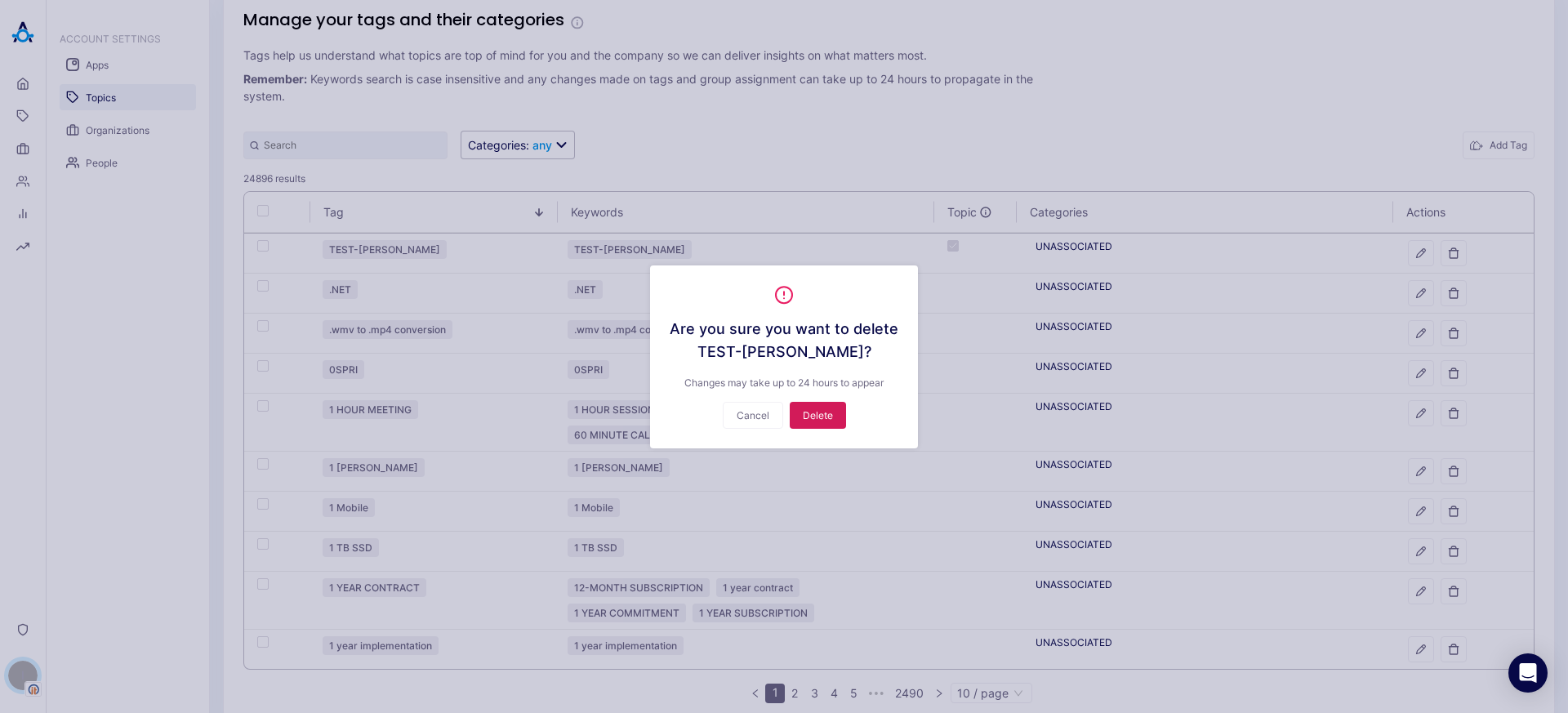
click at [830, 412] on button "Delete" at bounding box center [818, 415] width 56 height 27
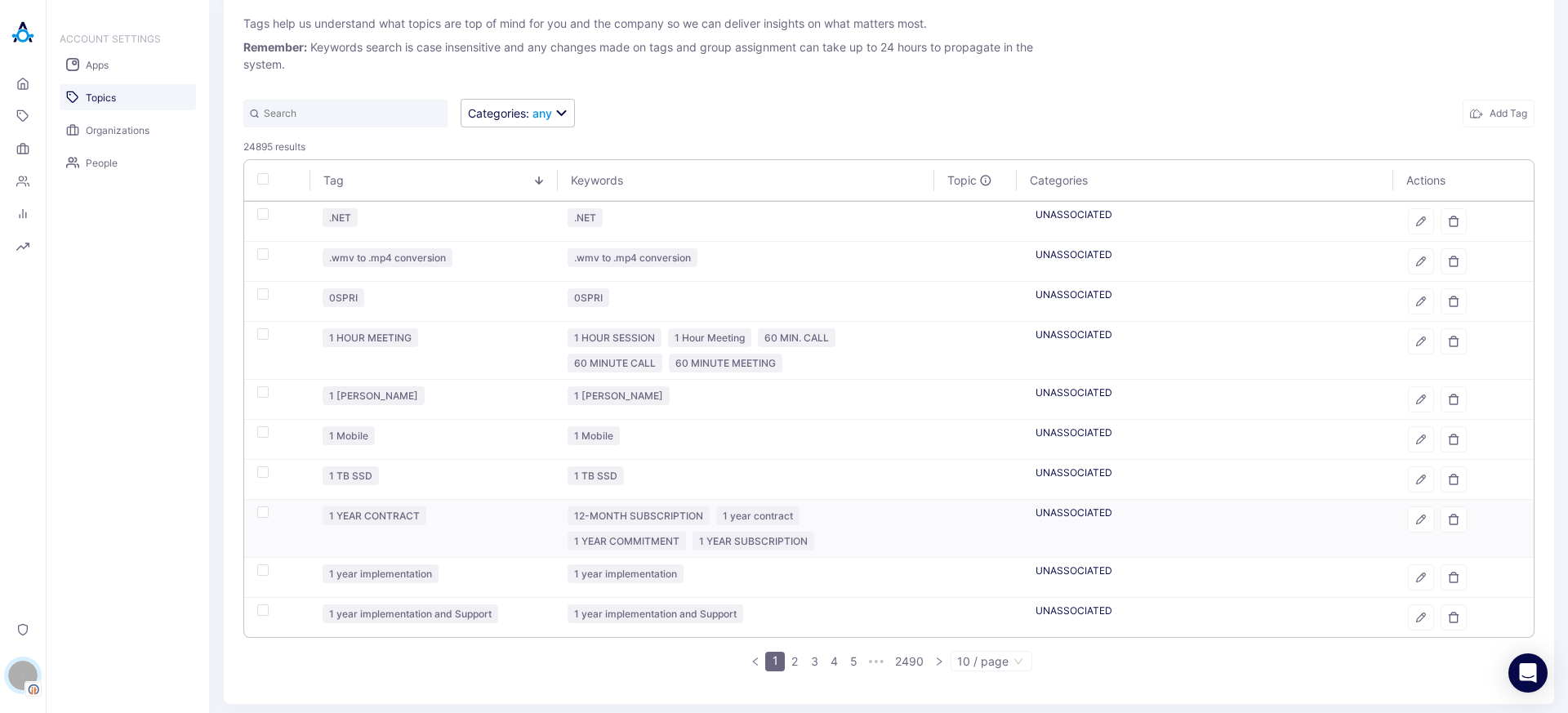
scroll to position [63, 0]
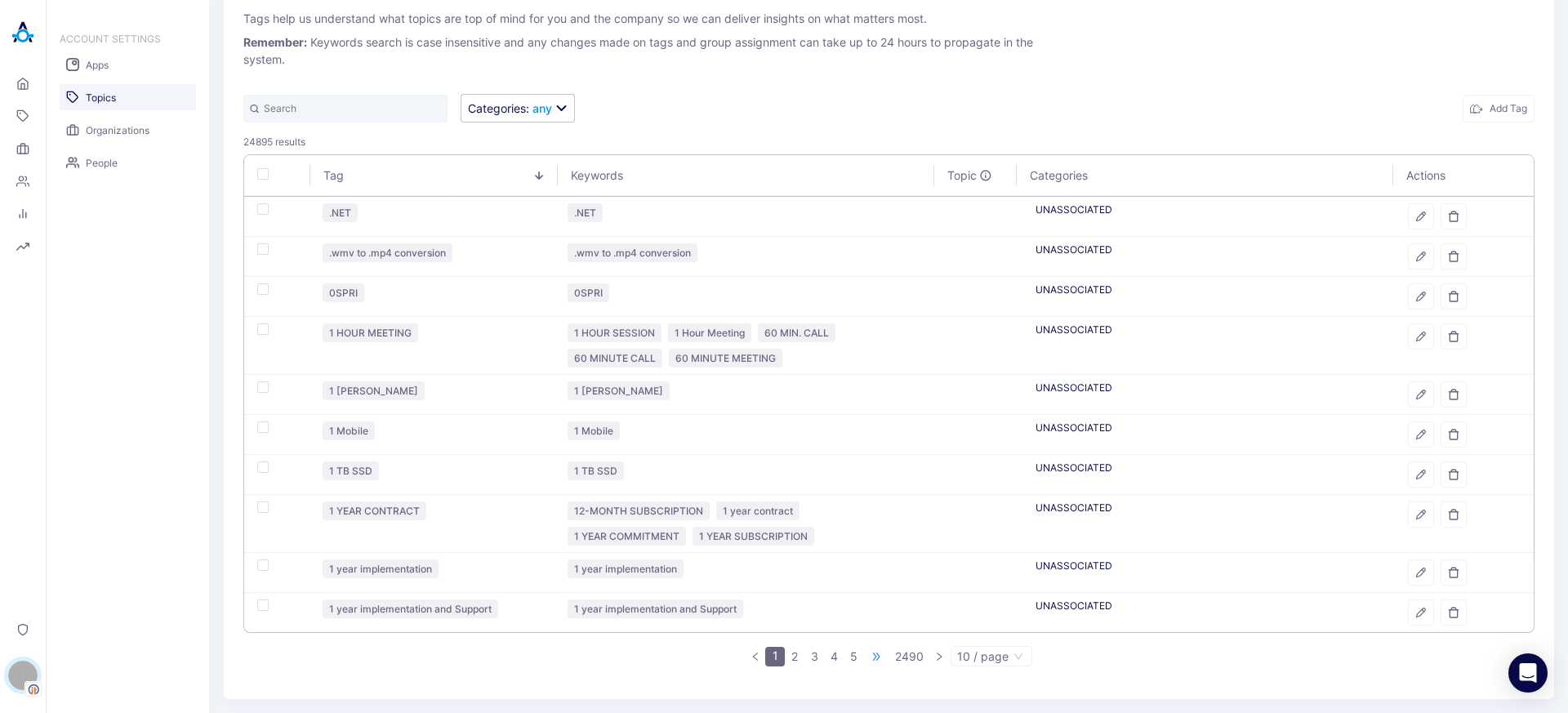
click at [866, 653] on span "•••" at bounding box center [876, 656] width 26 height 19
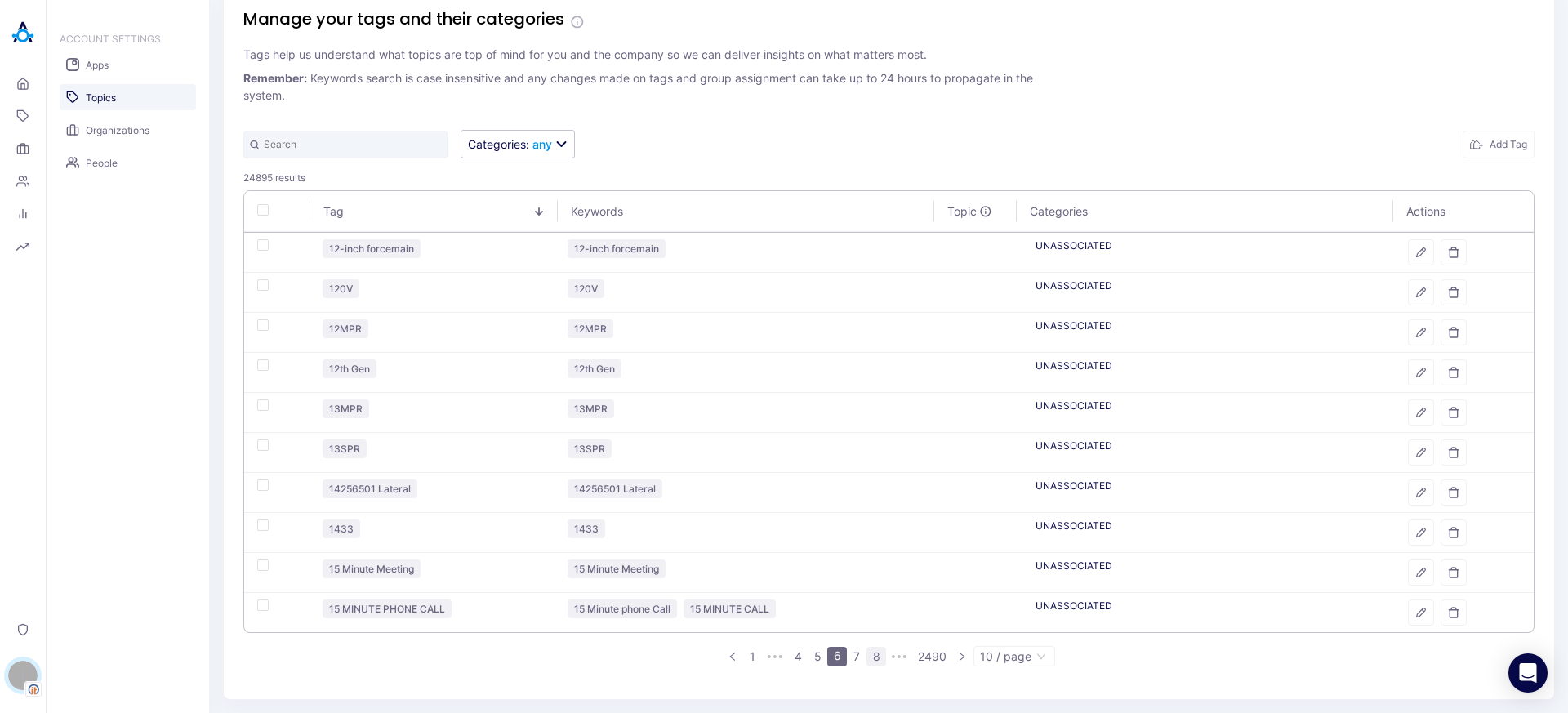
scroll to position [27, 0]
click at [887, 655] on span "•••" at bounding box center [899, 656] width 26 height 19
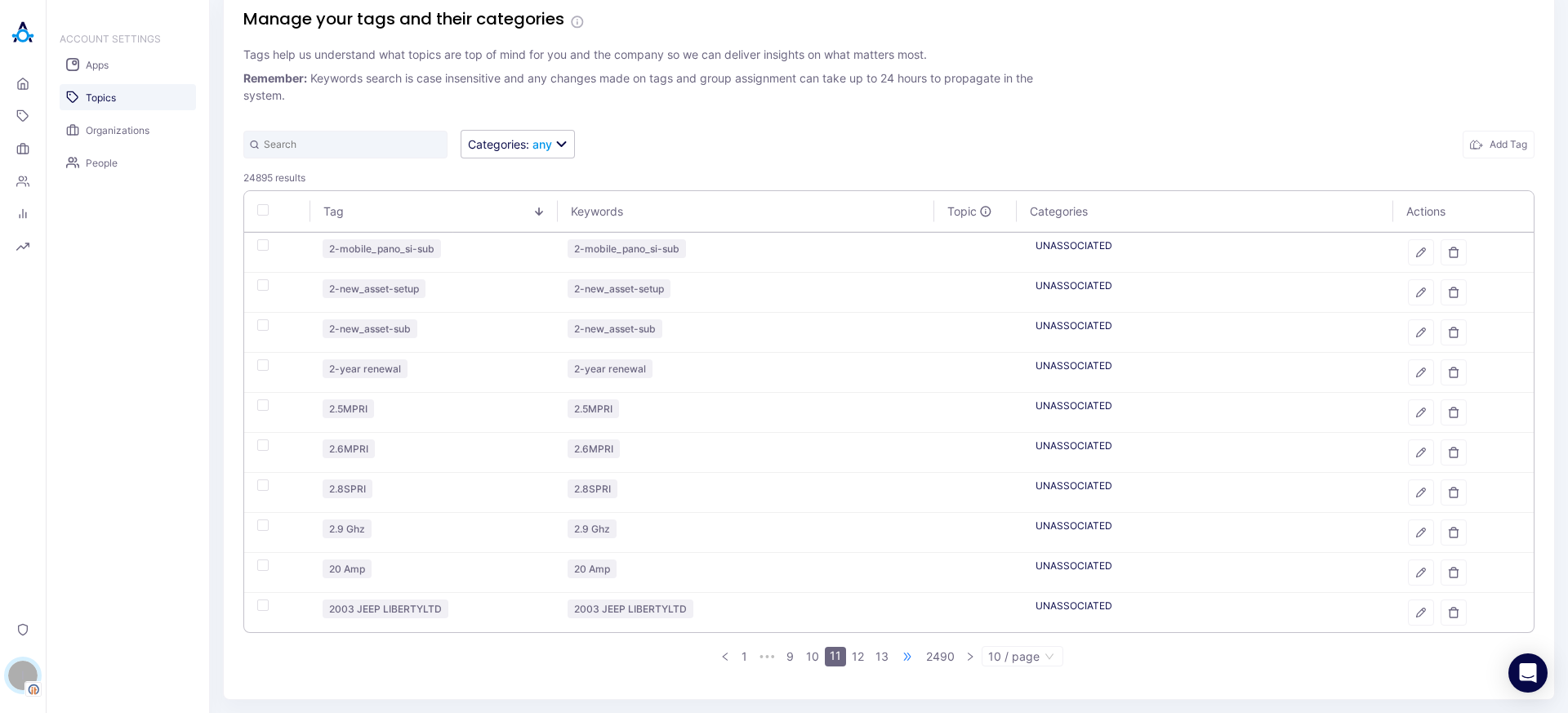
click at [898, 657] on span "•••" at bounding box center [907, 656] width 26 height 19
click at [902, 657] on span "•••" at bounding box center [910, 656] width 26 height 19
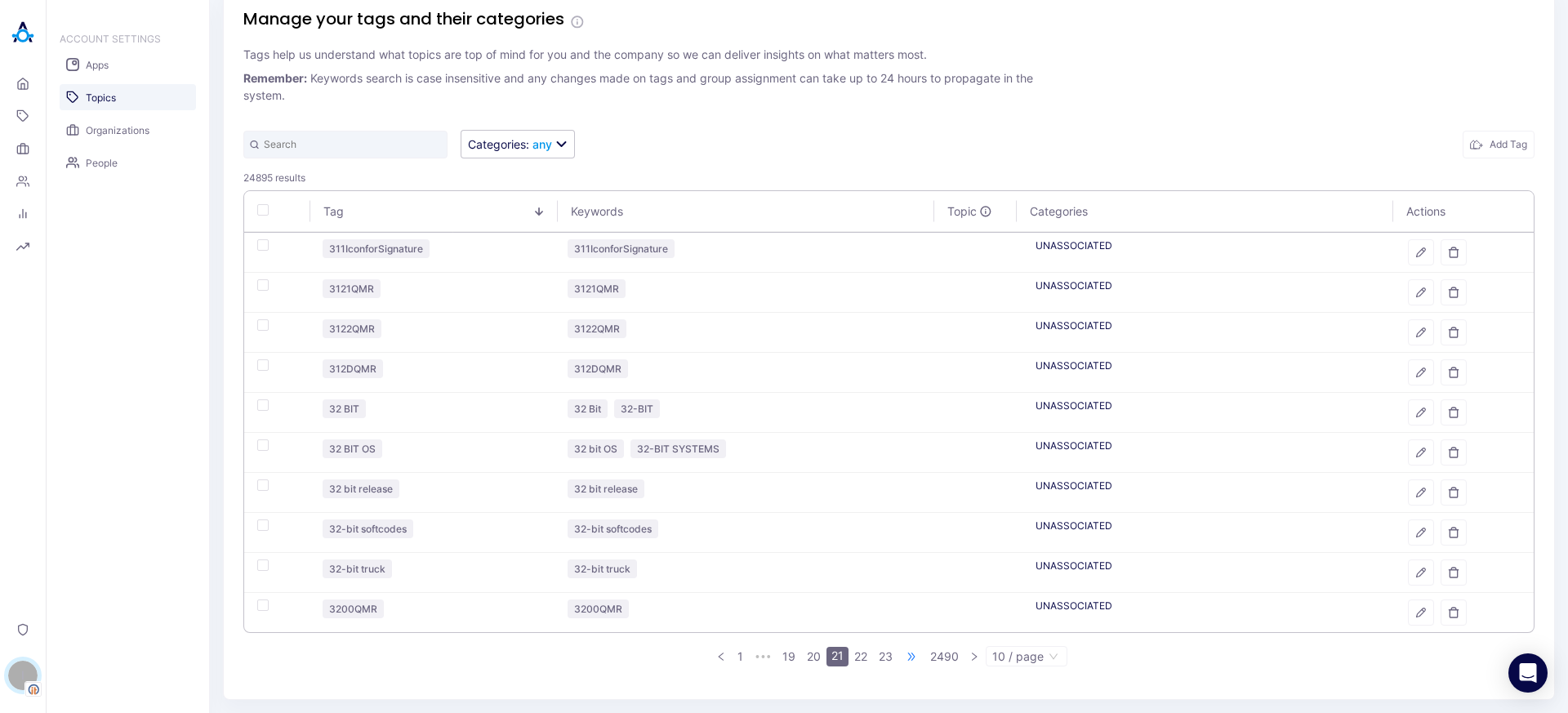
click at [905, 655] on span "•••" at bounding box center [910, 656] width 26 height 19
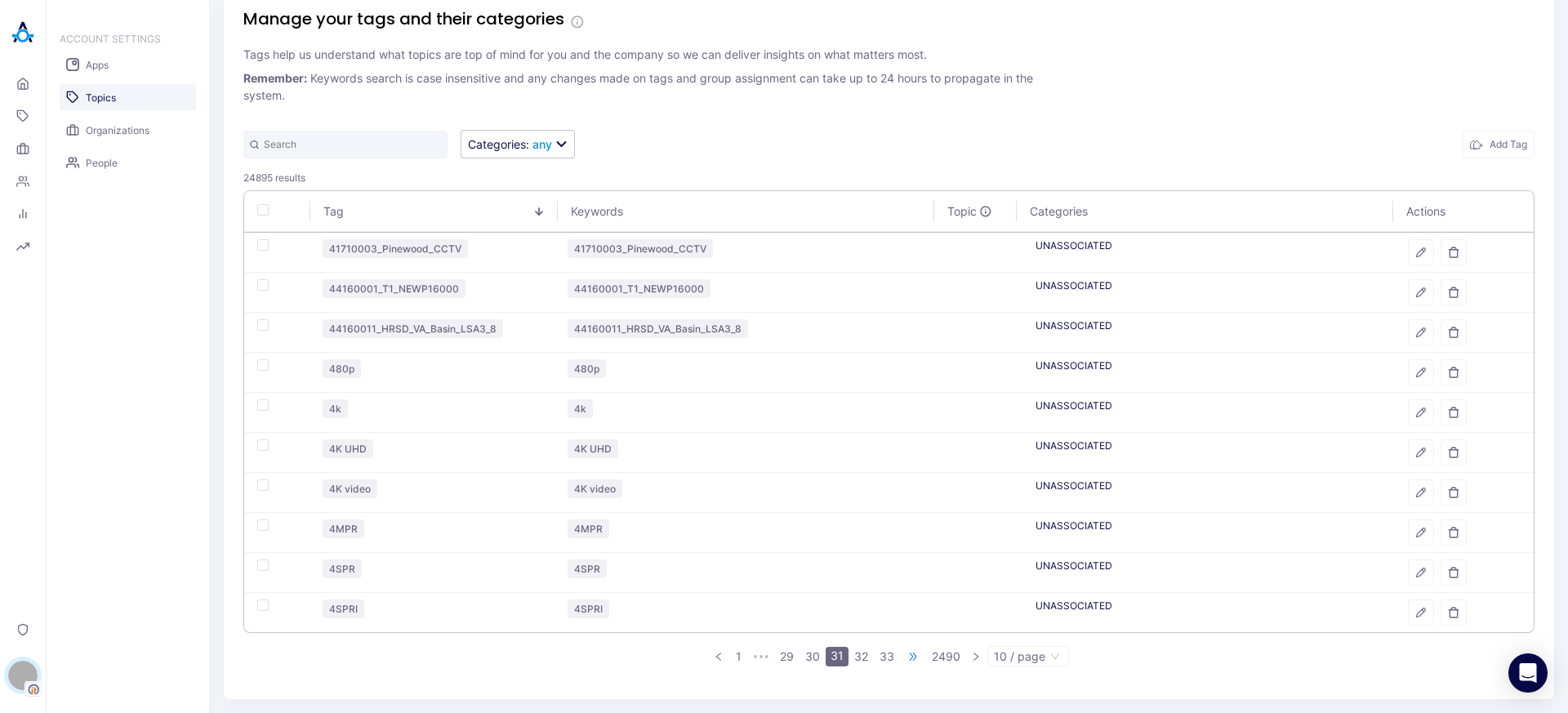
click at [905, 655] on span "•••" at bounding box center [912, 656] width 26 height 19
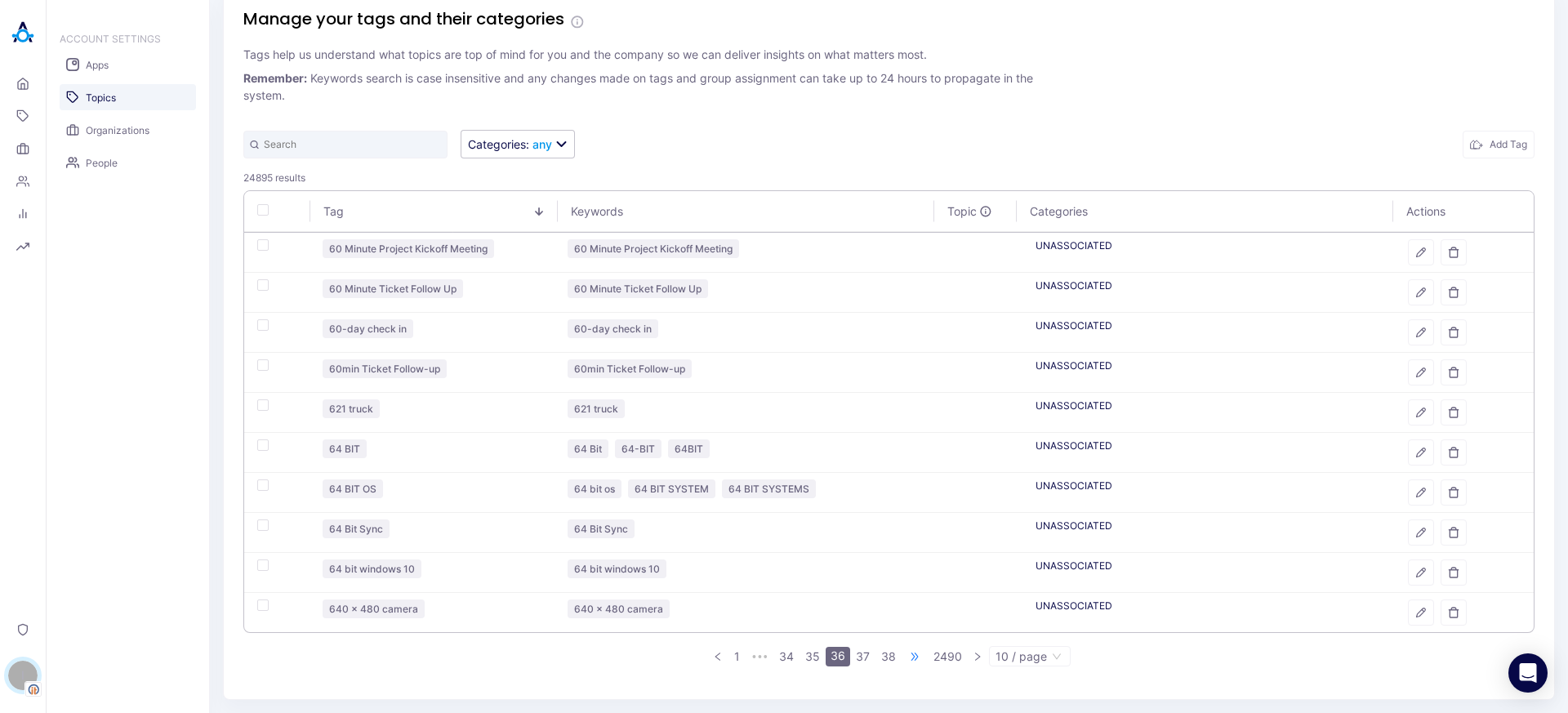
click at [905, 655] on span "•••" at bounding box center [914, 656] width 26 height 19
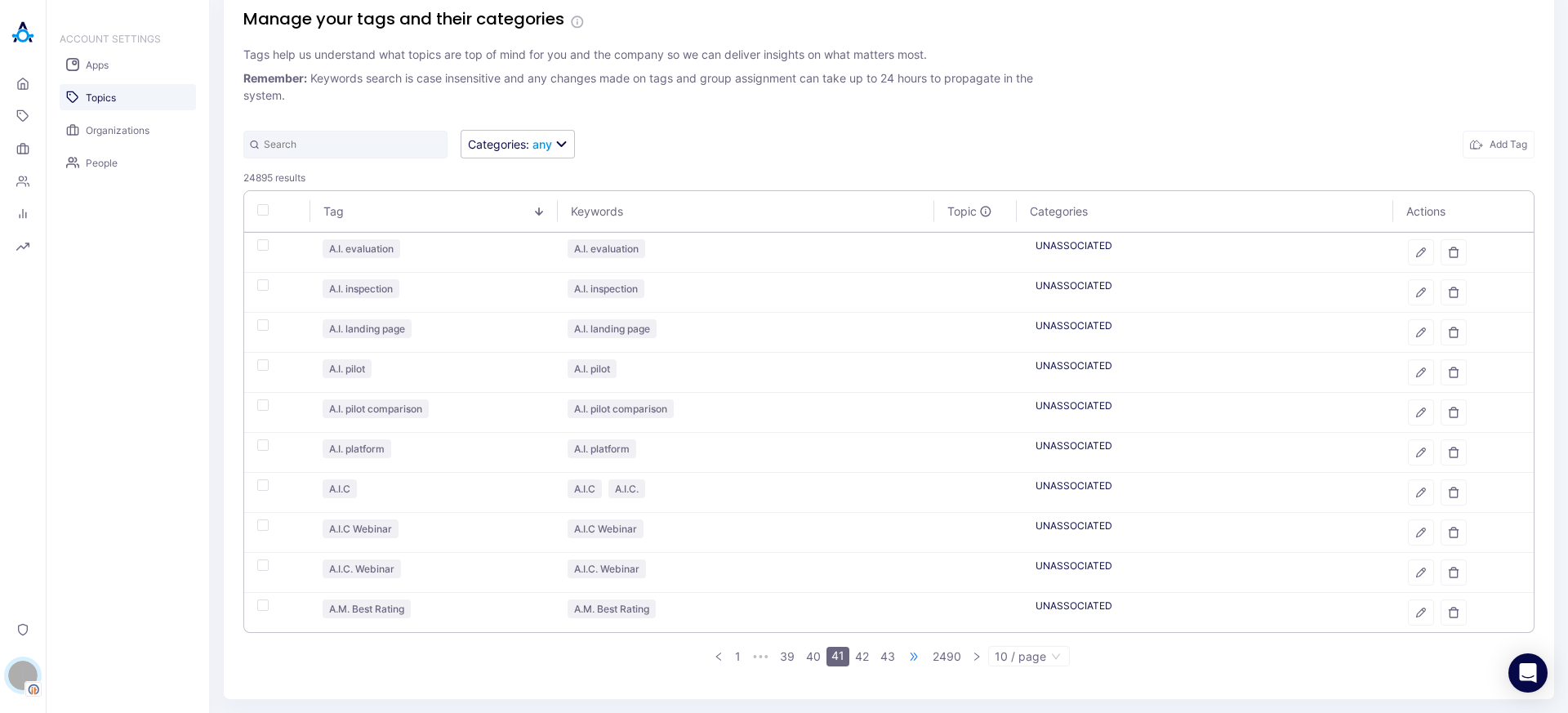
click at [905, 655] on span "•••" at bounding box center [913, 656] width 26 height 19
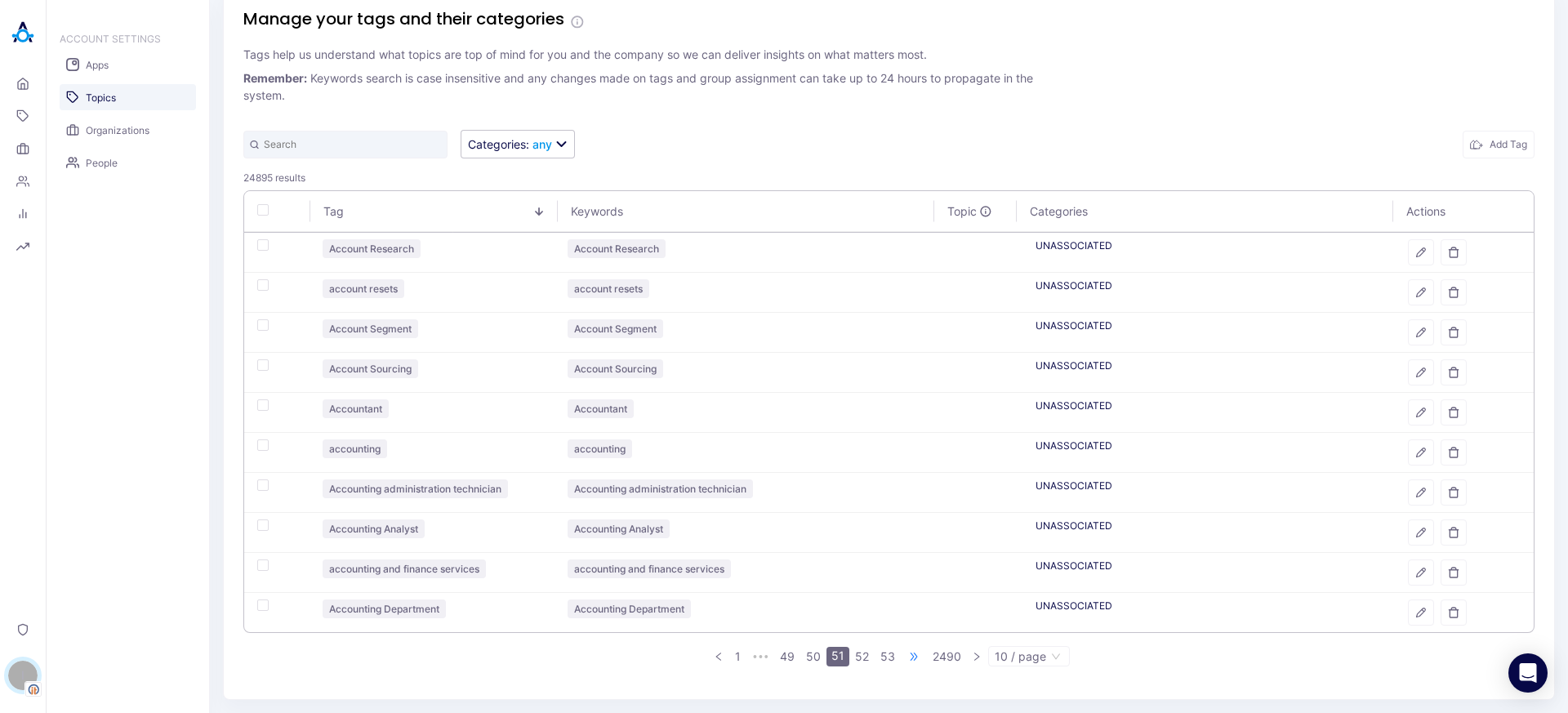
click at [905, 655] on span "•••" at bounding box center [913, 656] width 26 height 19
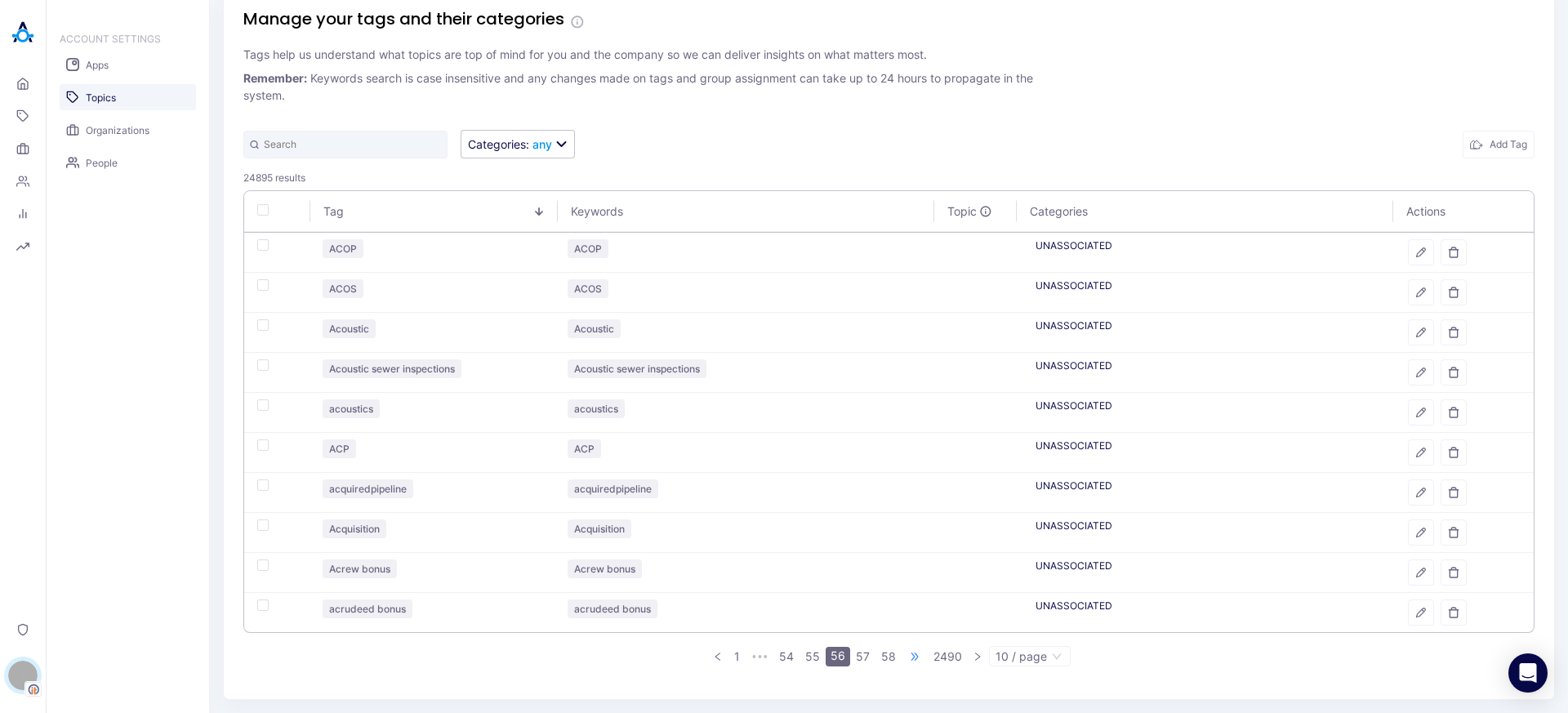
click at [905, 655] on span "•••" at bounding box center [914, 656] width 26 height 19
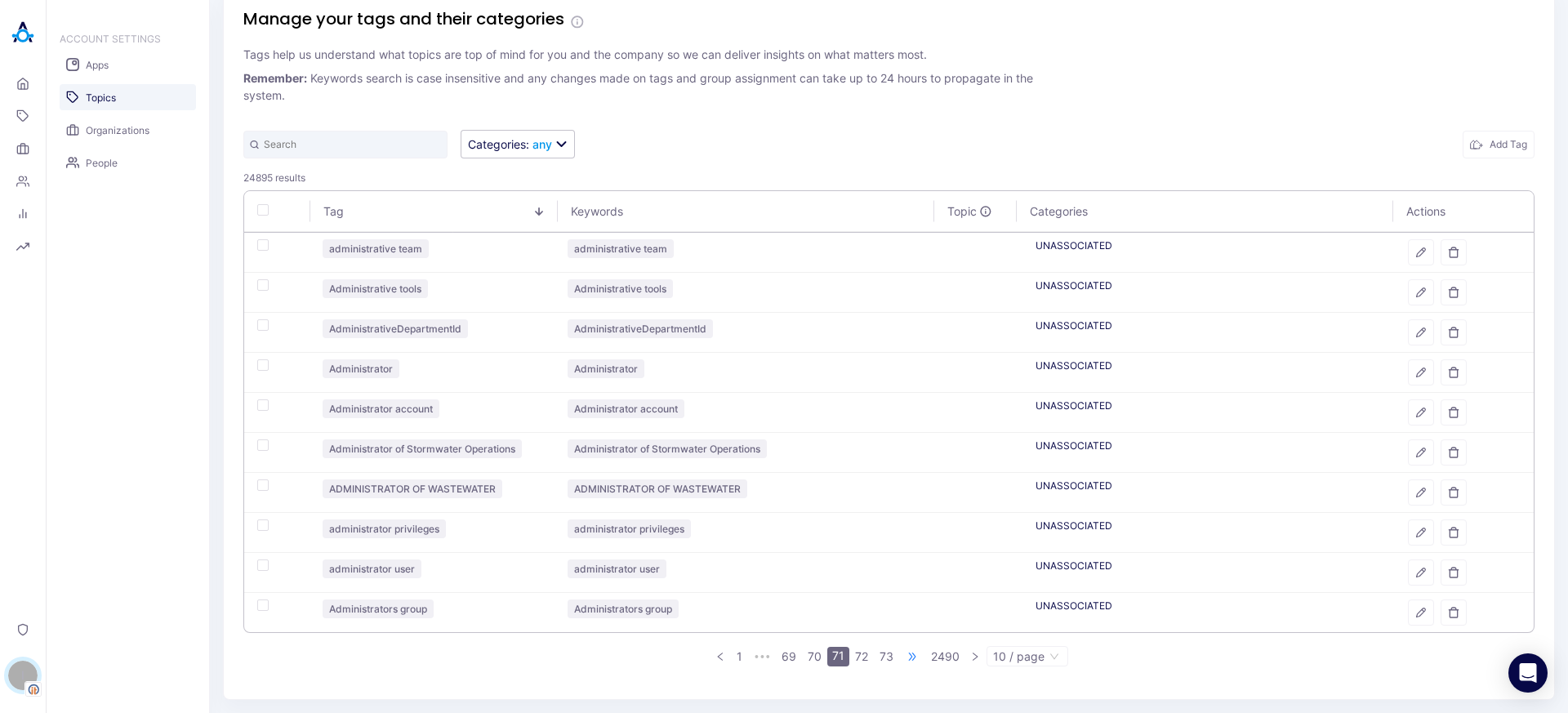
click at [905, 655] on span "•••" at bounding box center [911, 656] width 26 height 19
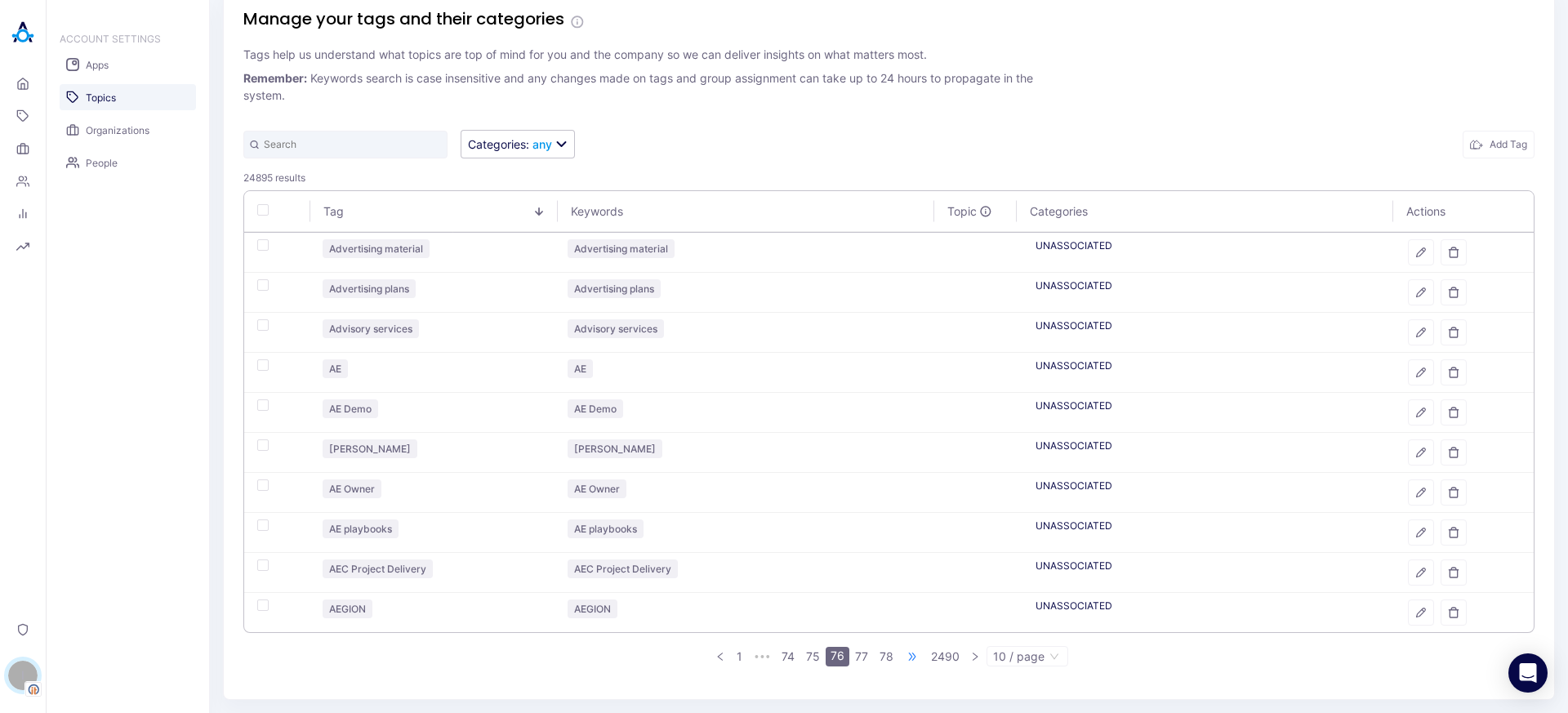
click at [905, 655] on span "•••" at bounding box center [911, 656] width 26 height 19
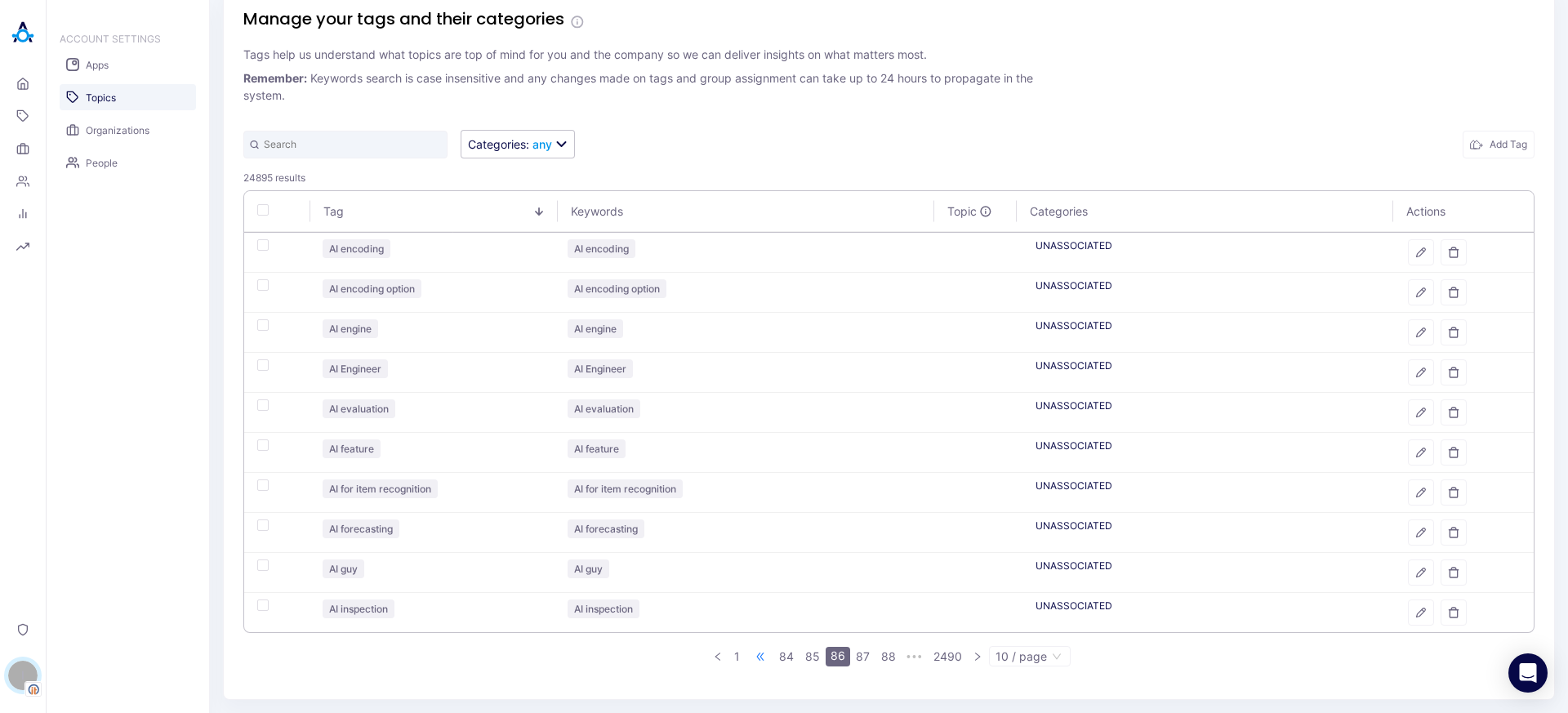
click at [757, 658] on span "•••" at bounding box center [760, 656] width 26 height 19
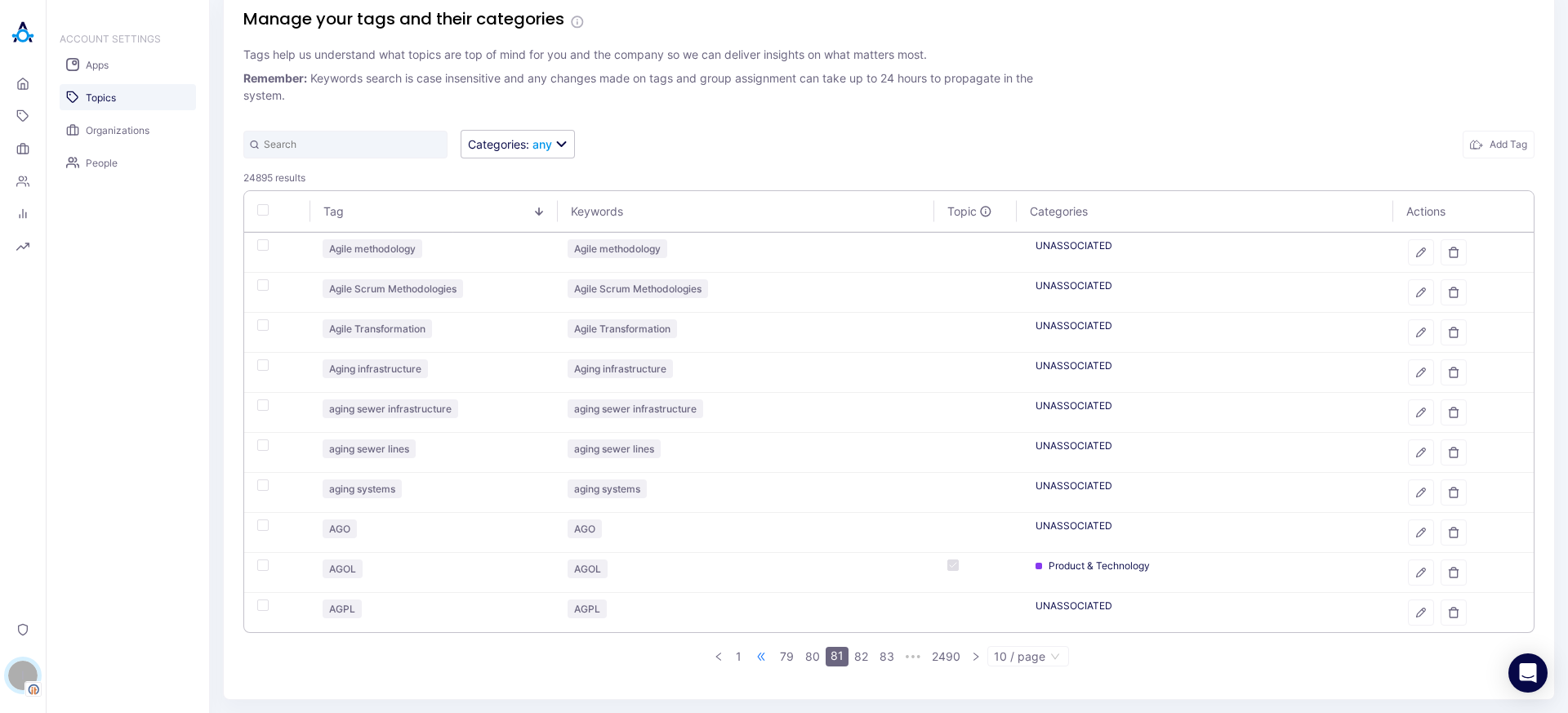
click at [757, 658] on span "•••" at bounding box center [760, 656] width 26 height 19
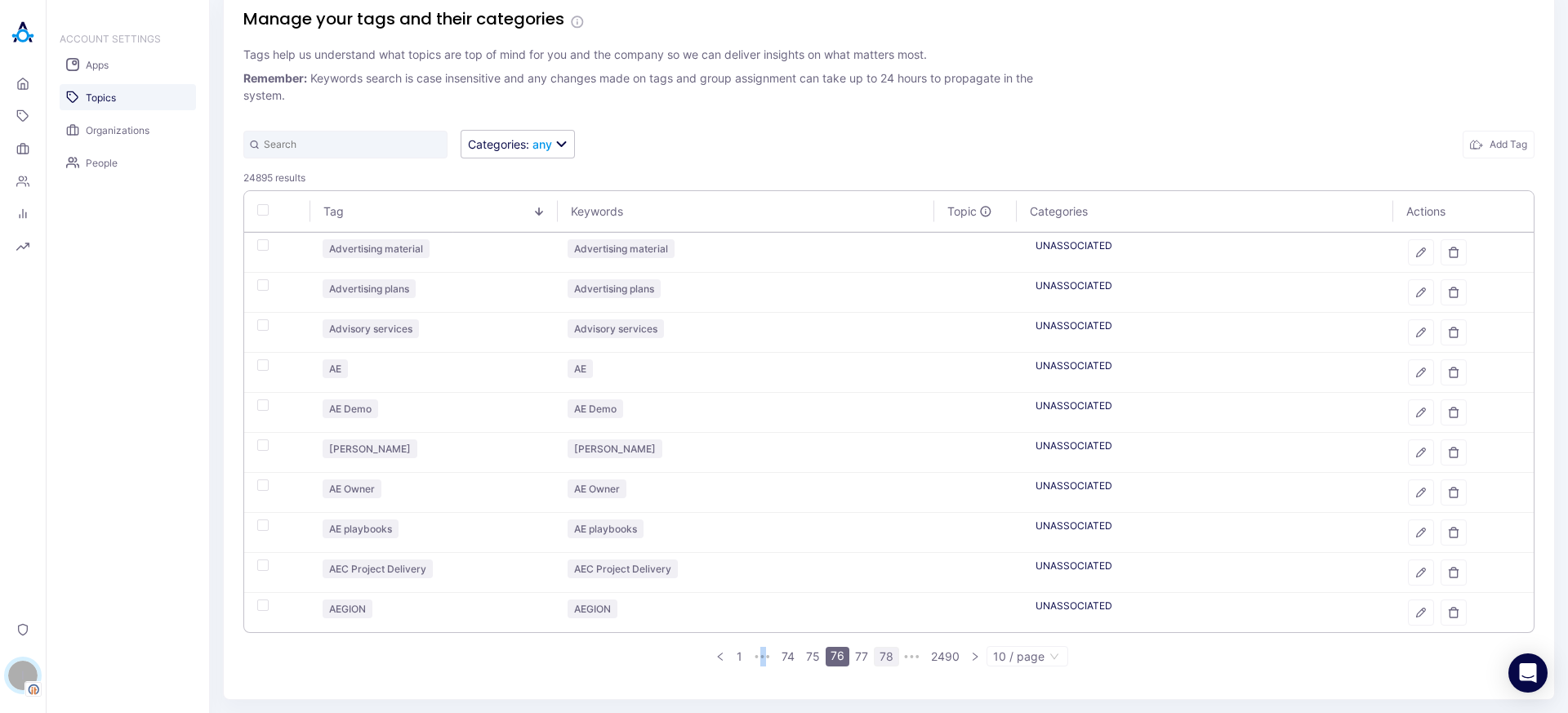
click at [850, 660] on link "77" at bounding box center [861, 656] width 23 height 18
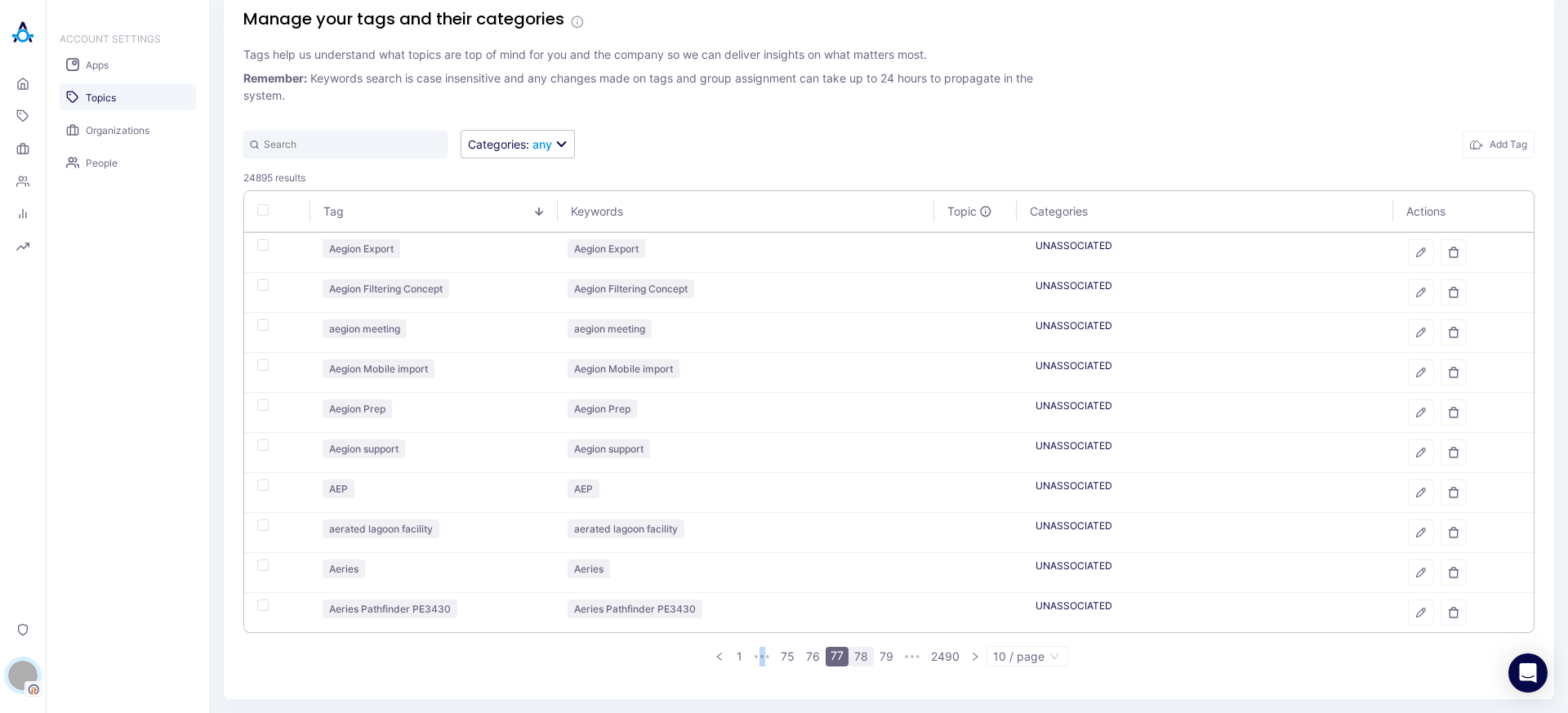
click at [862, 657] on link "78" at bounding box center [861, 656] width 24 height 18
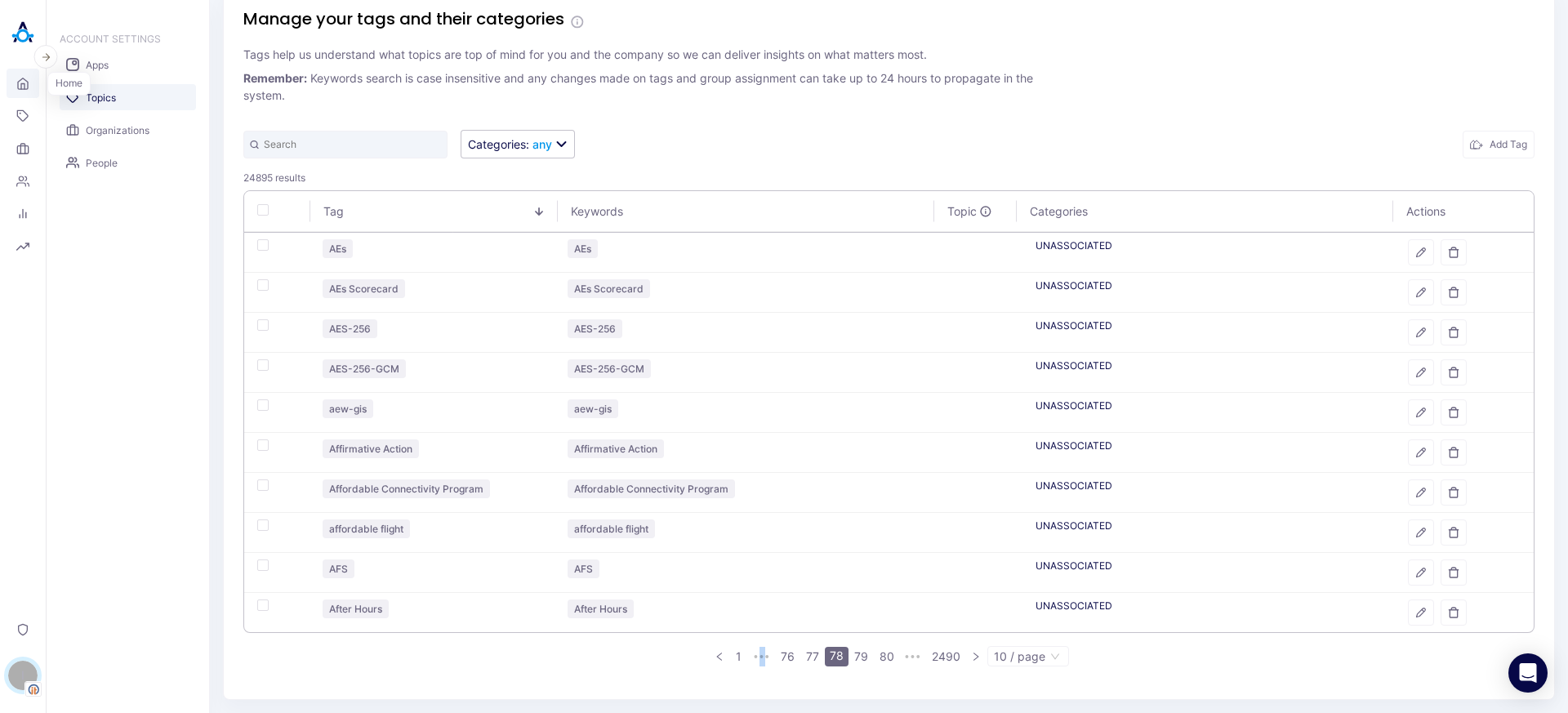
click at [18, 88] on icon at bounding box center [22, 83] width 13 height 15
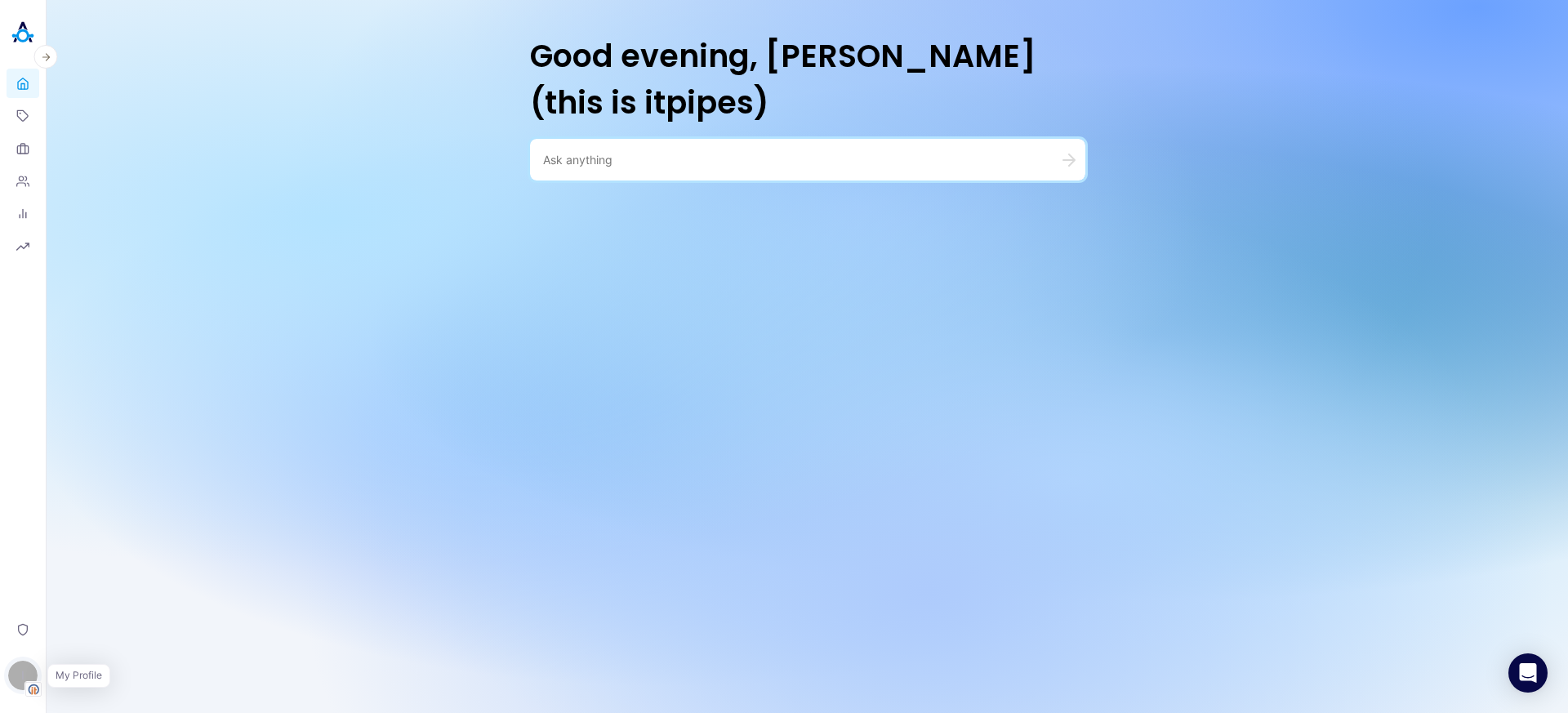
click at [23, 683] on div "I" at bounding box center [23, 675] width 30 height 29
click at [121, 585] on button "Switch Tenant" at bounding box center [112, 582] width 121 height 25
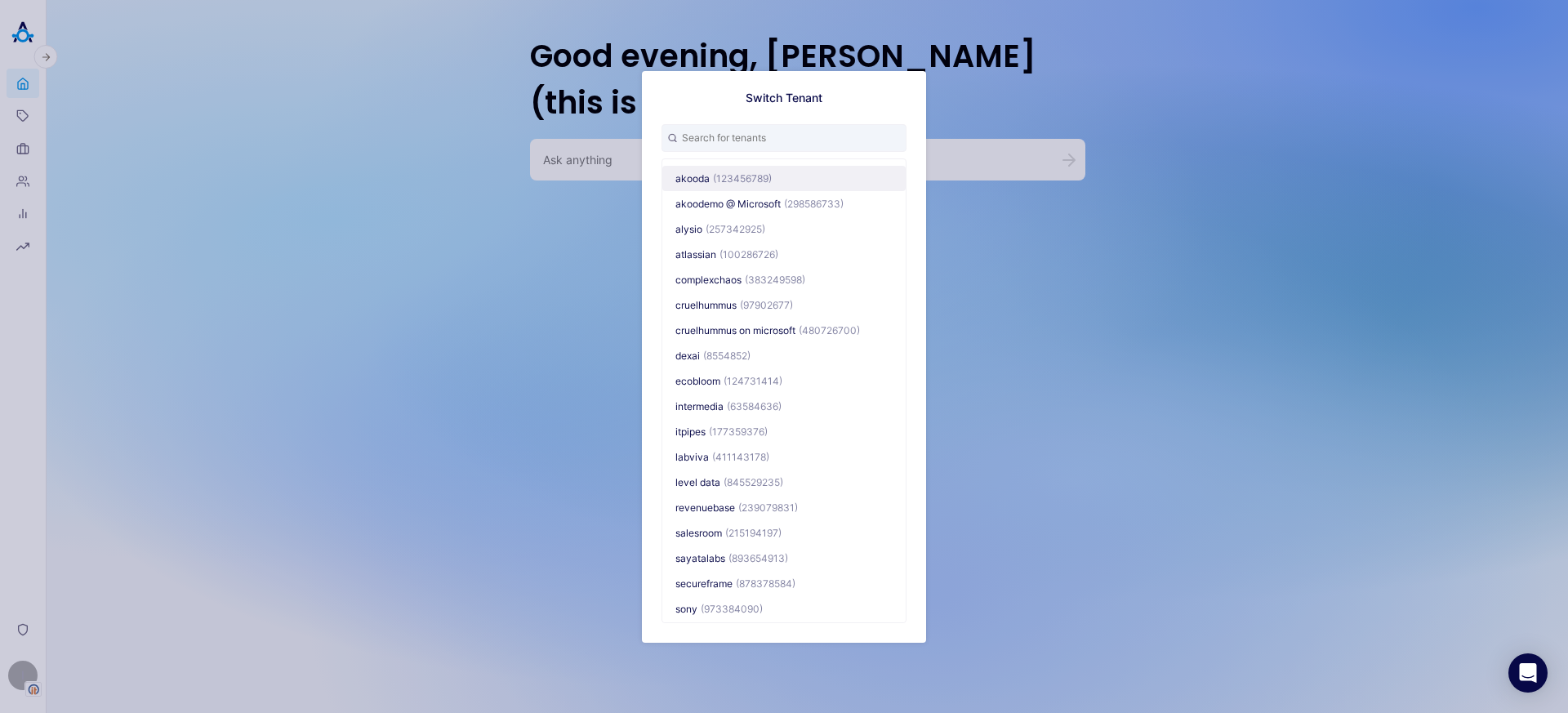
click at [692, 186] on button "akooda (123456789)" at bounding box center [784, 178] width 244 height 25
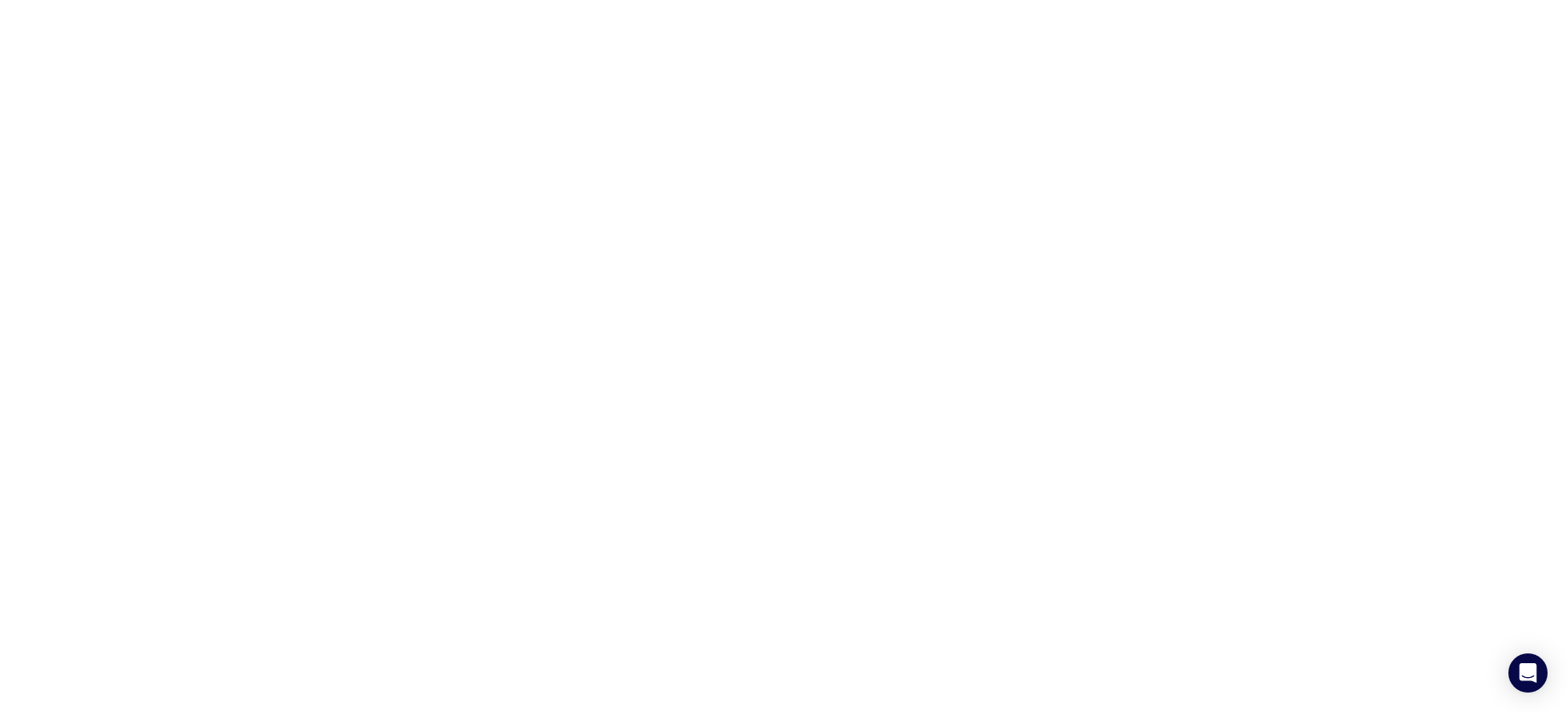
click at [729, 0] on html "Loading... x" at bounding box center [784, 0] width 1568 height 0
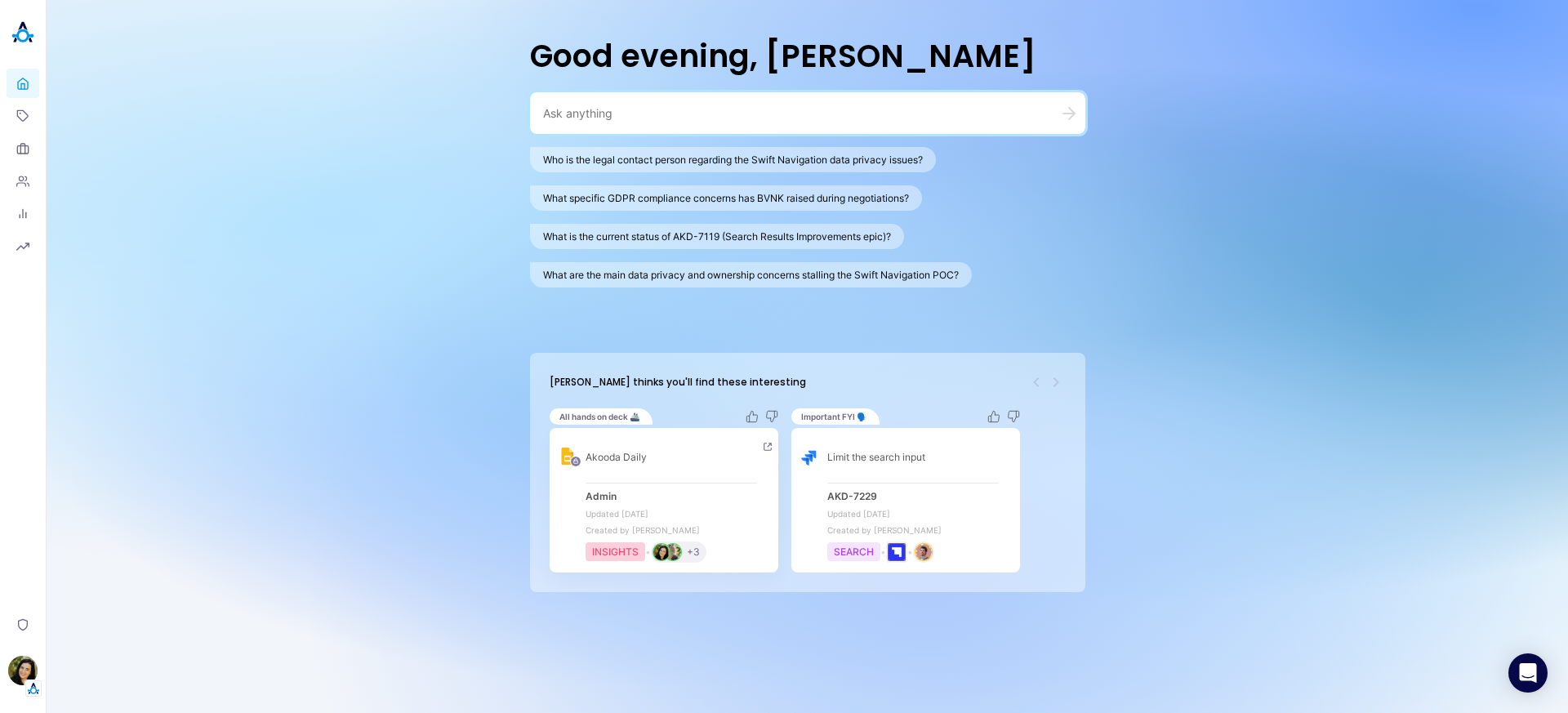
click at [621, 558] on div "INSIGHTS" at bounding box center [615, 551] width 60 height 19
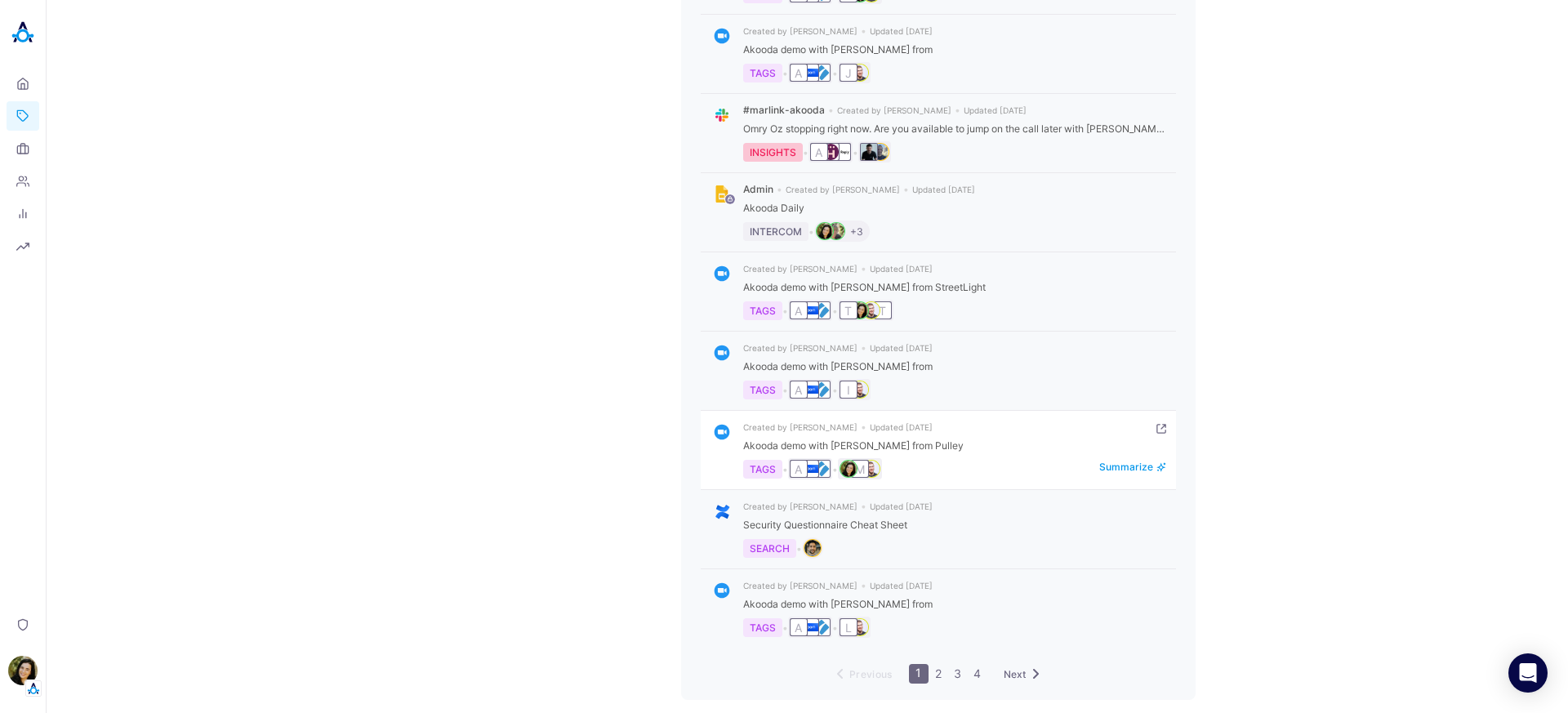
scroll to position [508, 0]
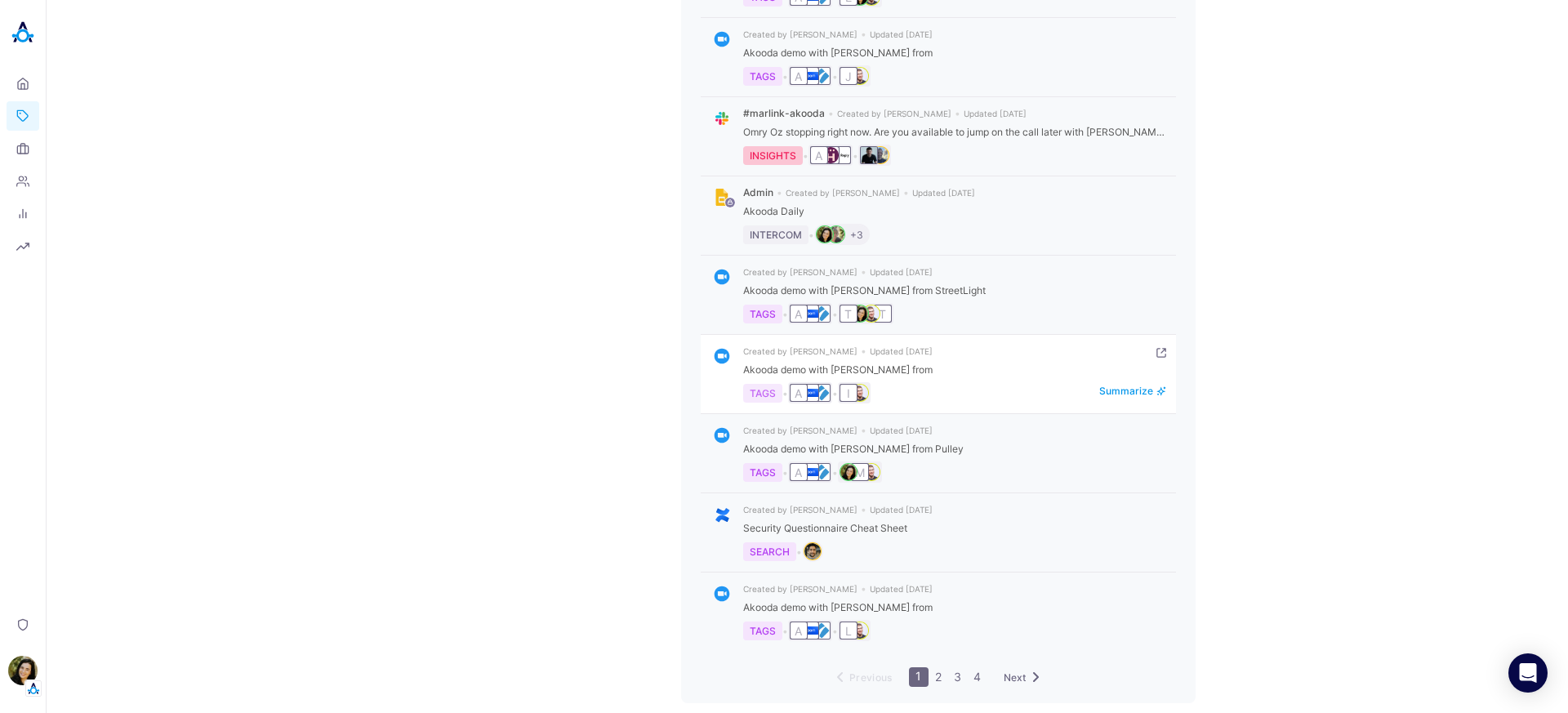
click at [752, 398] on div "TAGS" at bounding box center [762, 393] width 39 height 19
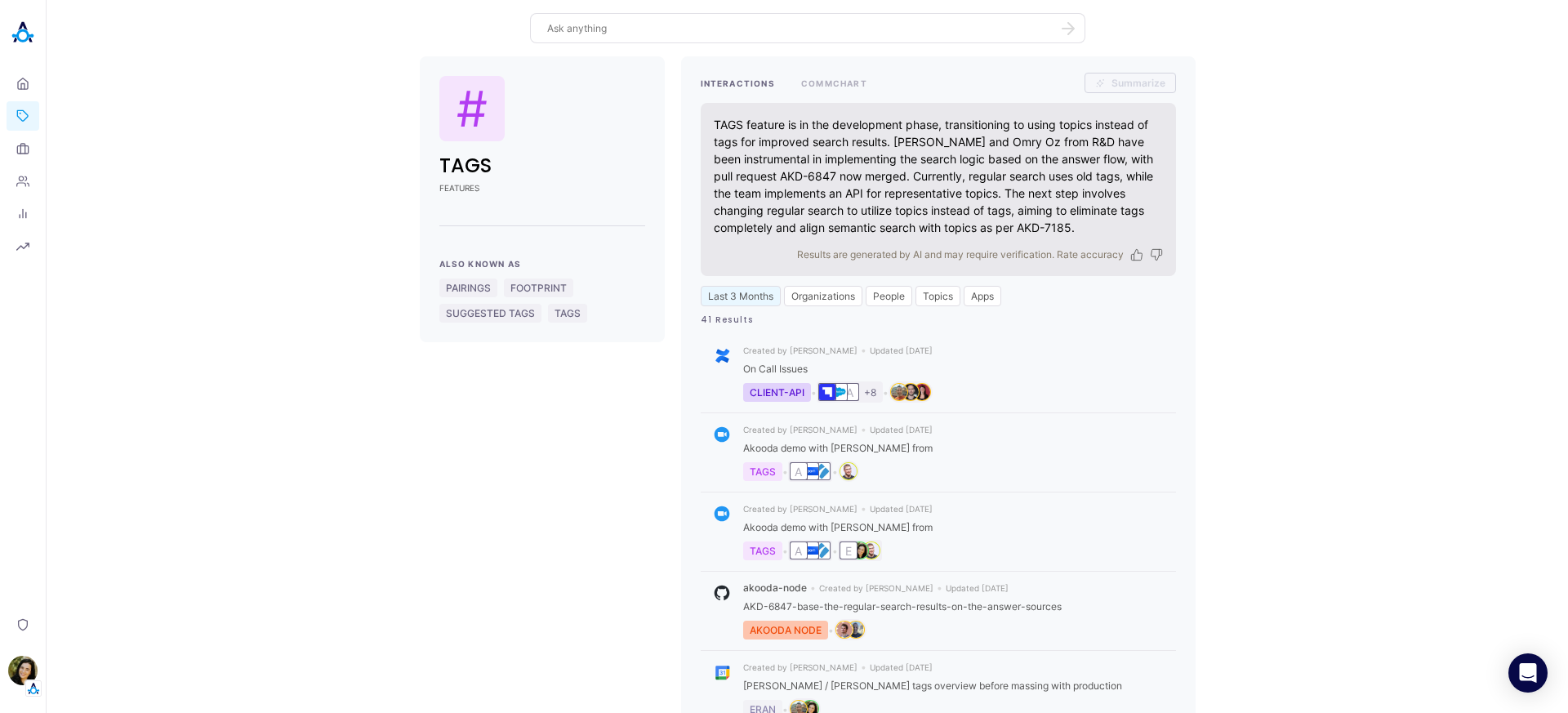
click at [828, 94] on div "INTERACTIONS COMMCHART Summarize TAGS feature is in the development phase, tran…" at bounding box center [938, 617] width 514 height 1121
click at [830, 84] on button "COMMCHART" at bounding box center [834, 83] width 66 height 20
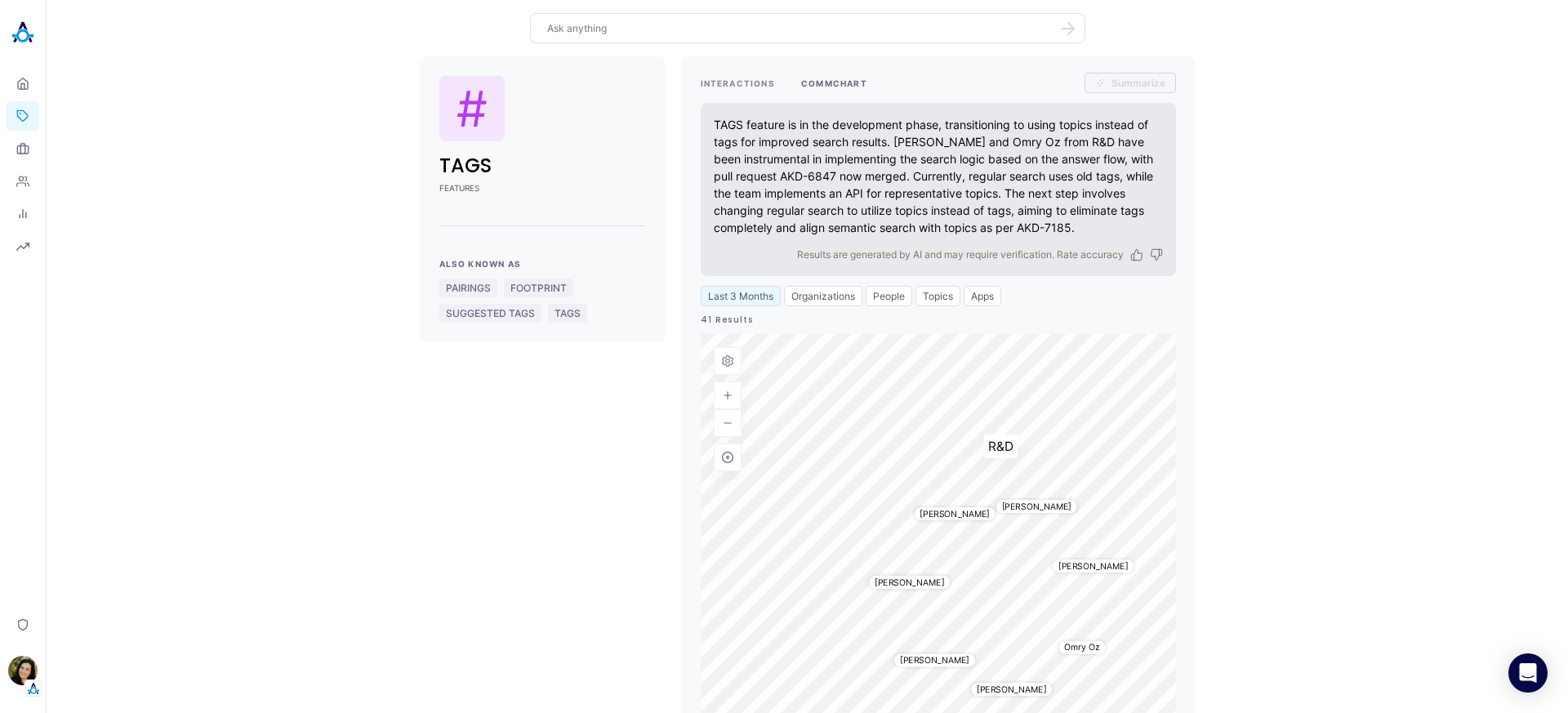
click at [722, 74] on button "INTERACTIONS" at bounding box center [738, 83] width 74 height 20
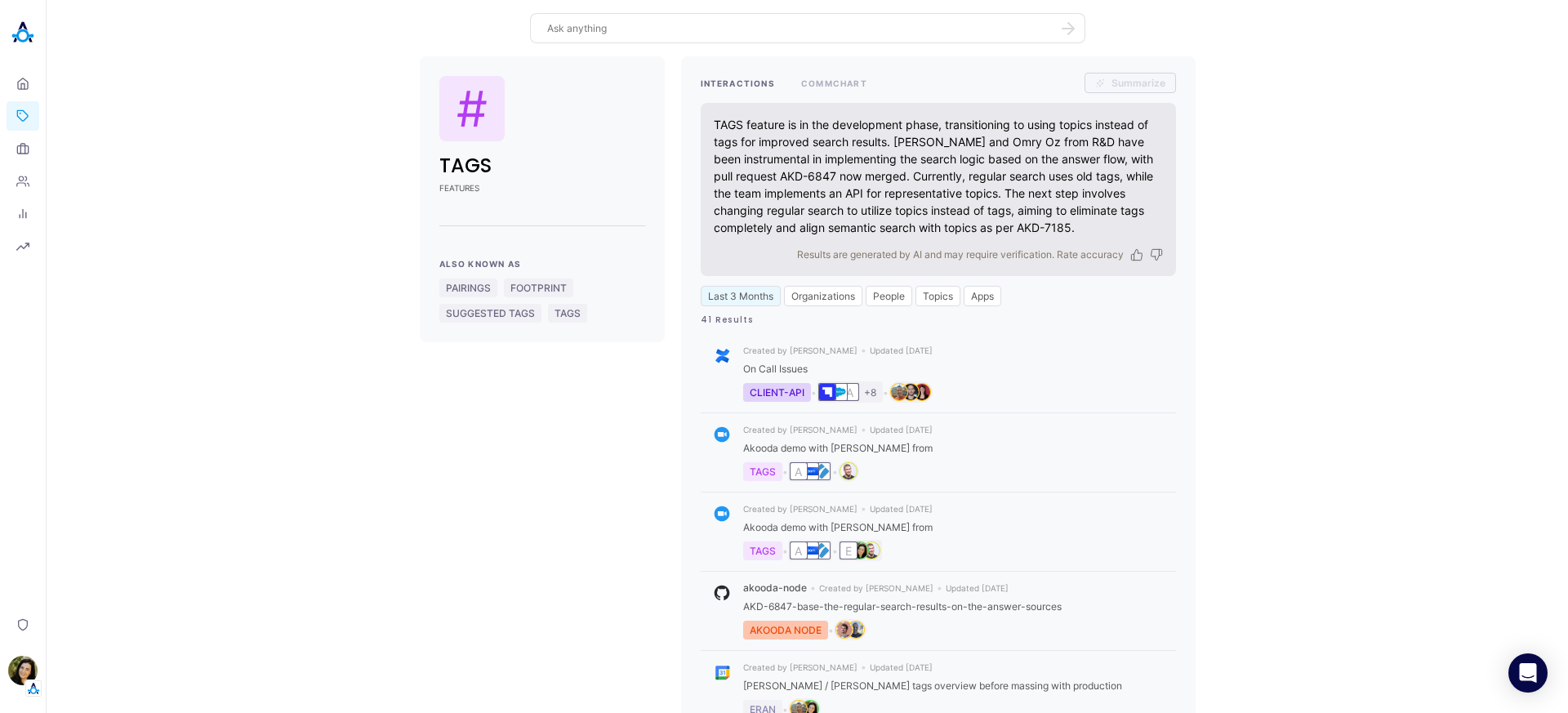
click at [529, 421] on div "# TAGS FEATURES Also Known As PAIRINGS FOOTPRINT SUGGESTED TAGS TAGS INTERACTIO…" at bounding box center [807, 617] width 1495 height 1121
click at [764, 390] on div "CLIENT-API" at bounding box center [776, 392] width 67 height 19
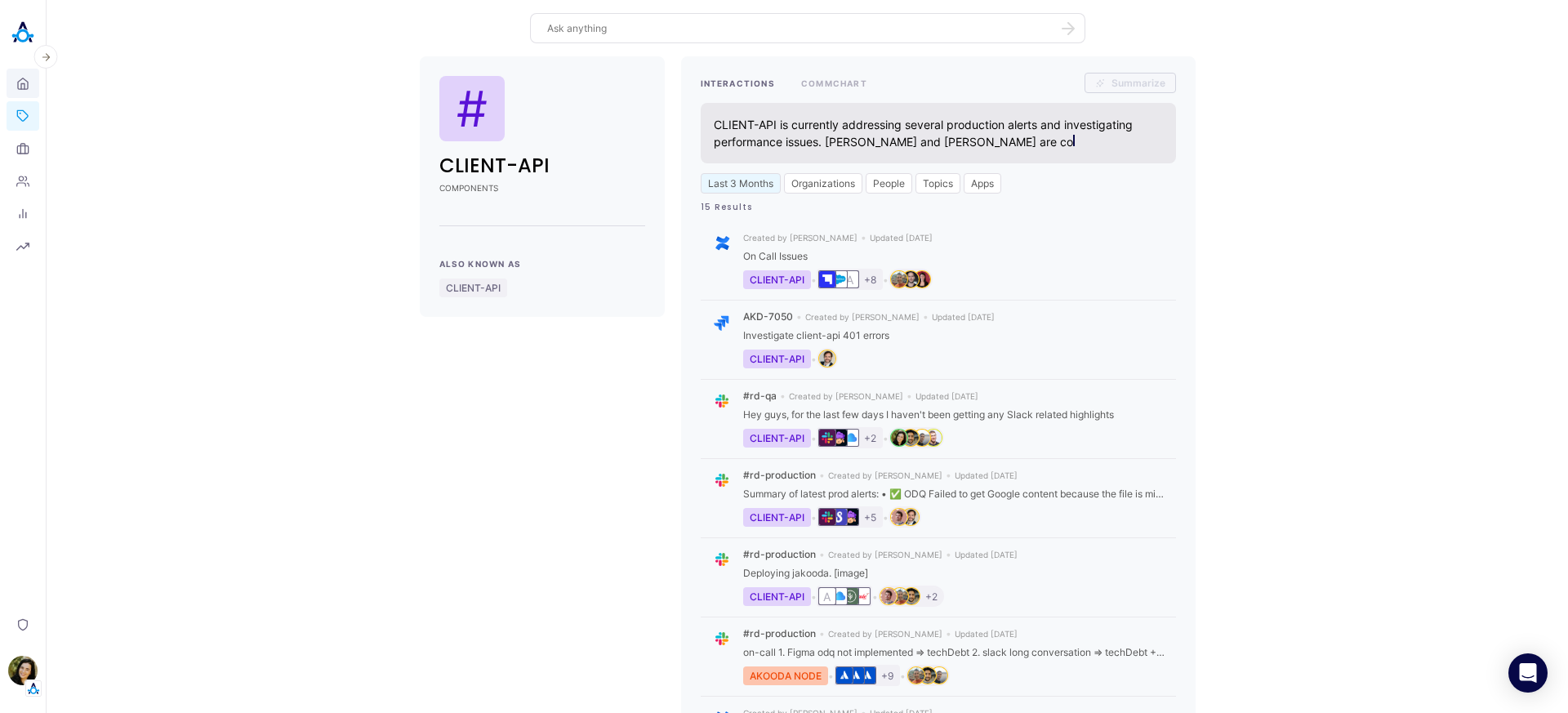
click at [17, 72] on link "Home" at bounding box center [23, 83] width 33 height 29
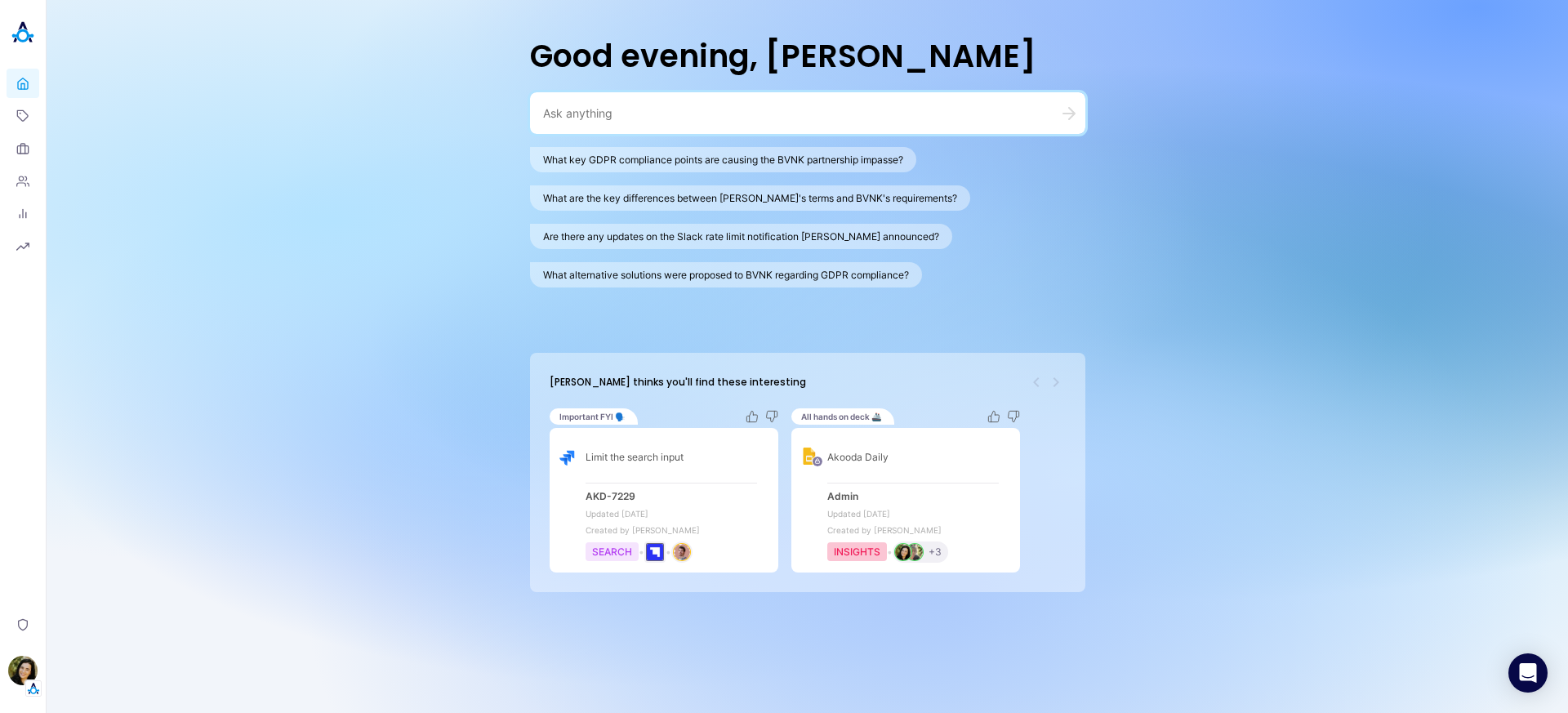
click at [670, 126] on div at bounding box center [808, 112] width 556 height 41
click at [682, 109] on textarea at bounding box center [787, 113] width 490 height 15
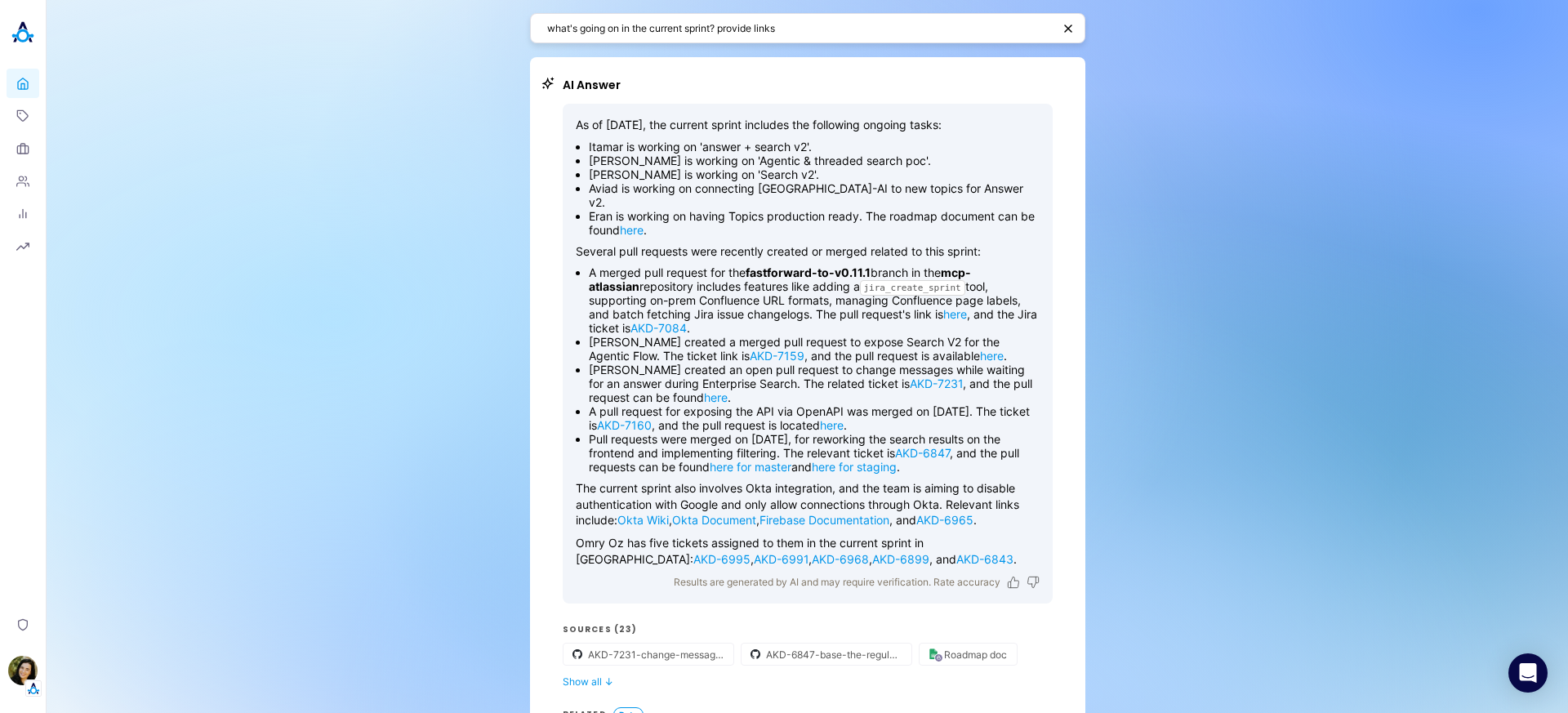
click at [665, 27] on textarea "what's going on in the current sprint? provide links" at bounding box center [799, 28] width 505 height 15
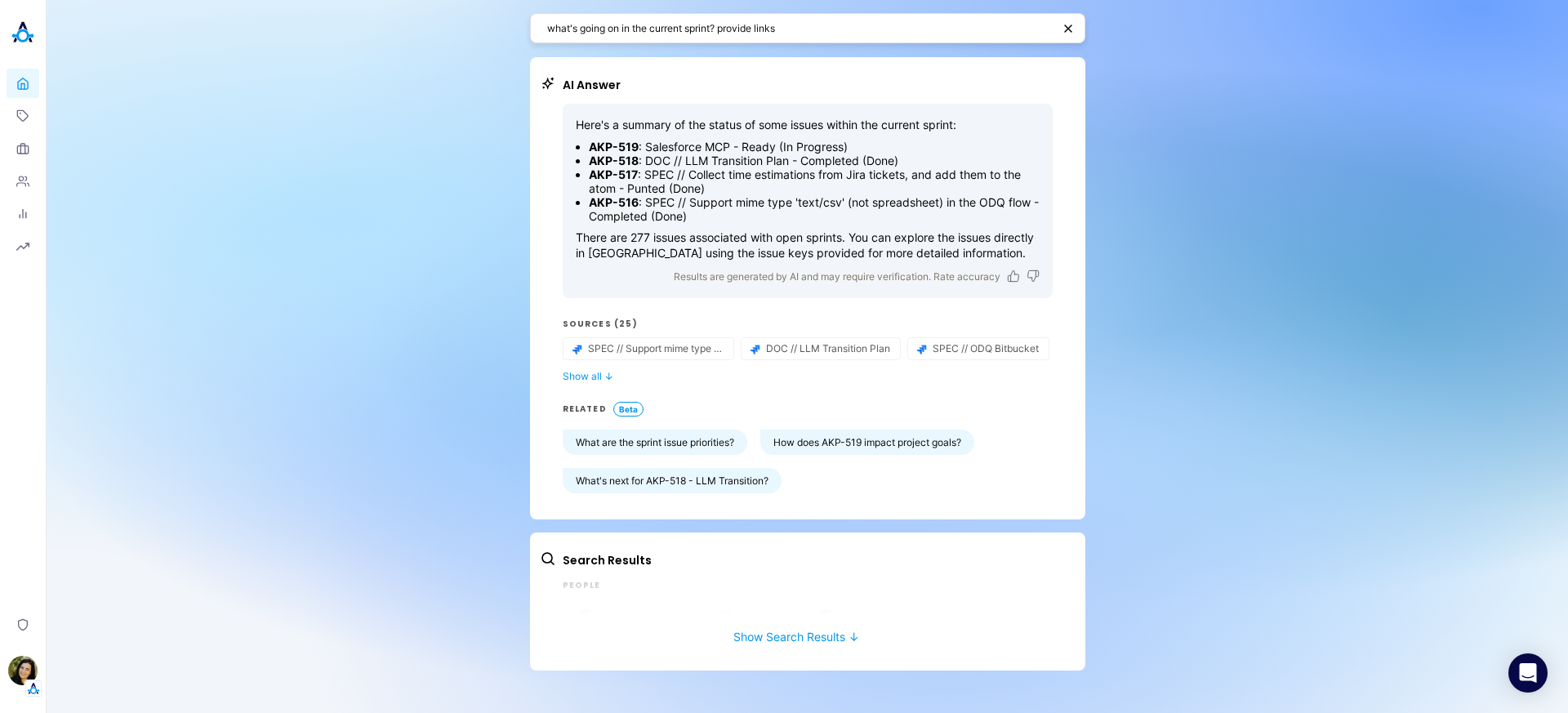
click at [805, 35] on textarea "what's going on in the current sprint? provide links" at bounding box center [799, 28] width 505 height 15
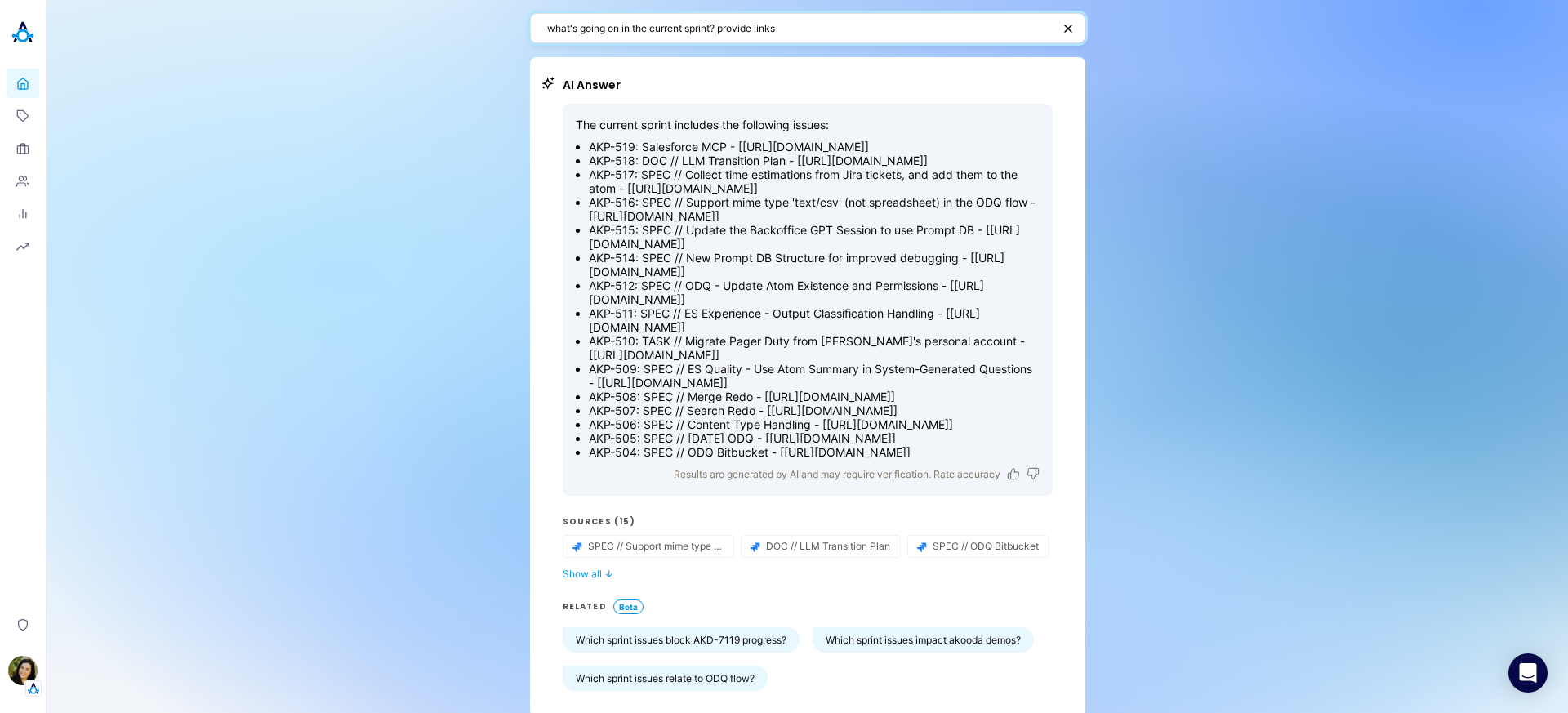
drag, startPoint x: 715, startPoint y: 26, endPoint x: 654, endPoint y: -4, distance: 68.0
click at [654, 0] on html "Loading... Home Topics Organizations People Analytics Reports Privacy [PERSON_N…" at bounding box center [784, 356] width 1568 height 713
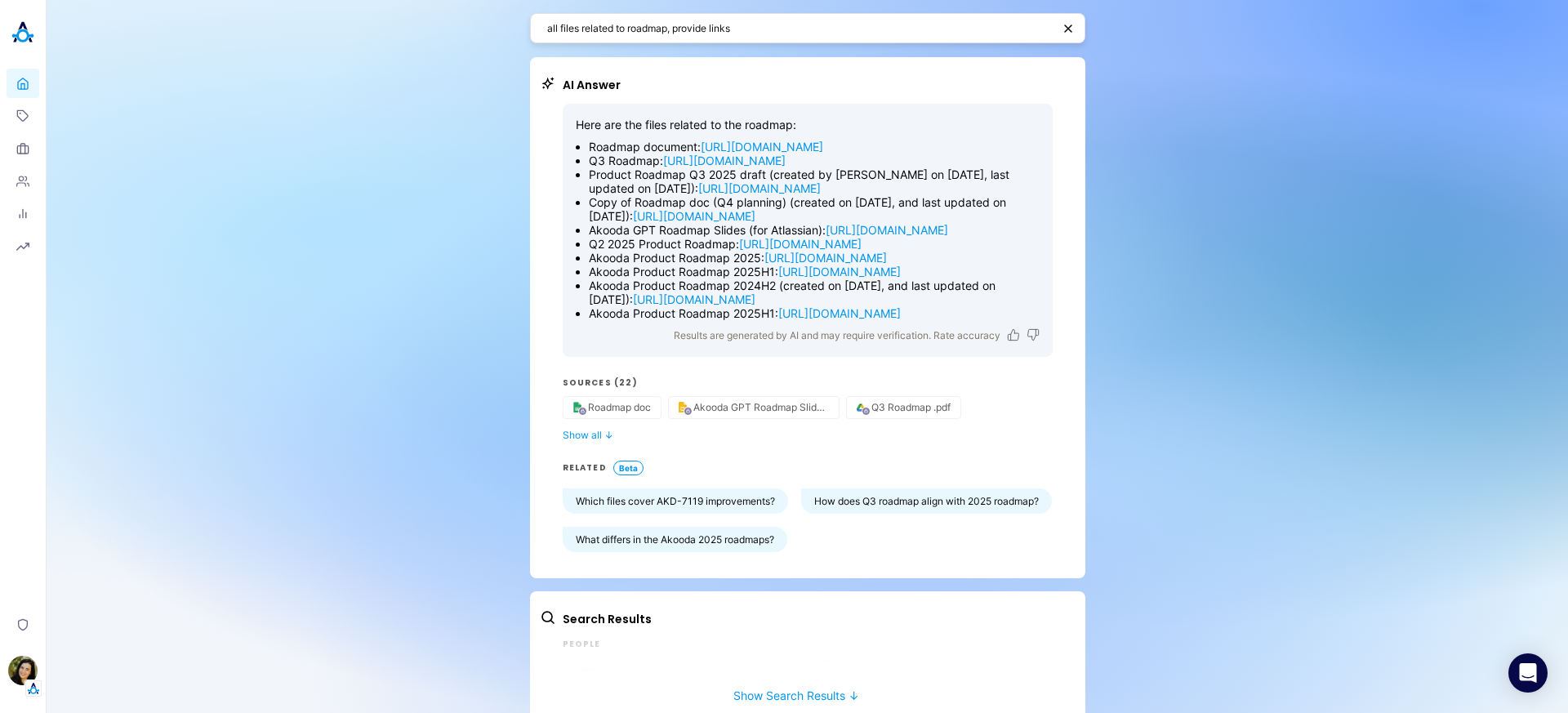
click at [590, 20] on textarea "all files related to roadmap, provide links" at bounding box center [799, 28] width 505 height 15
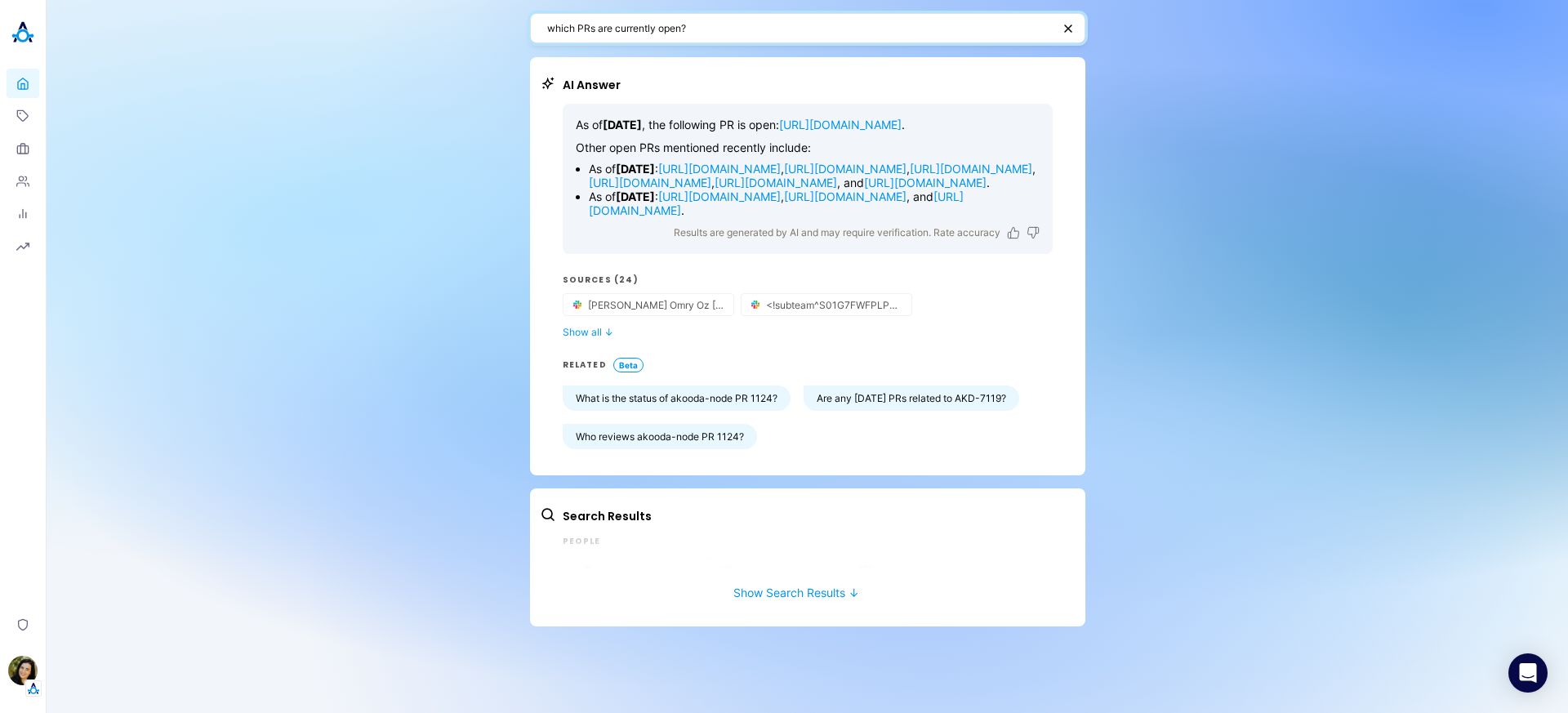
click at [703, 35] on textarea "which PRs are currently open?" at bounding box center [799, 28] width 505 height 15
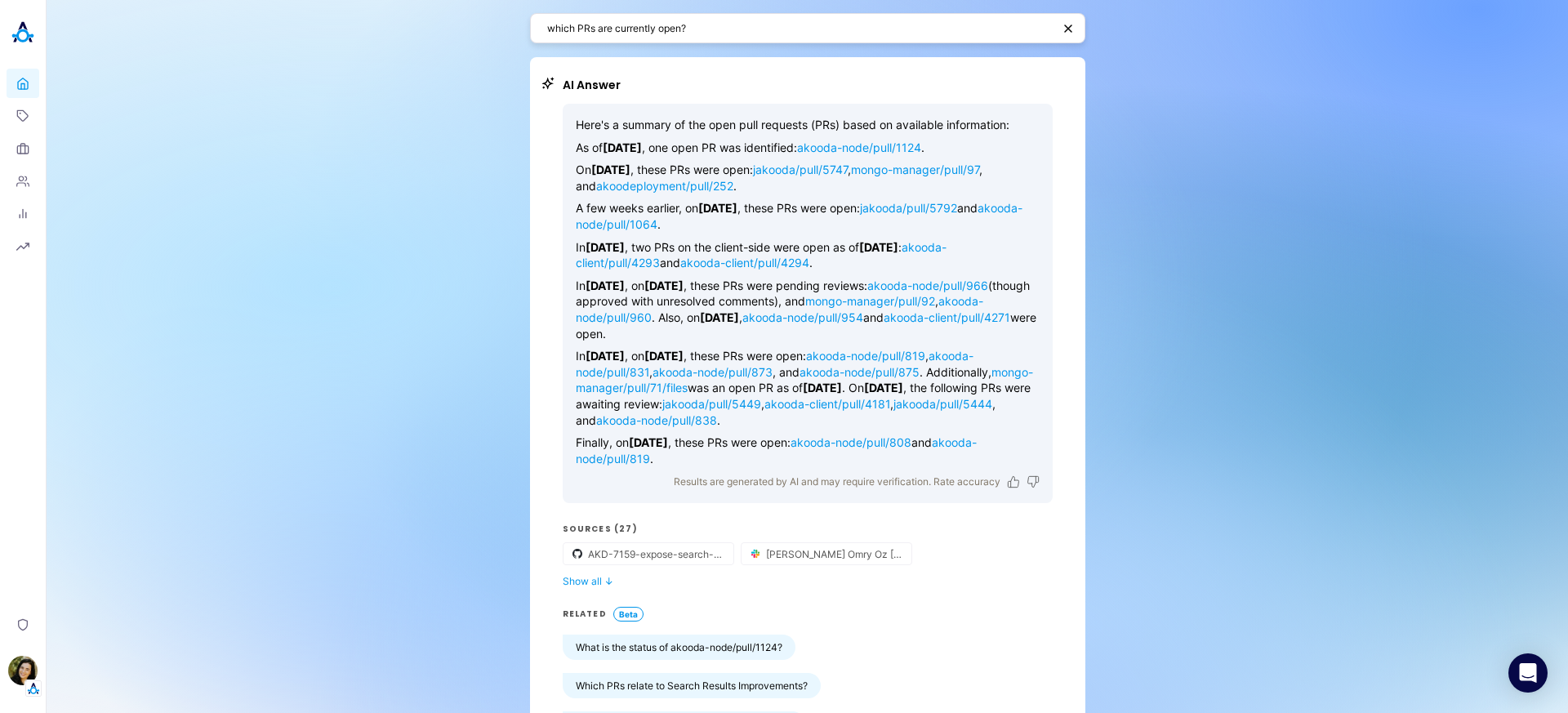
click at [567, 23] on textarea "which PRs are currently open?" at bounding box center [799, 28] width 505 height 15
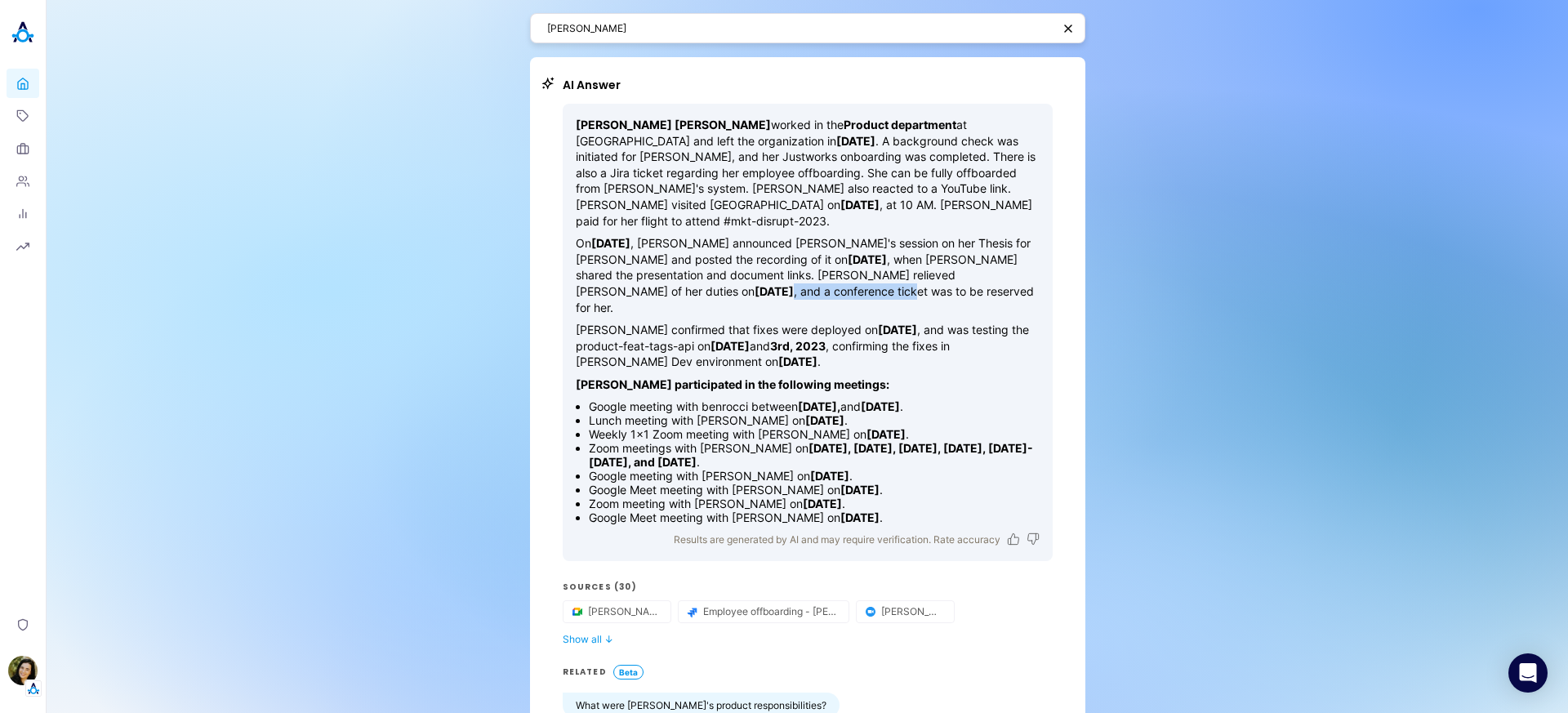
drag, startPoint x: 802, startPoint y: 268, endPoint x: 676, endPoint y: 266, distance: 126.0
click at [677, 267] on p "On [DATE] , [PERSON_NAME] announced [PERSON_NAME]'s session on her Thesis for […" at bounding box center [808, 275] width 464 height 80
click at [582, 31] on textarea "[PERSON_NAME]" at bounding box center [799, 28] width 505 height 15
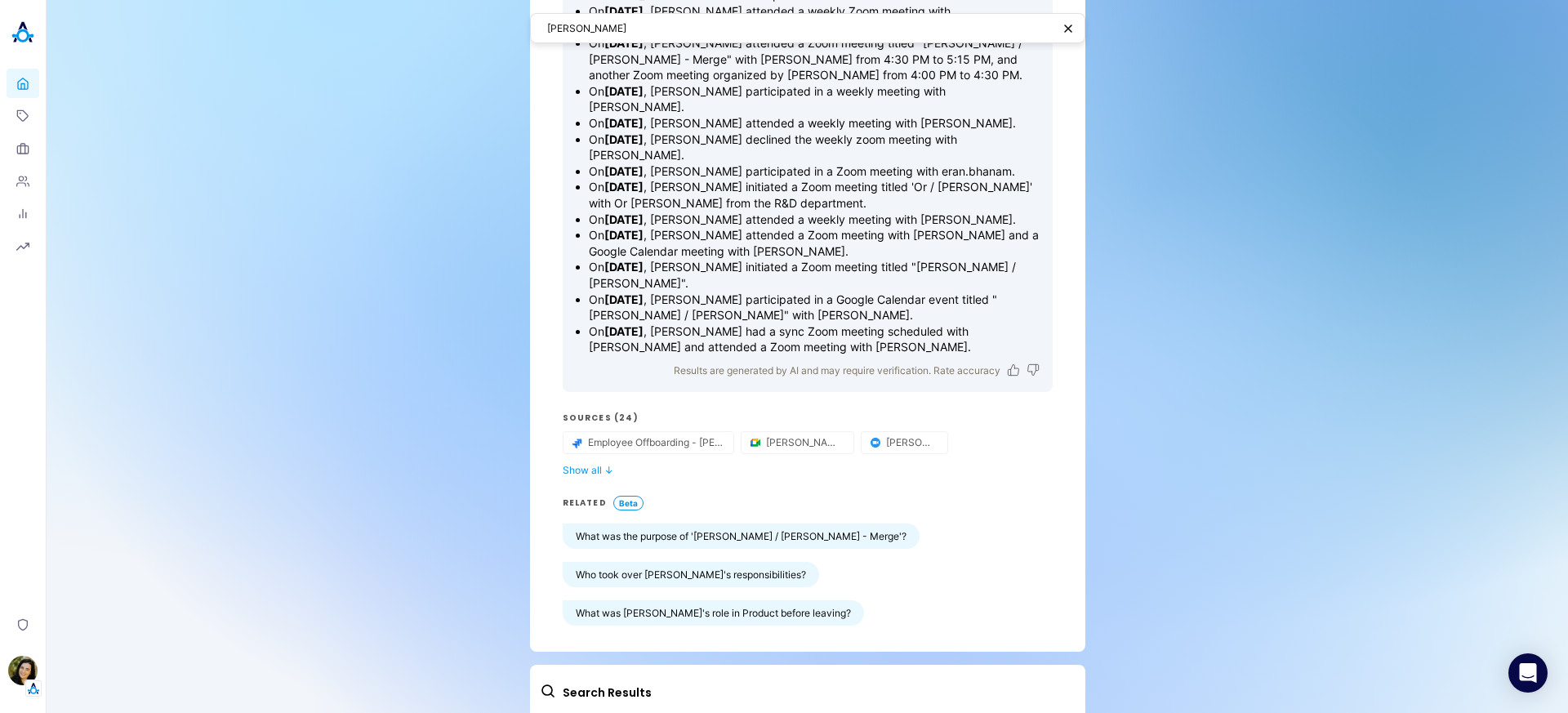
scroll to position [399, 0]
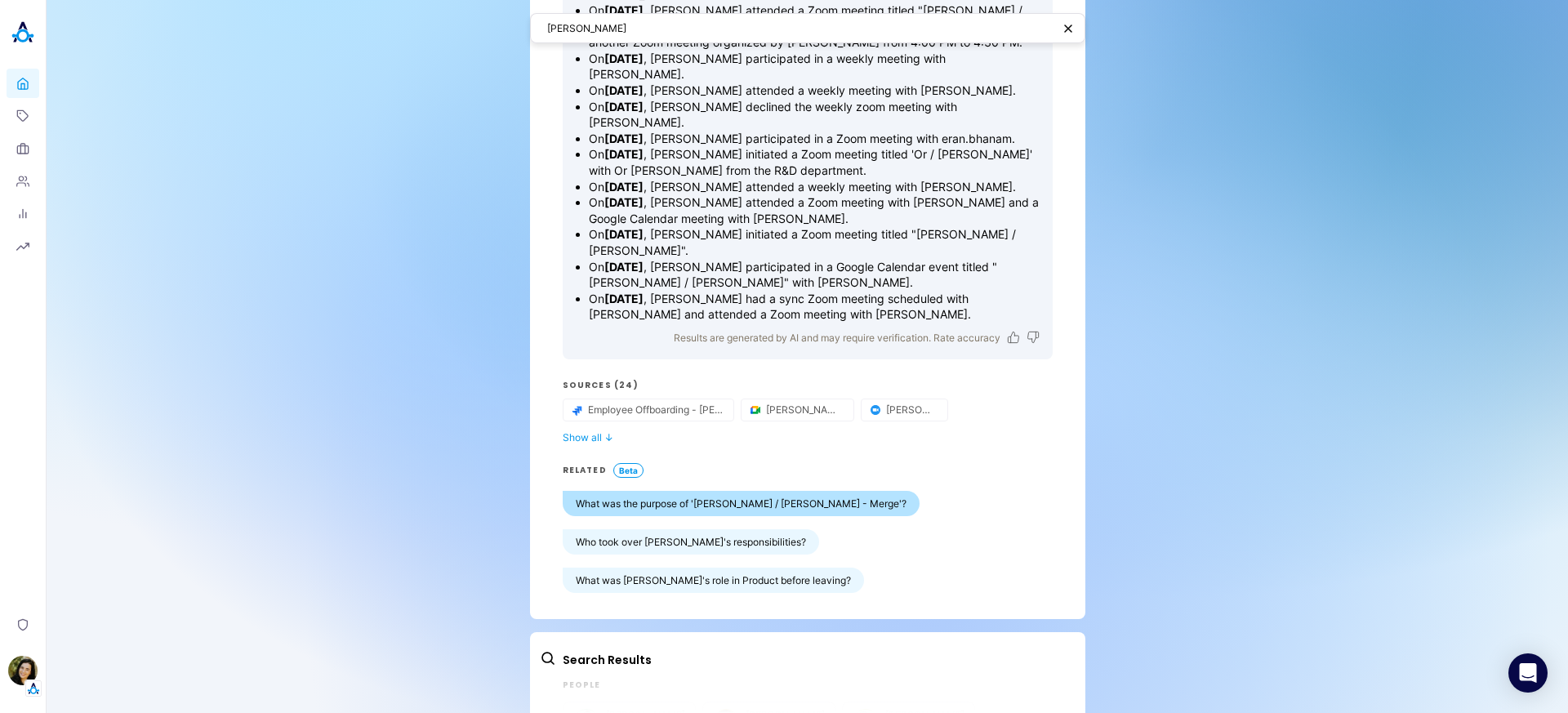
click at [705, 491] on button "What was the purpose of '[PERSON_NAME] / [PERSON_NAME] - Merge'?" at bounding box center [740, 503] width 357 height 25
type textarea "What was the purpose of the '[PERSON_NAME] / [PERSON_NAME] - Merge' meeting on …"
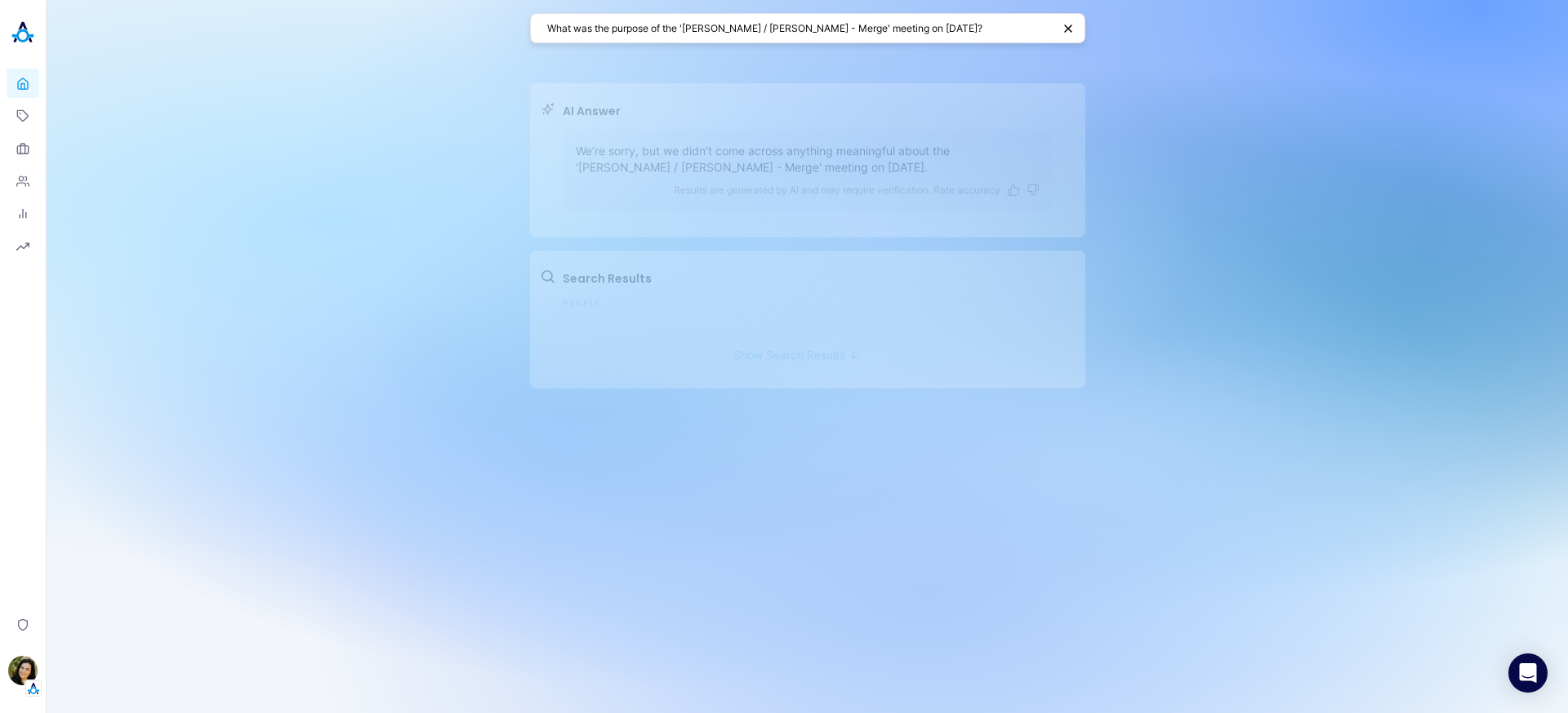
click at [764, 330] on button "Show Search Results ↓" at bounding box center [796, 320] width 513 height 30
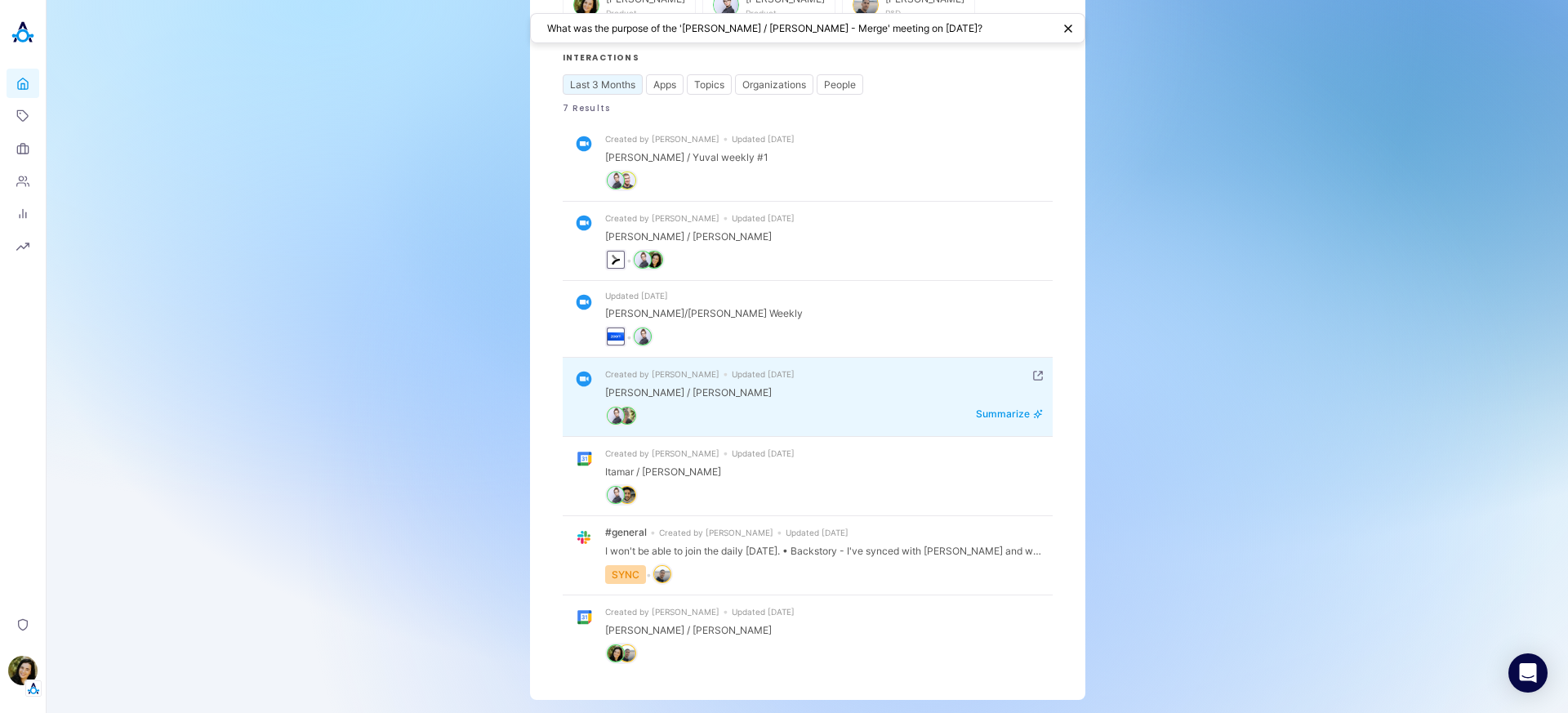
scroll to position [308, 0]
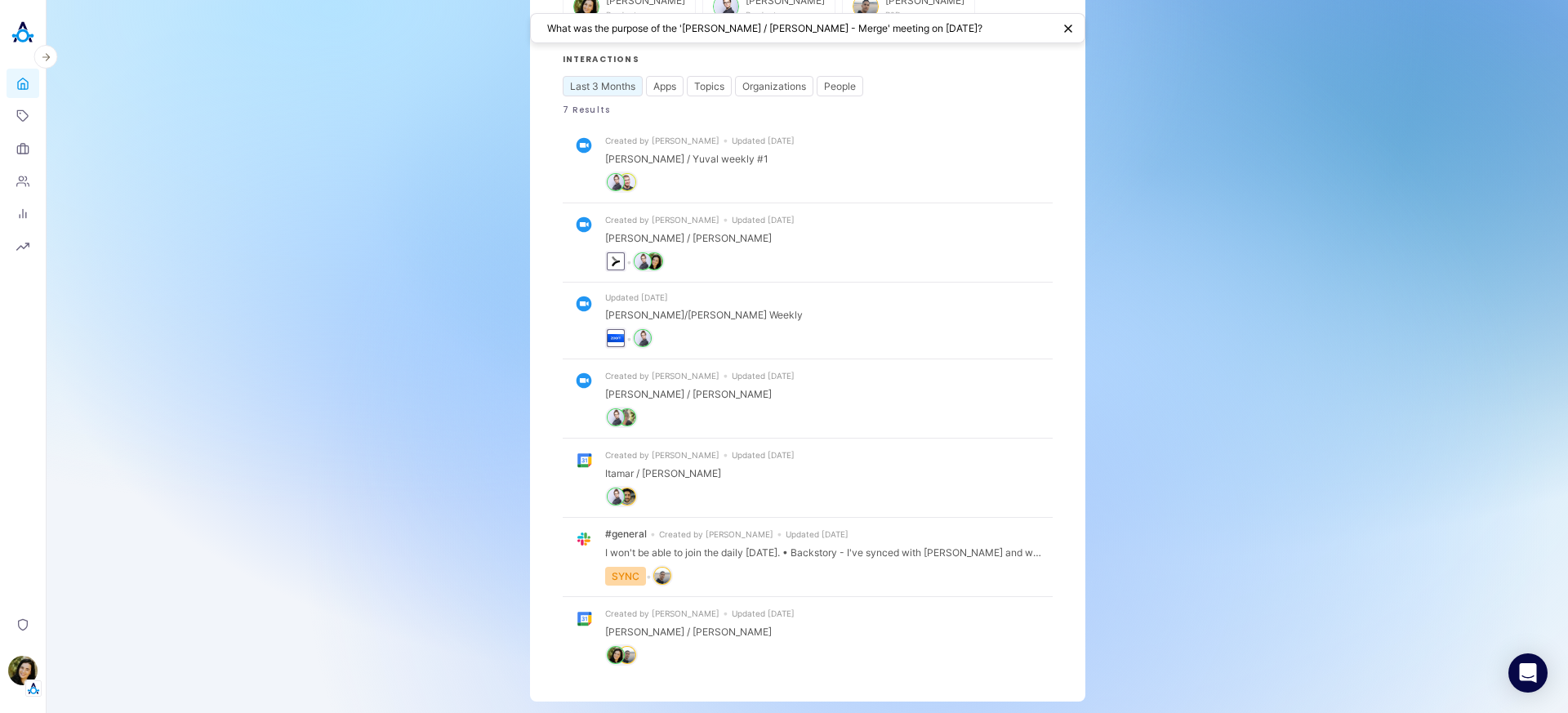
click at [35, 82] on link "Home" at bounding box center [23, 83] width 33 height 29
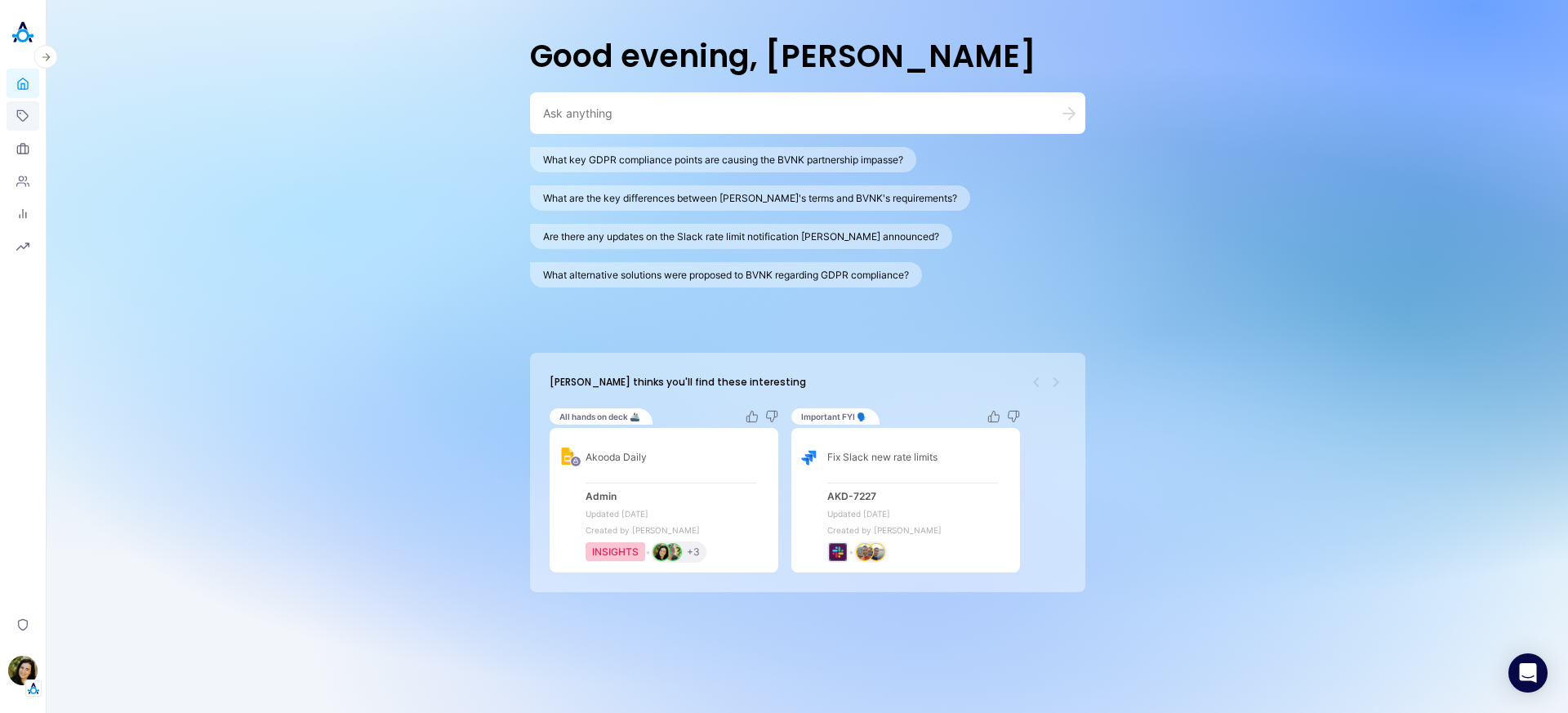
click at [32, 123] on link "Topics" at bounding box center [23, 115] width 33 height 29
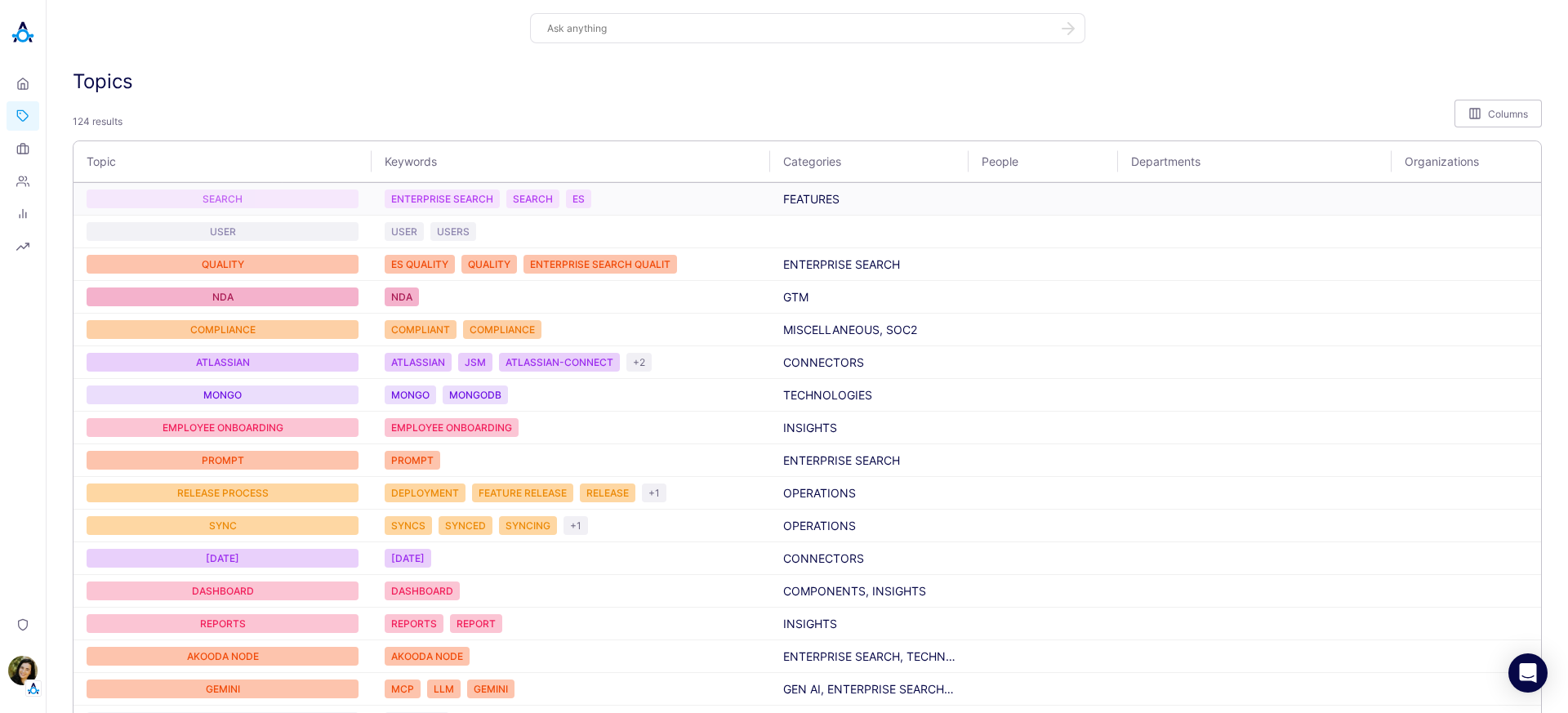
click at [228, 200] on div "SEARCH" at bounding box center [223, 199] width 272 height 19
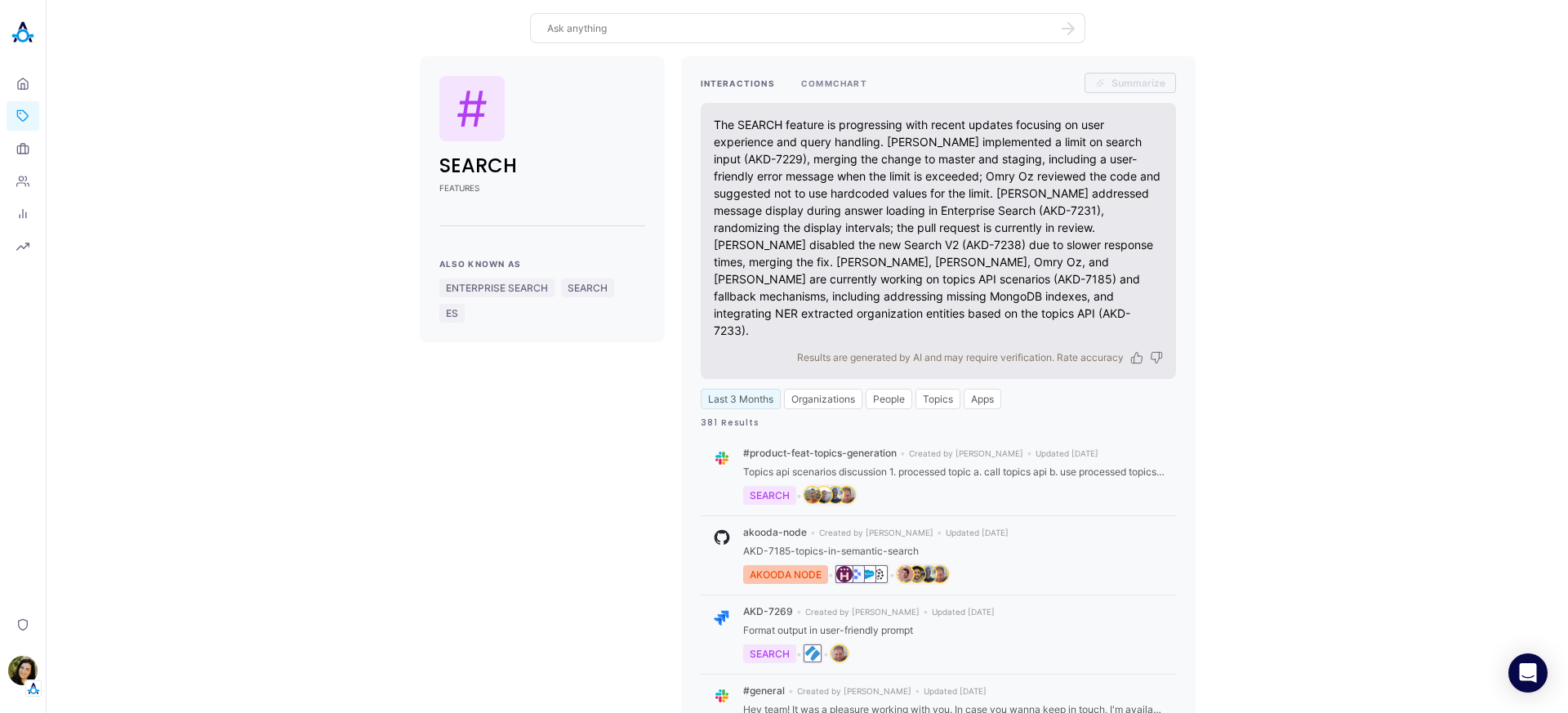
click at [826, 80] on button "COMMCHART" at bounding box center [834, 83] width 66 height 20
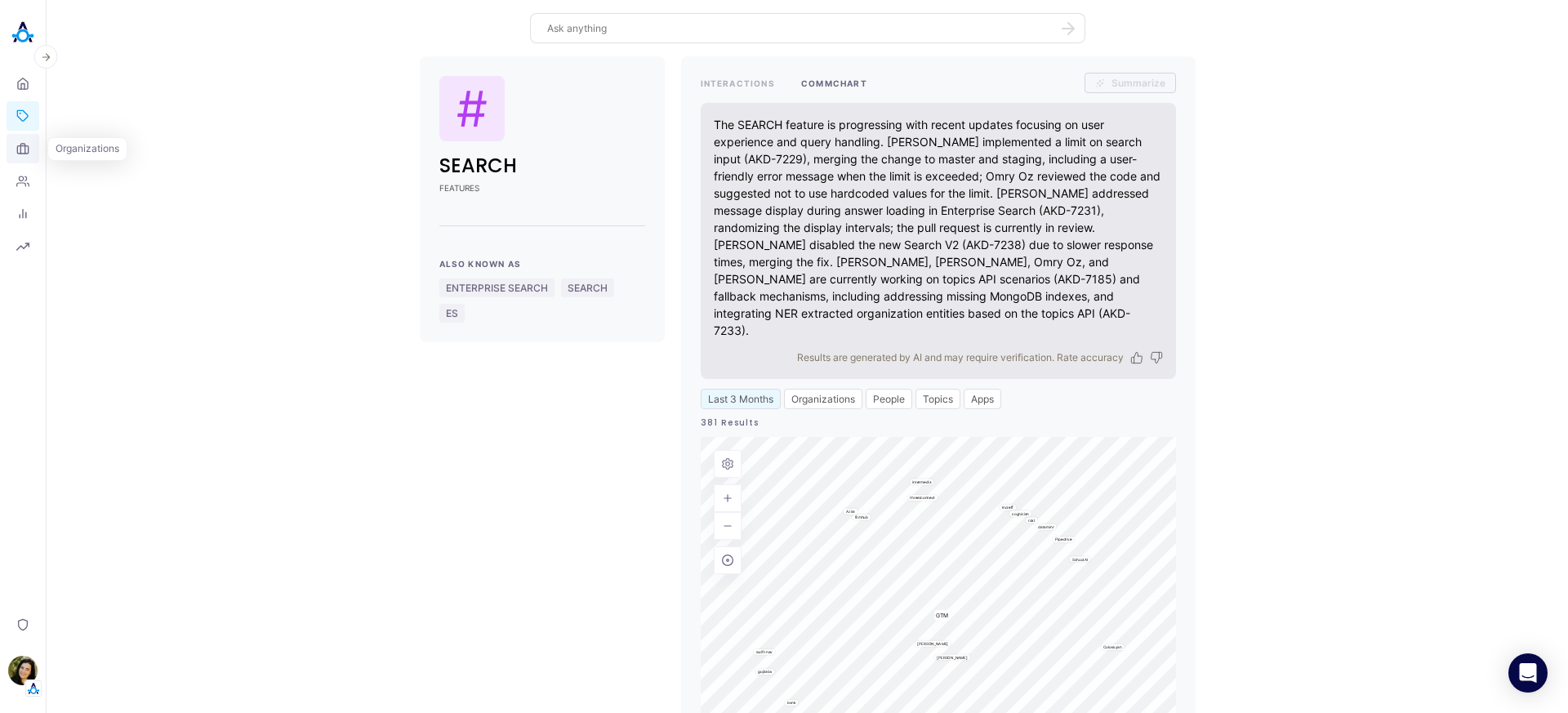
click at [22, 152] on icon at bounding box center [22, 148] width 13 height 13
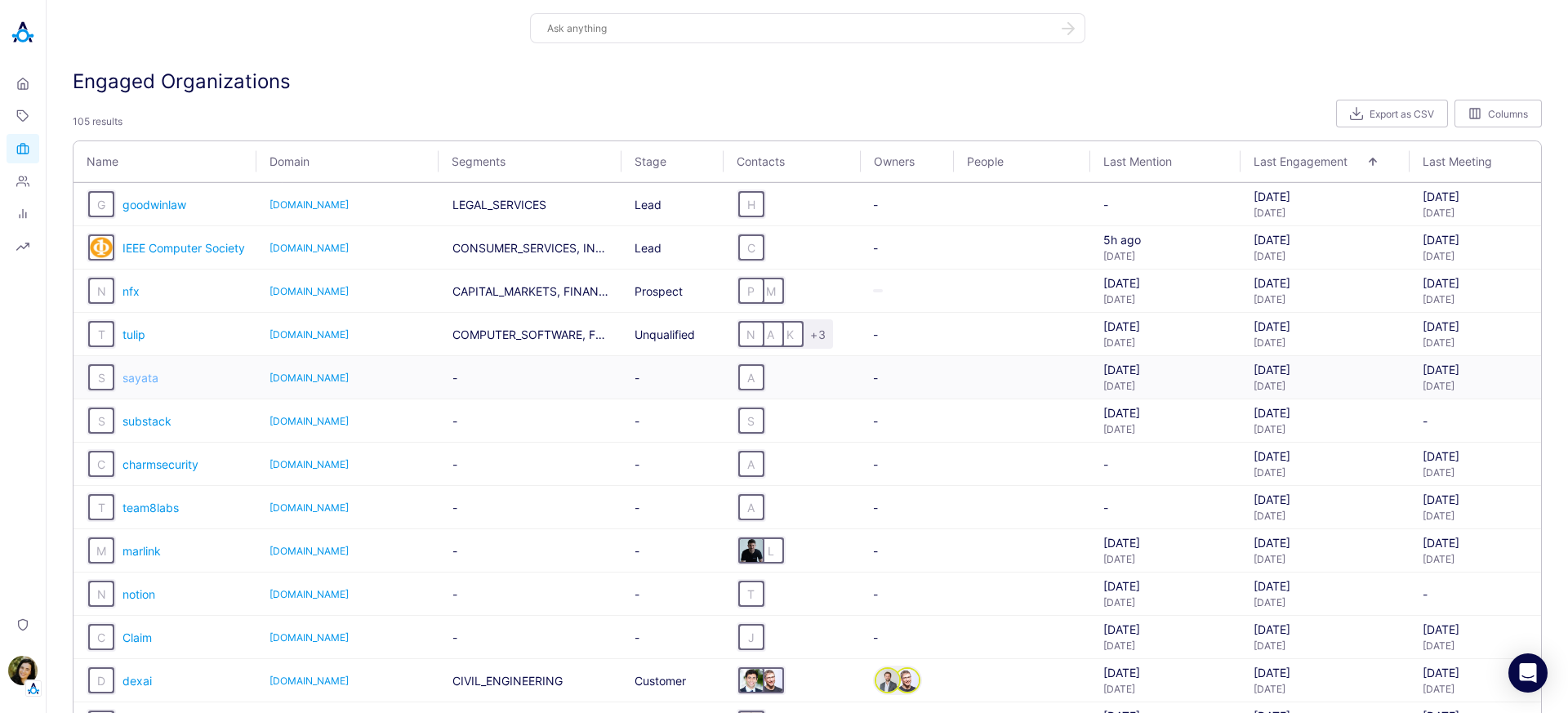
click at [142, 373] on span "sayata" at bounding box center [140, 378] width 36 height 13
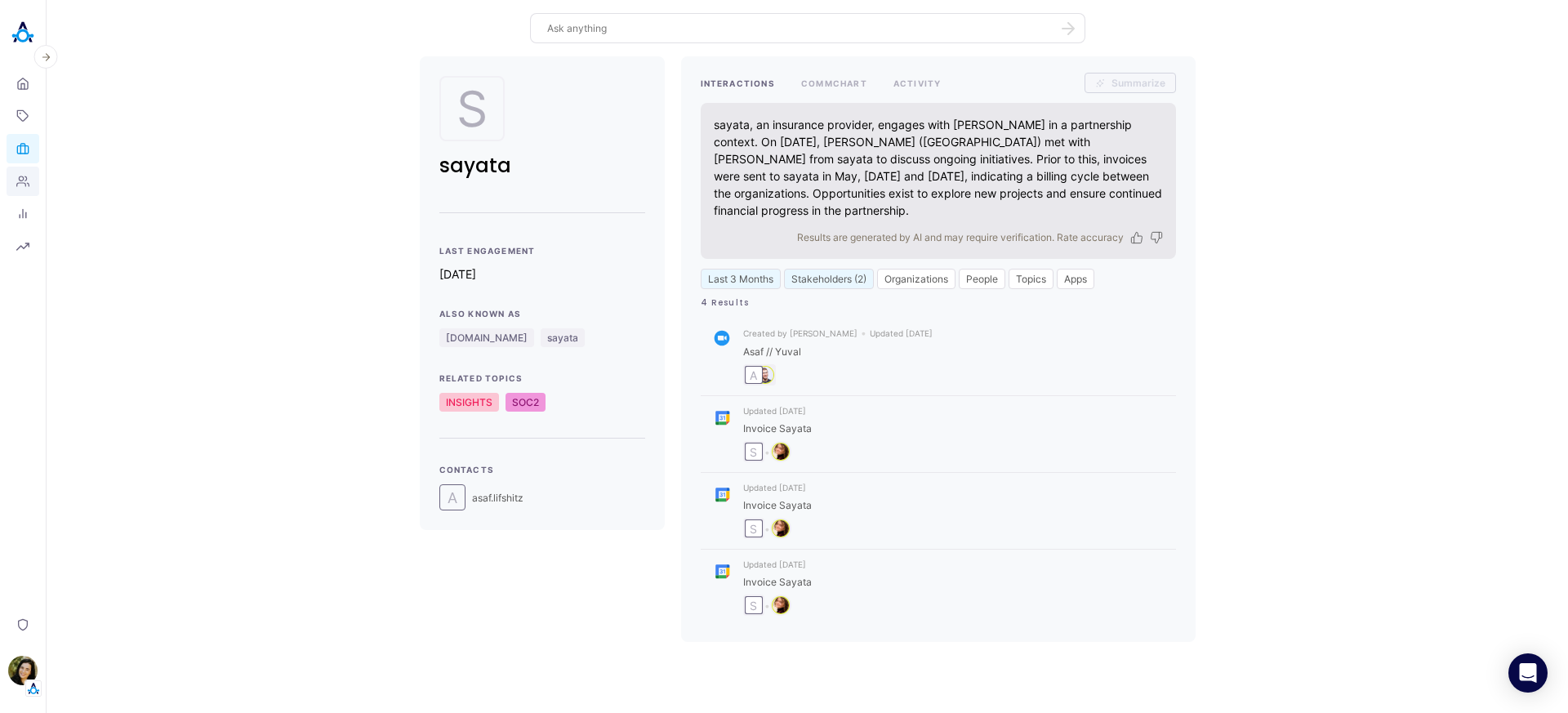
click at [24, 176] on icon at bounding box center [23, 181] width 13 height 10
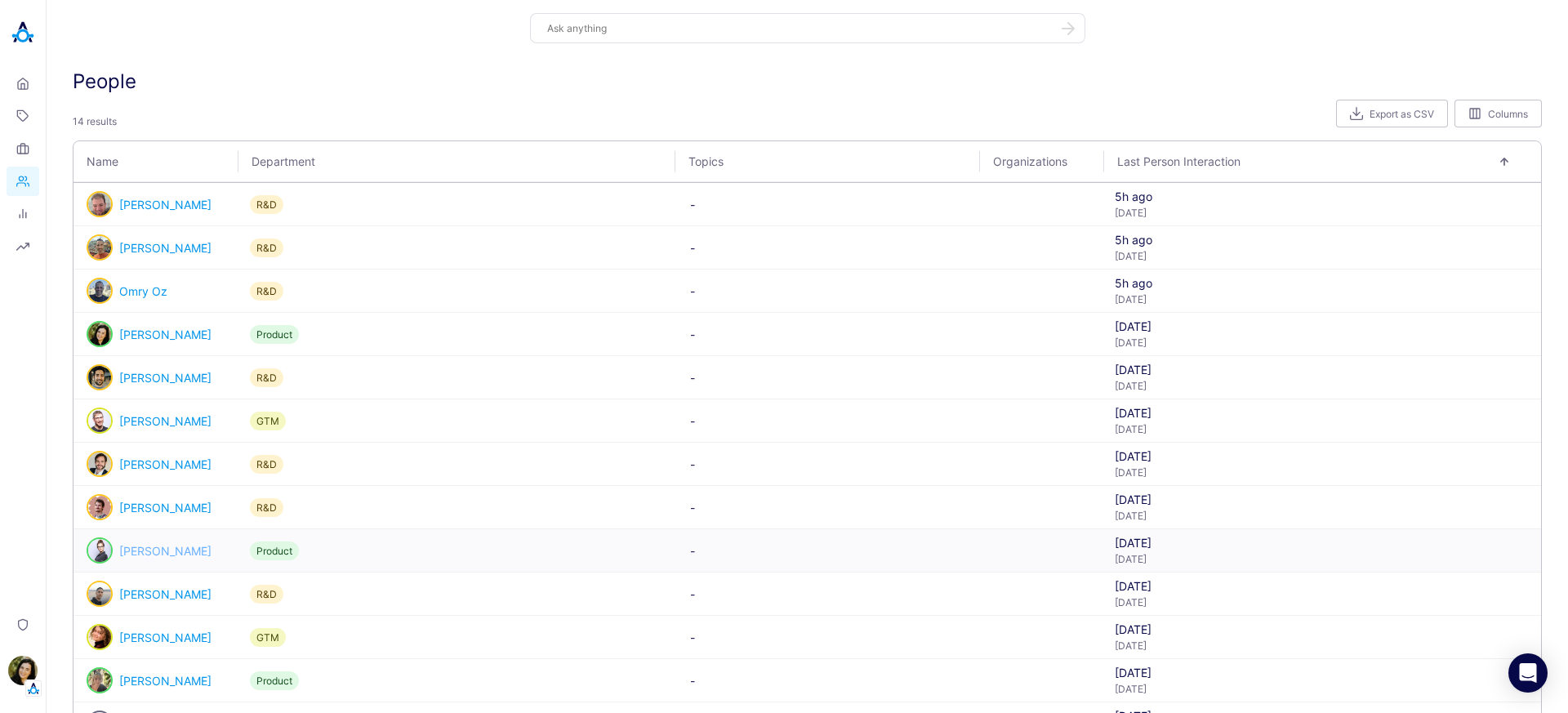
click at [157, 551] on link "[PERSON_NAME]" at bounding box center [164, 550] width 92 height 13
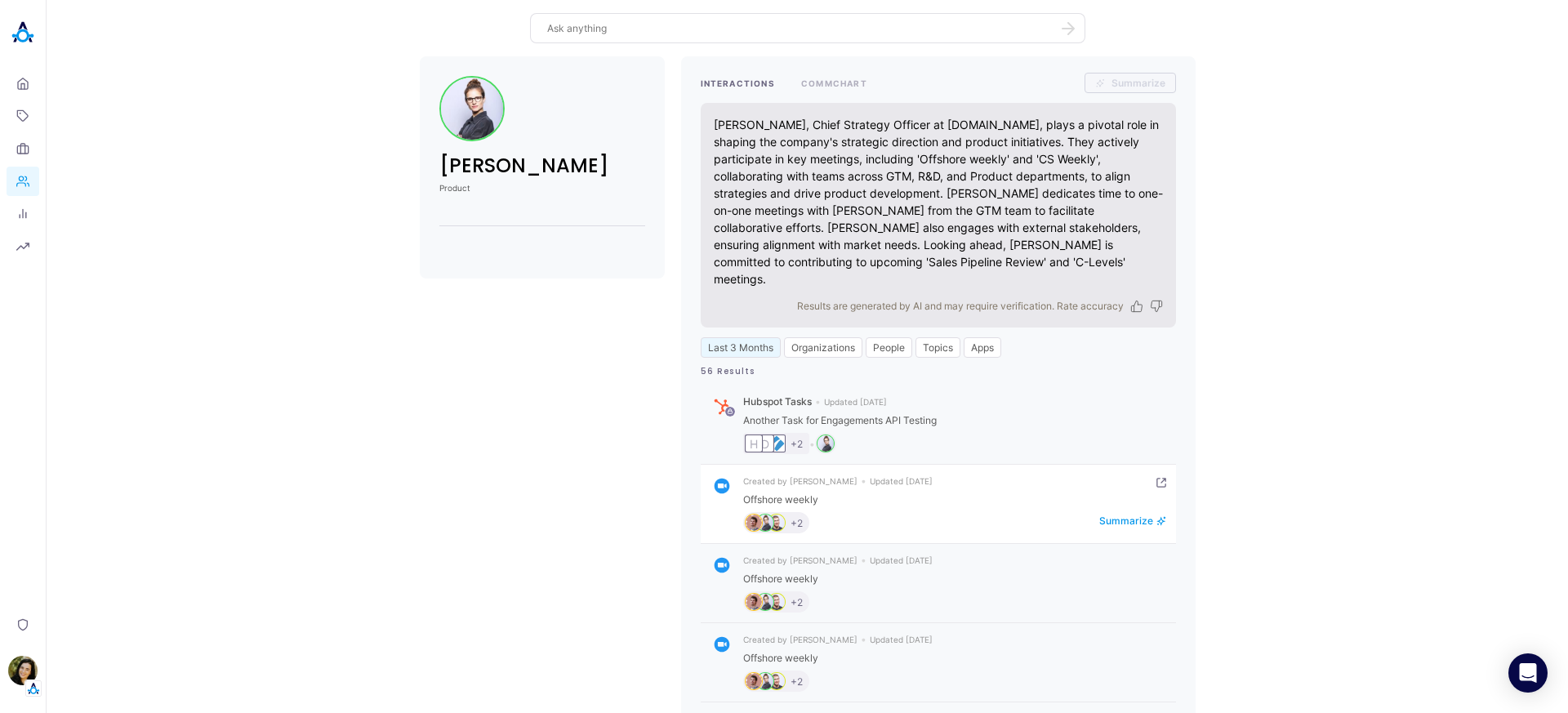
click at [768, 514] on img "person badge" at bounding box center [776, 522] width 16 height 16
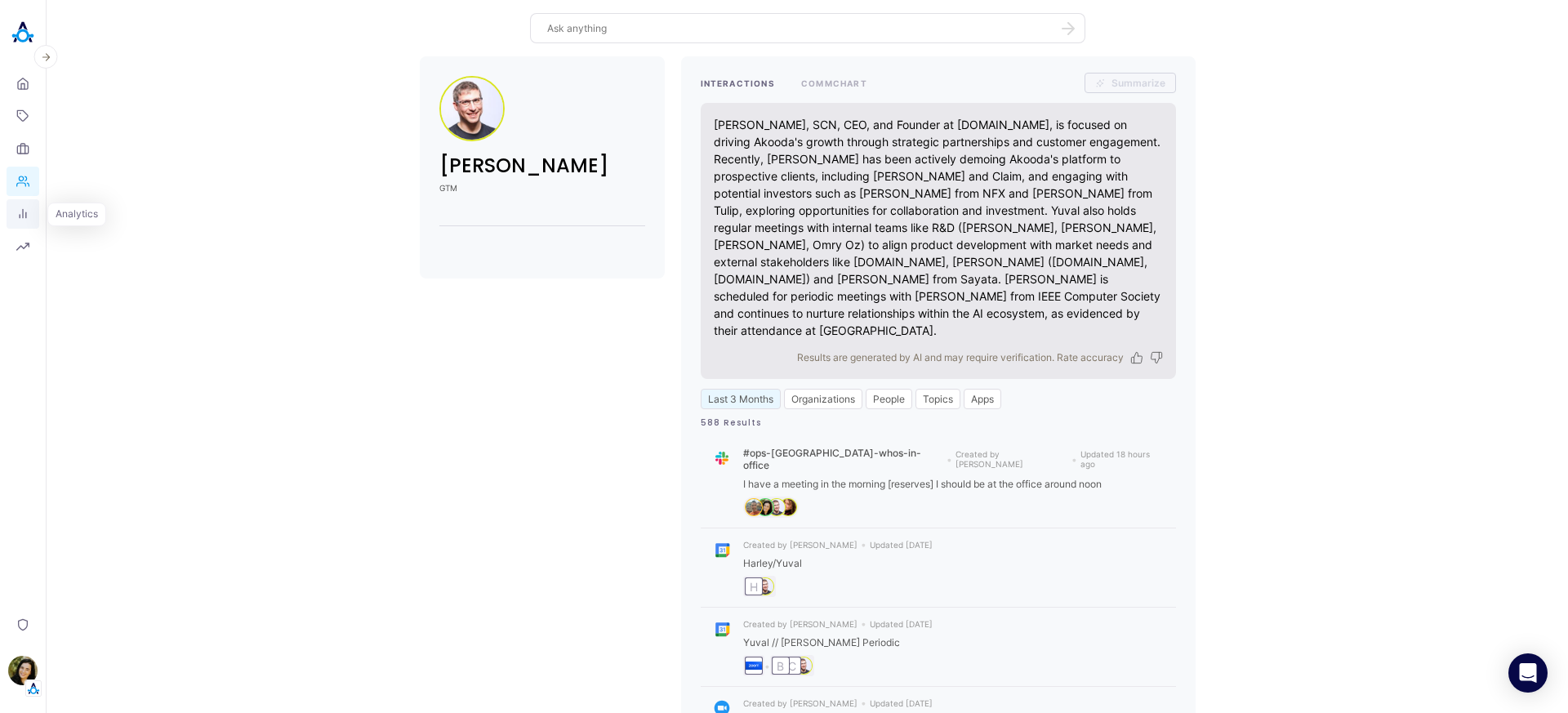
click at [16, 213] on icon at bounding box center [22, 213] width 13 height 13
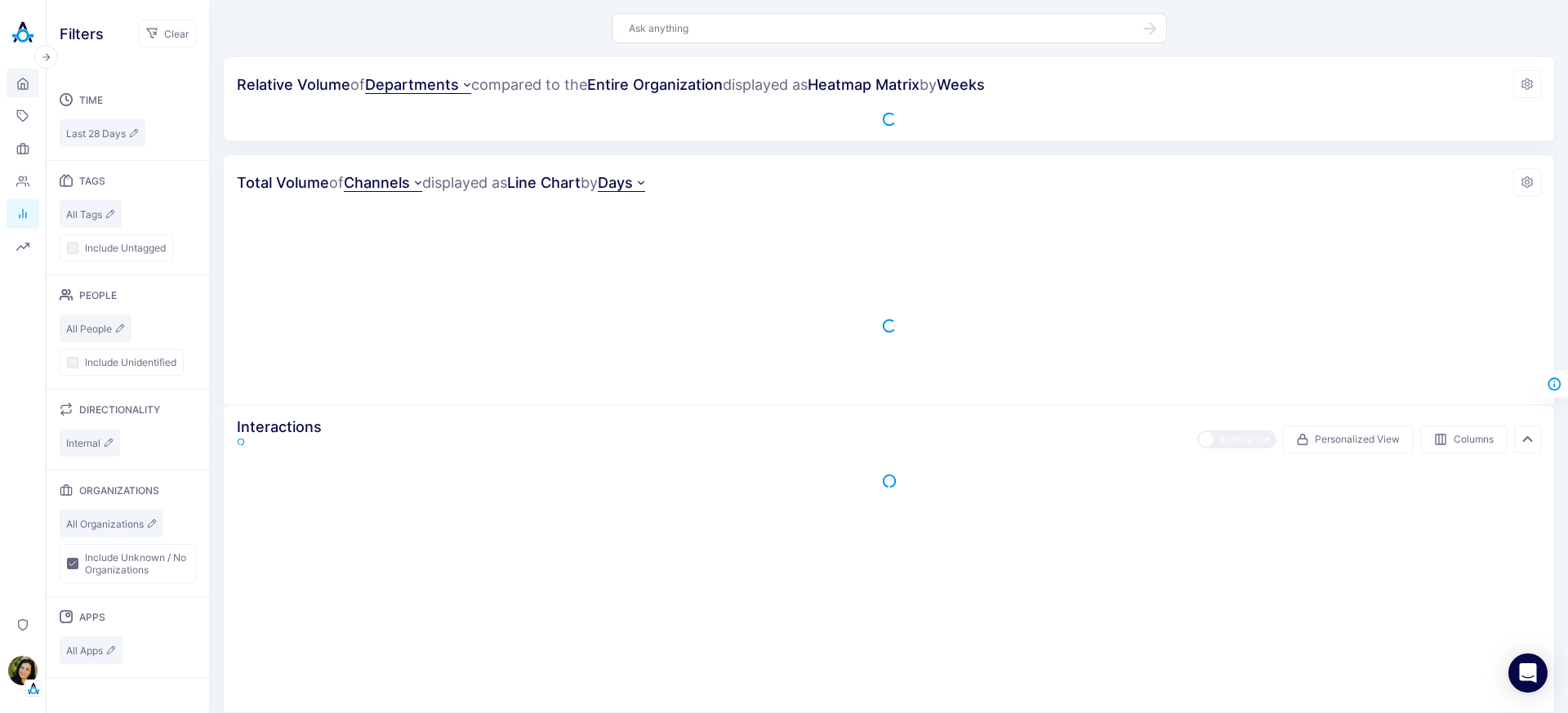
click at [34, 88] on link "Home" at bounding box center [23, 83] width 33 height 29
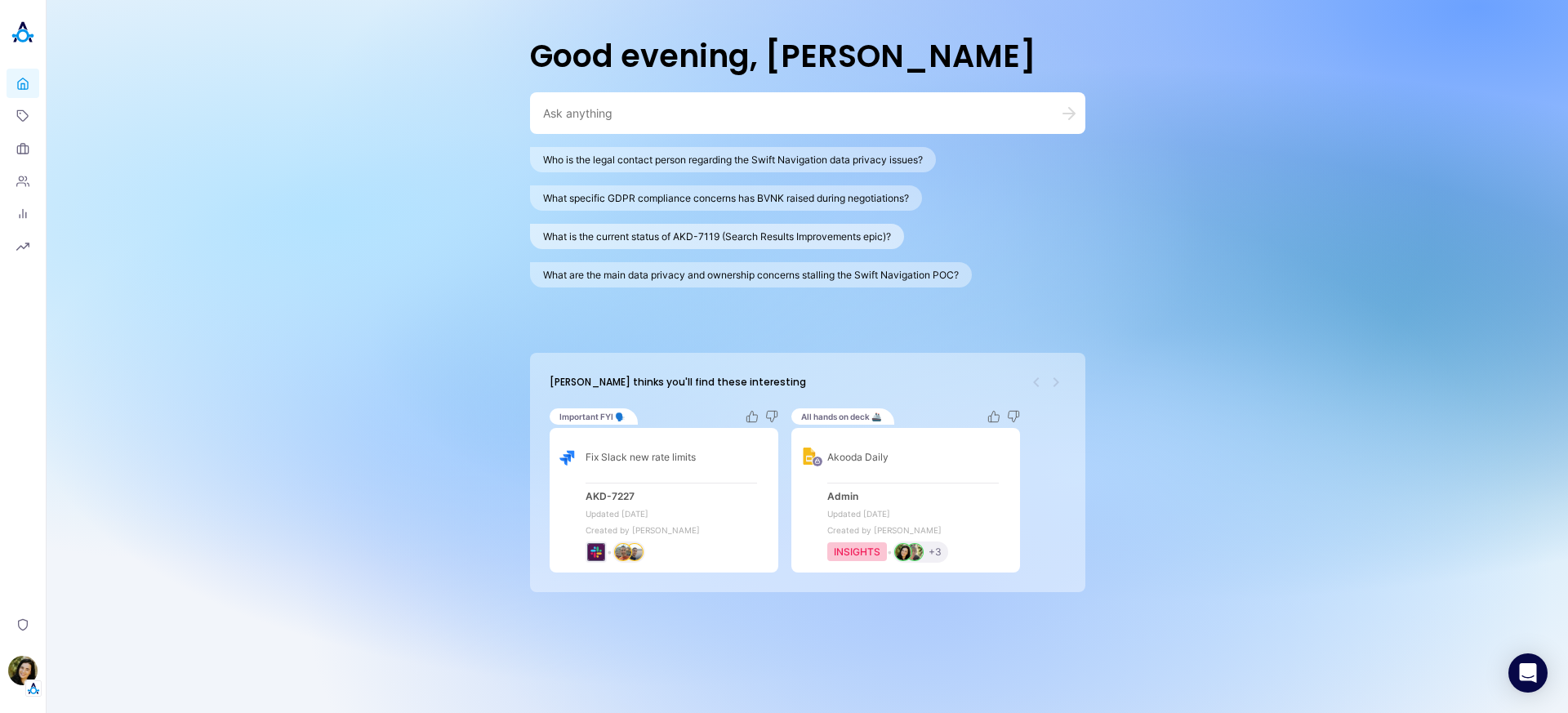
click at [764, 228] on button "What is the current status of AKD-7119 (Search Results Improvements epic)?" at bounding box center [717, 236] width 374 height 25
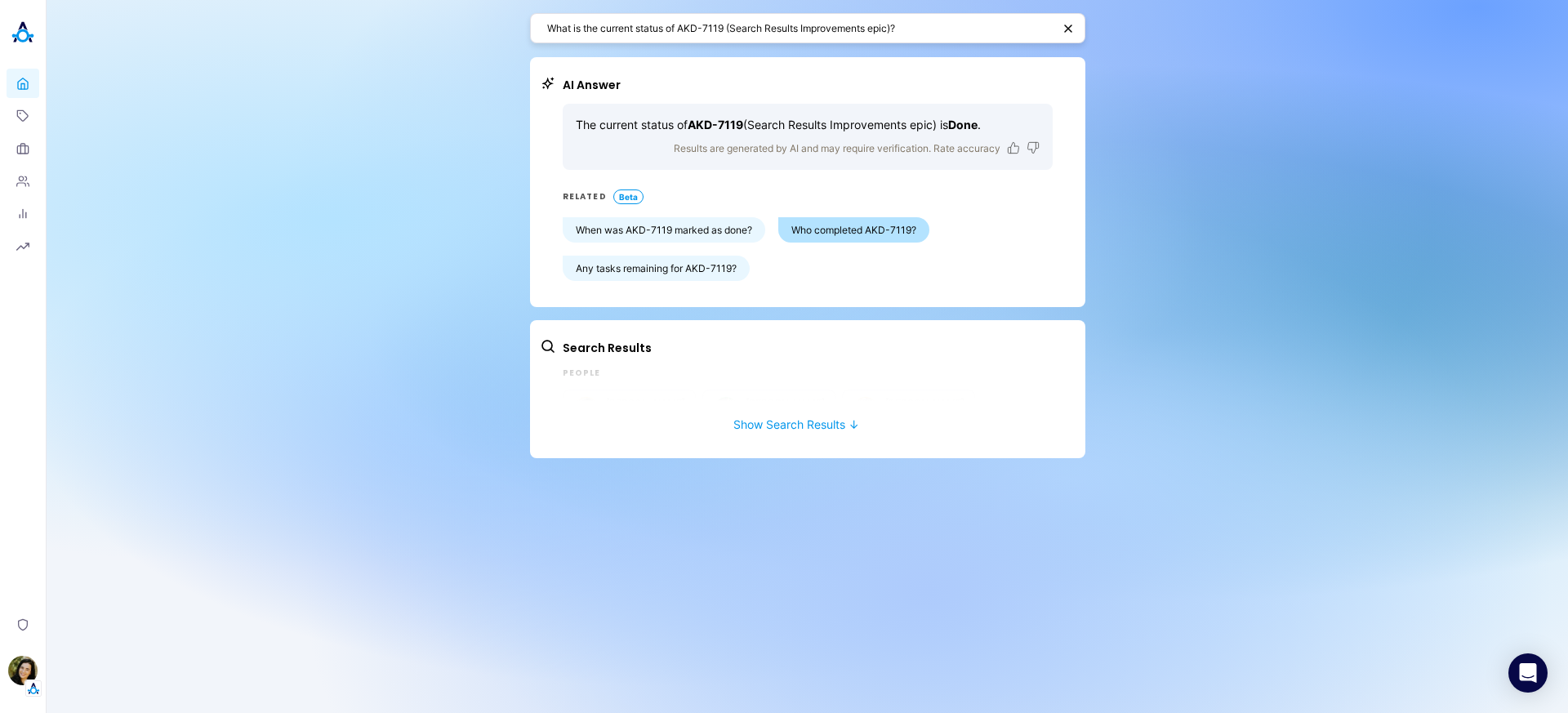
click at [839, 241] on button "Who completed AKD-7119?" at bounding box center [853, 230] width 151 height 25
type textarea "Who completed AKD-7119 (Search Results Improvements epic)?"
click at [765, 425] on button "Show Search Results ↓" at bounding box center [796, 416] width 513 height 30
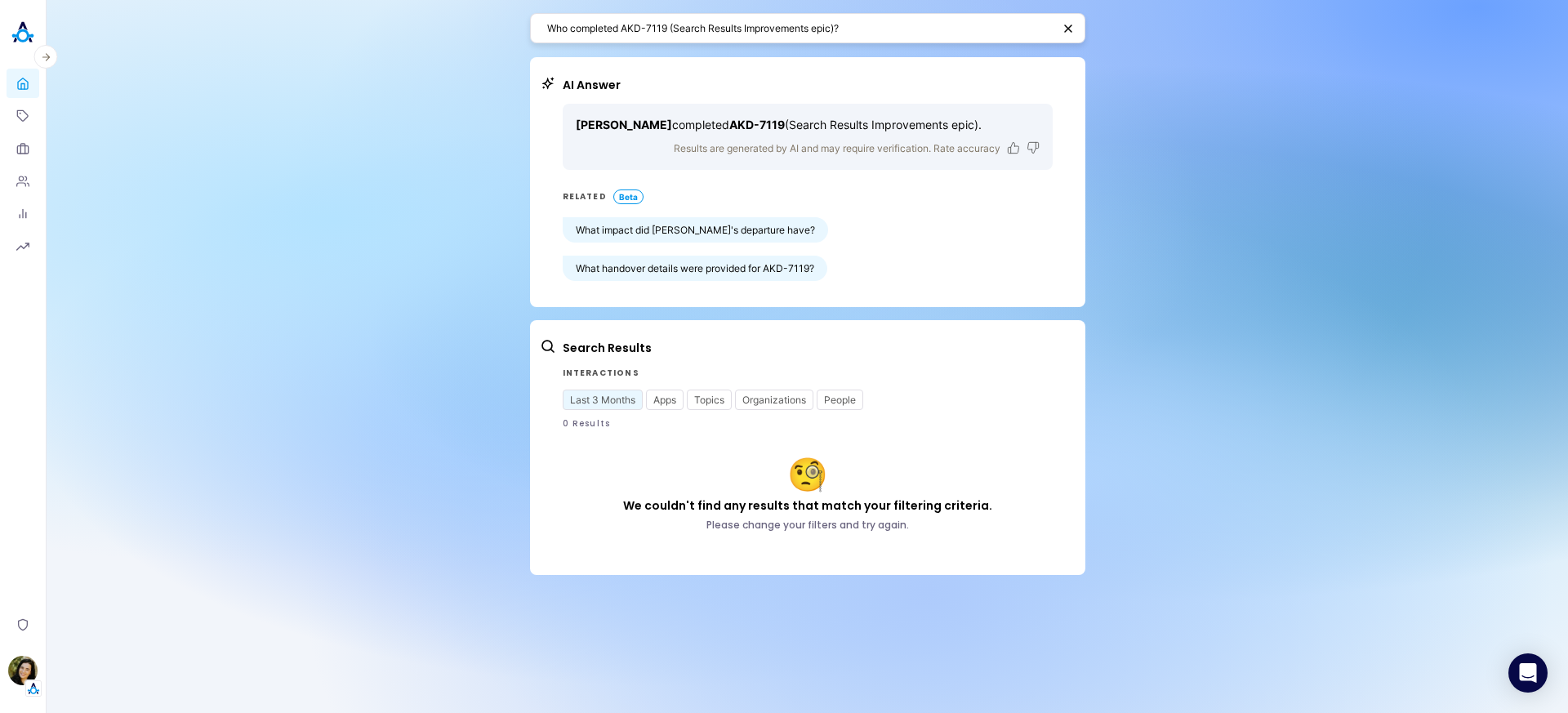
click at [22, 26] on img at bounding box center [23, 32] width 33 height 33
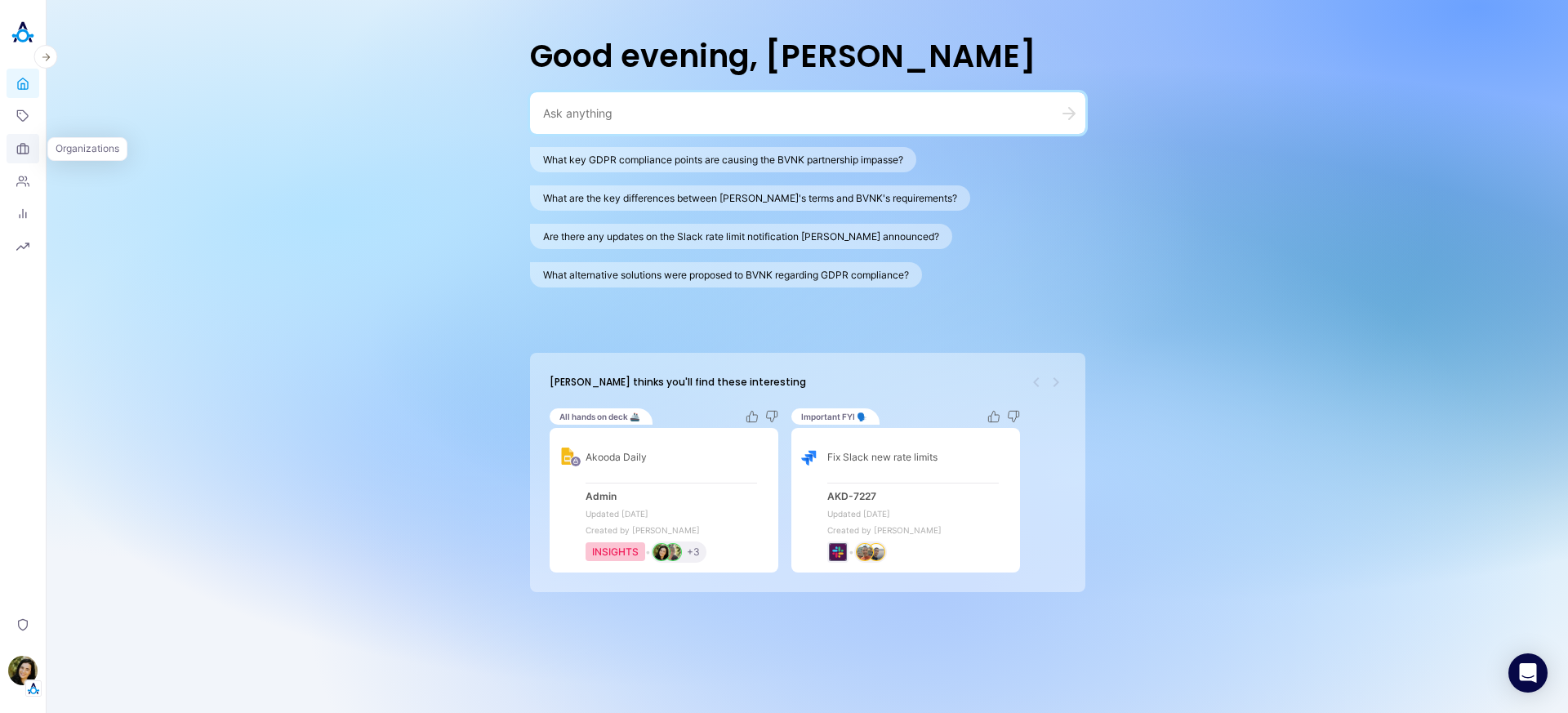
click at [28, 142] on link "Organizations" at bounding box center [23, 148] width 33 height 29
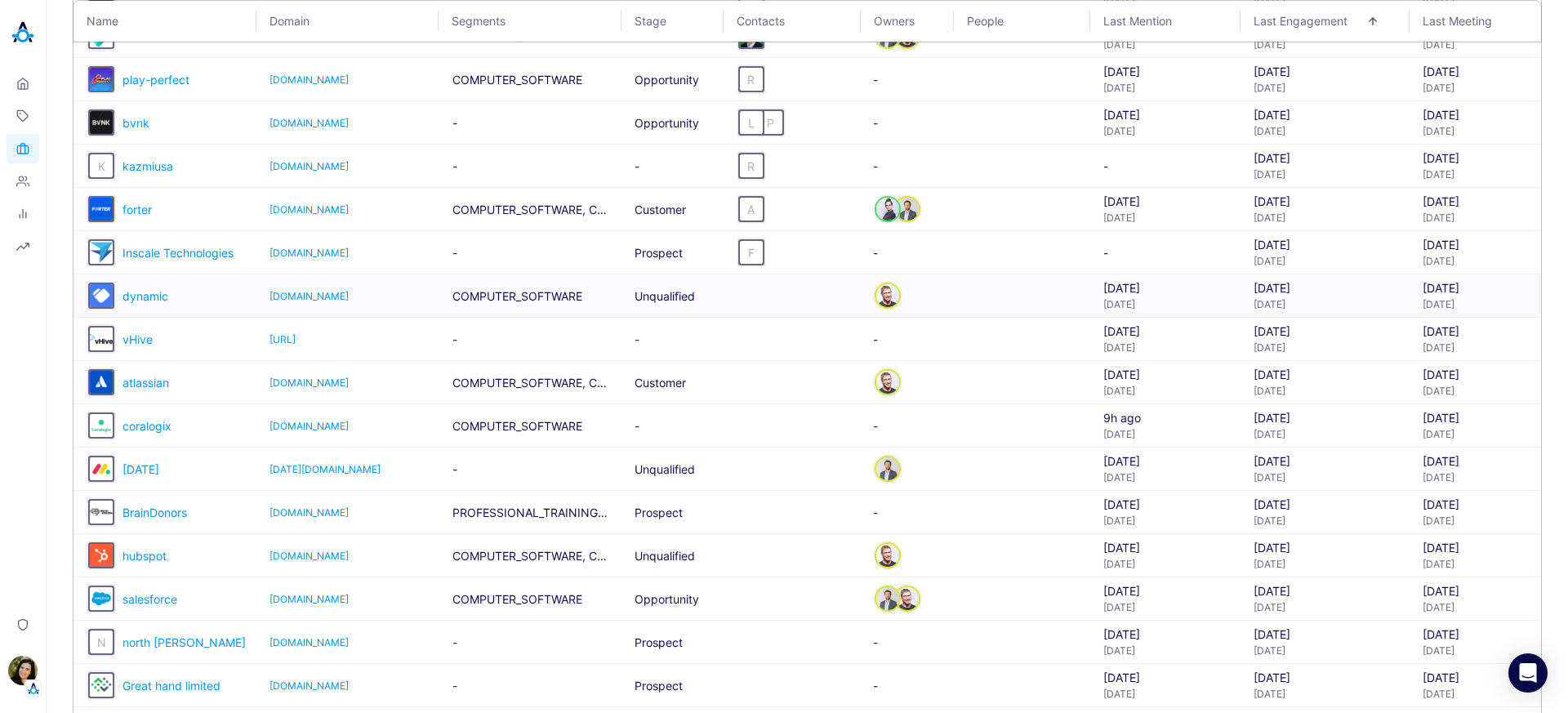
scroll to position [1304, 0]
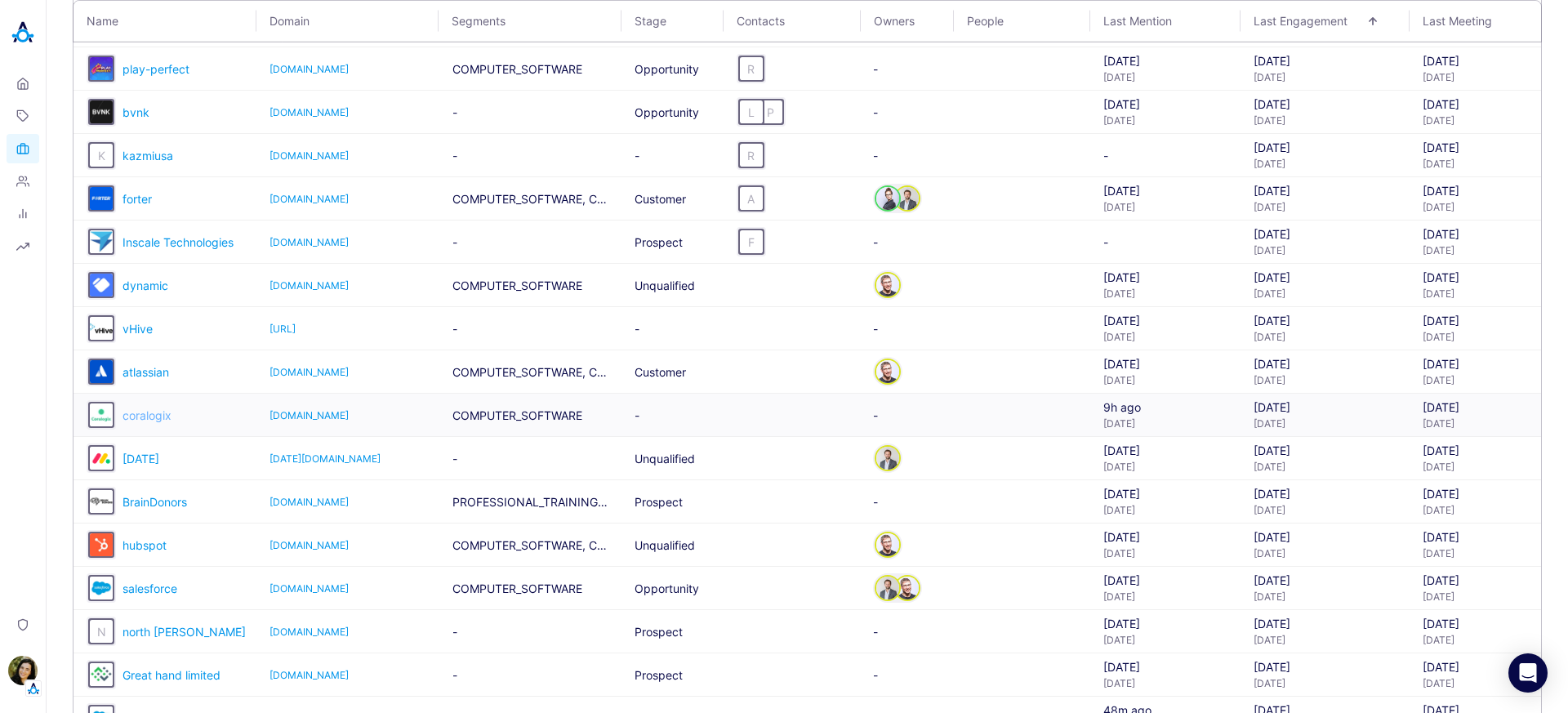
click at [147, 415] on span "coralogix" at bounding box center [147, 415] width 49 height 13
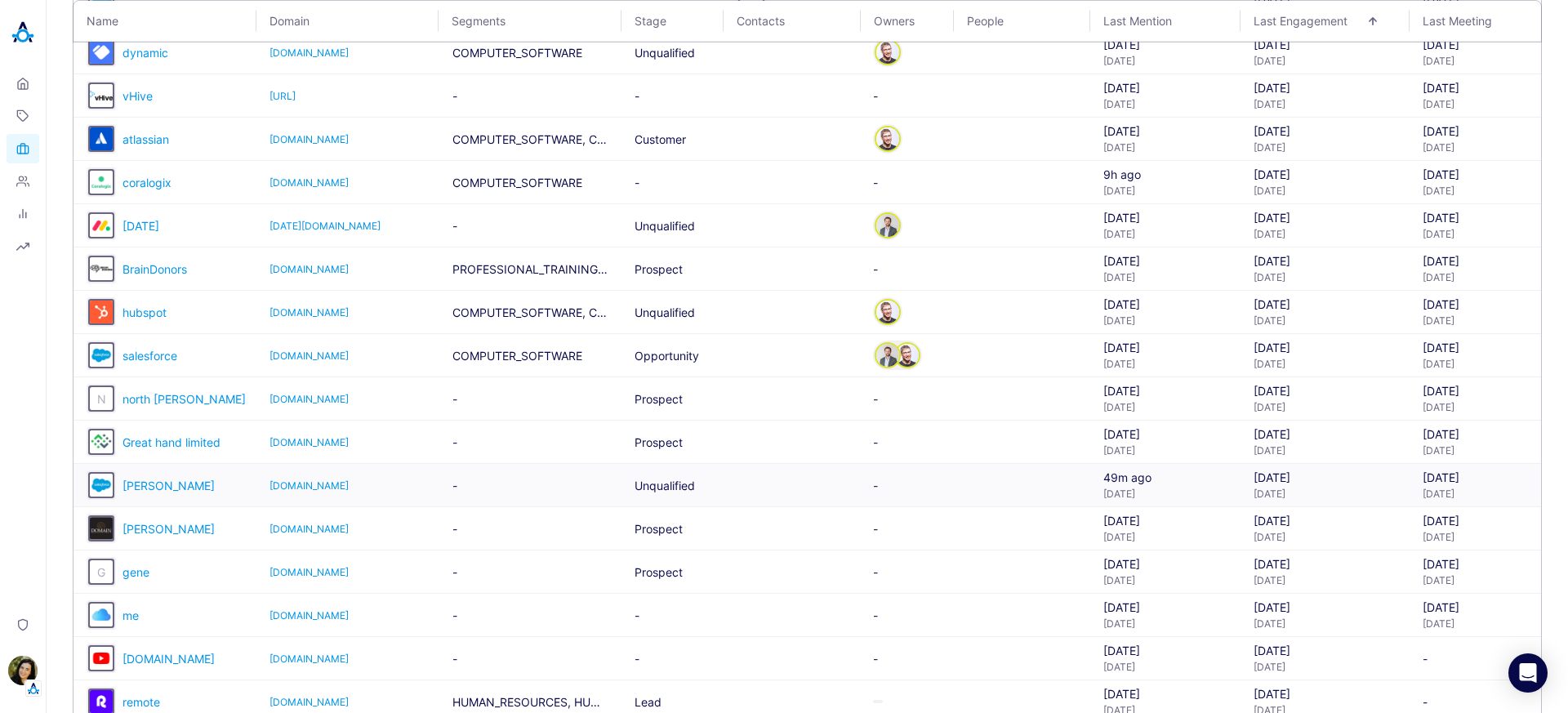
scroll to position [1705, 0]
